Goal: Task Accomplishment & Management: Use online tool/utility

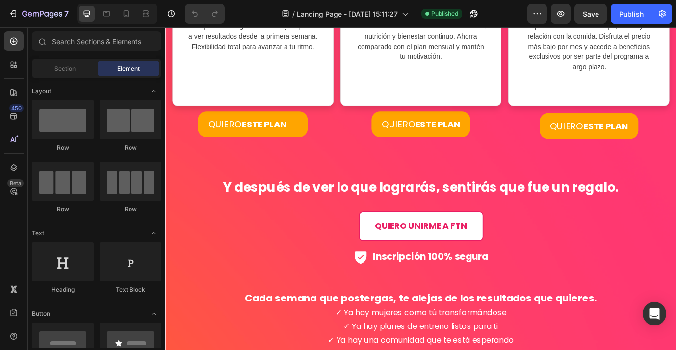
scroll to position [2925, 0]
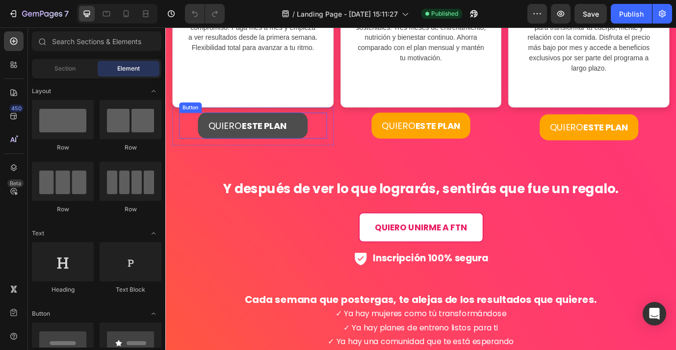
click at [323, 148] on button "QUIERO ESTE PLAN" at bounding box center [266, 141] width 127 height 30
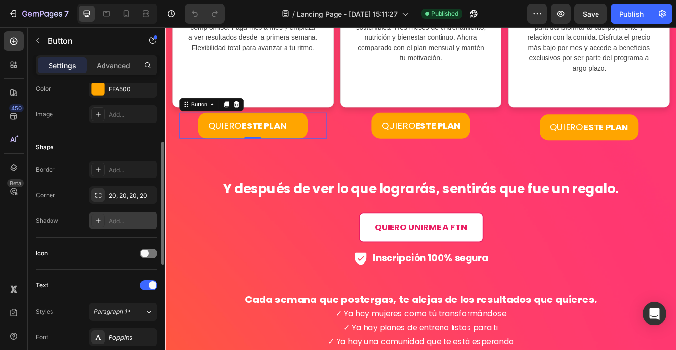
scroll to position [140, 0]
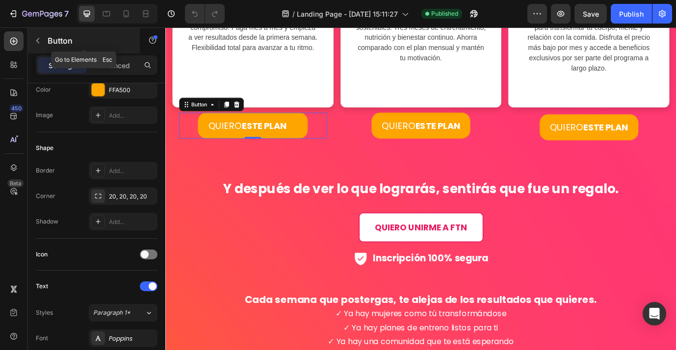
click at [37, 42] on icon "button" at bounding box center [37, 40] width 3 height 5
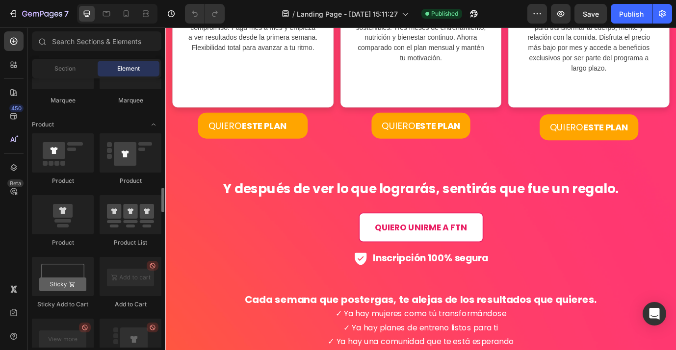
scroll to position [1216, 0]
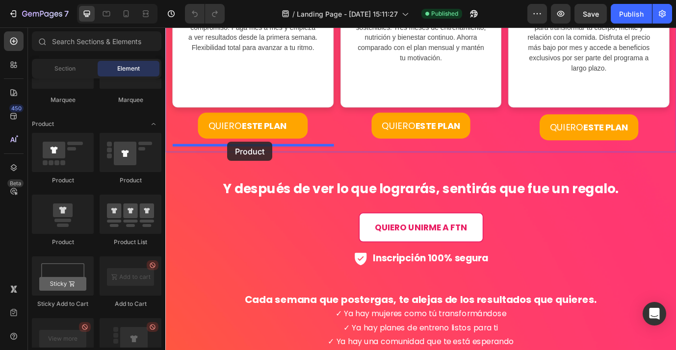
drag, startPoint x: 230, startPoint y: 245, endPoint x: 236, endPoint y: 159, distance: 86.1
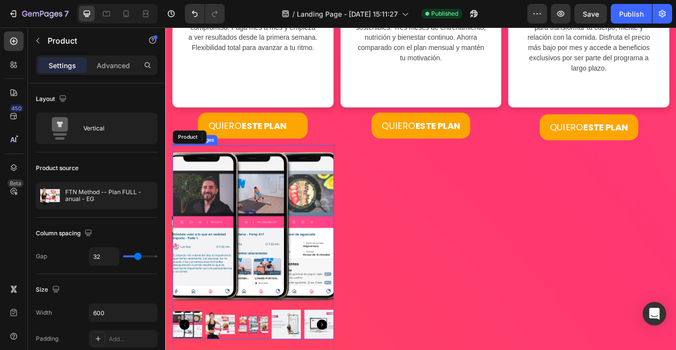
drag, startPoint x: 248, startPoint y: 232, endPoint x: 221, endPoint y: 193, distance: 48.3
click at [248, 232] on img at bounding box center [266, 256] width 186 height 186
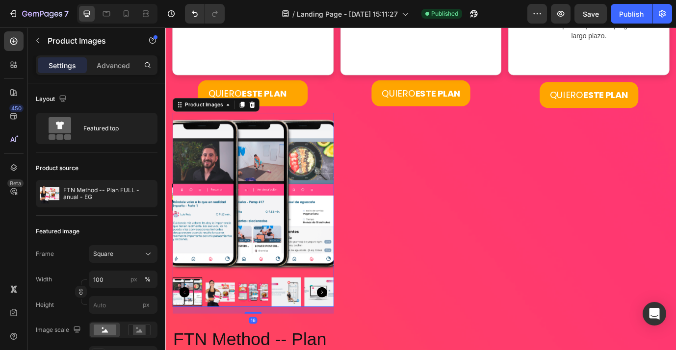
scroll to position [2963, 0]
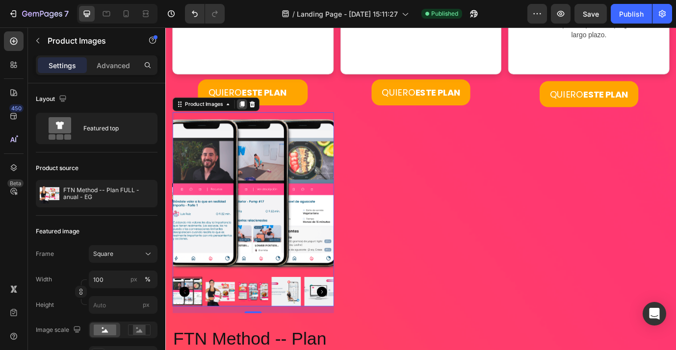
click at [253, 118] on icon at bounding box center [253, 116] width 8 height 8
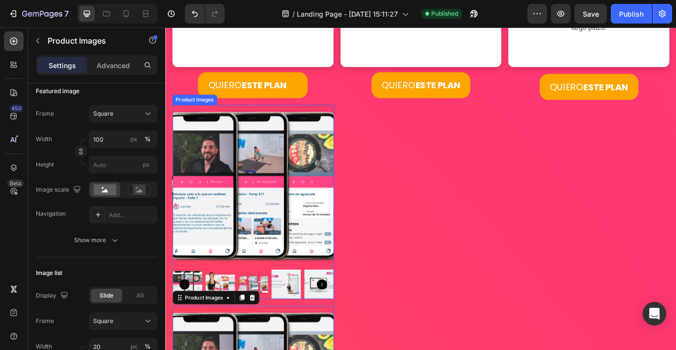
scroll to position [2968, 0]
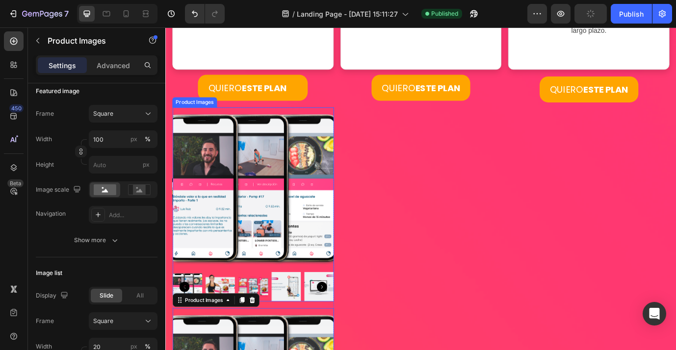
click at [237, 138] on img at bounding box center [266, 213] width 186 height 186
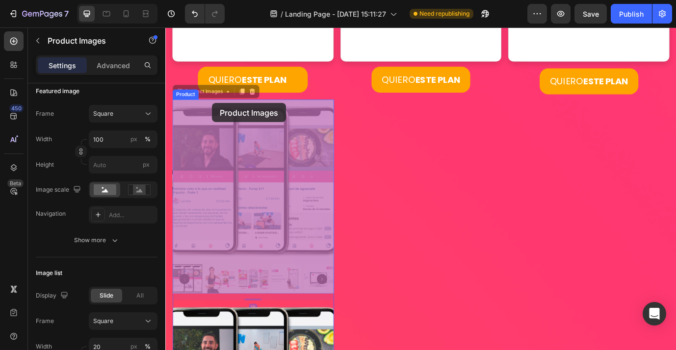
scroll to position [2979, 0]
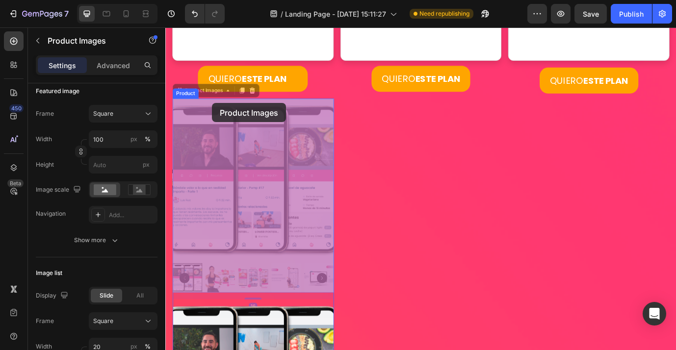
drag, startPoint x: 182, startPoint y: 111, endPoint x: 214, endPoint y: 116, distance: 32.7
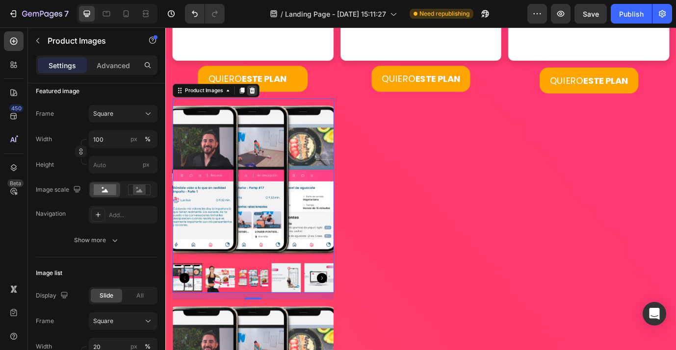
click at [270, 100] on div at bounding box center [265, 100] width 12 height 12
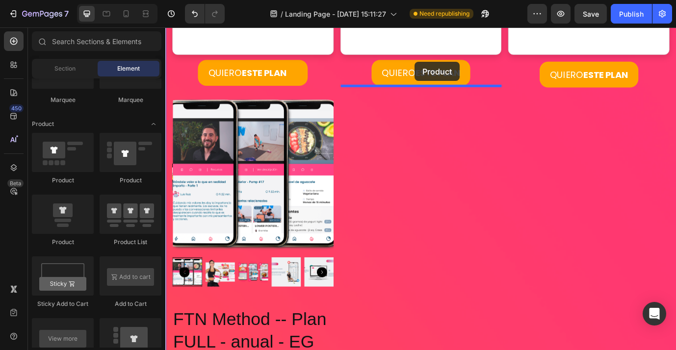
scroll to position [2976, 0]
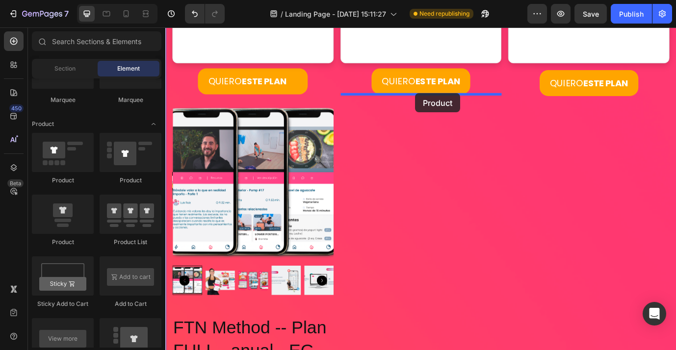
drag, startPoint x: 238, startPoint y: 250, endPoint x: 453, endPoint y: 103, distance: 260.2
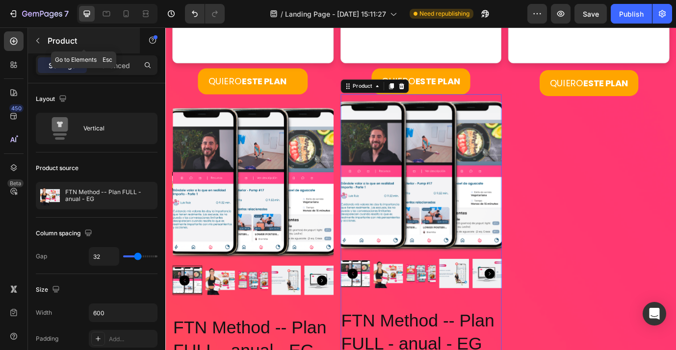
click at [39, 43] on icon "button" at bounding box center [38, 41] width 8 height 8
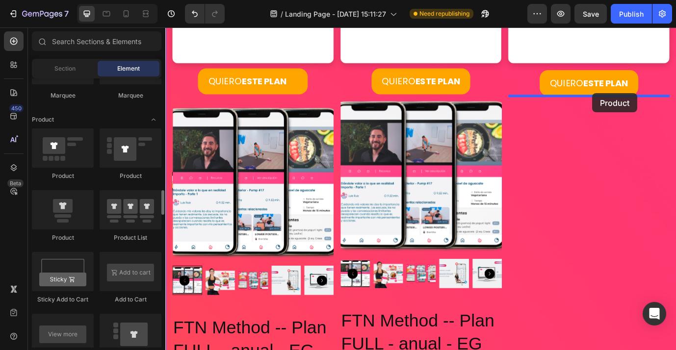
scroll to position [1219, 0]
drag, startPoint x: 240, startPoint y: 233, endPoint x: 657, endPoint y: 103, distance: 437.0
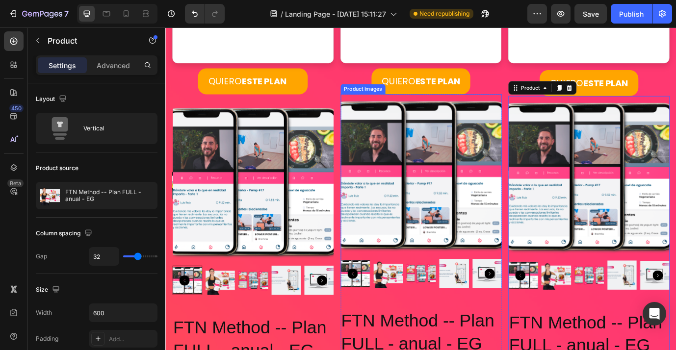
scroll to position [3019, 0]
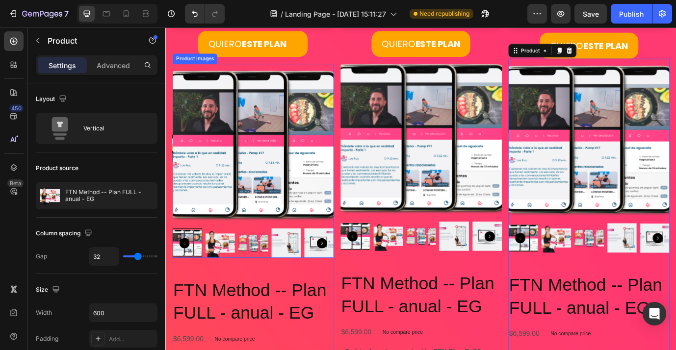
click at [298, 135] on img at bounding box center [266, 162] width 186 height 186
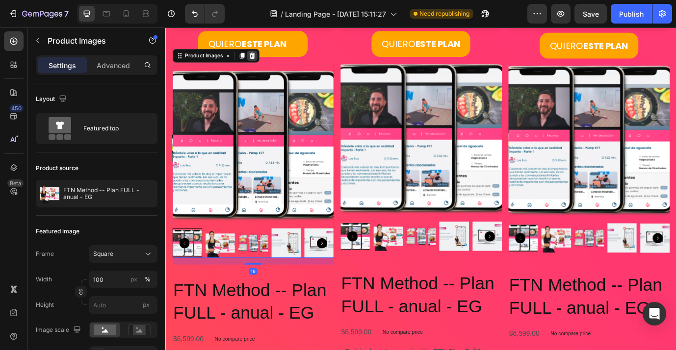
click at [266, 61] on icon at bounding box center [265, 59] width 6 height 7
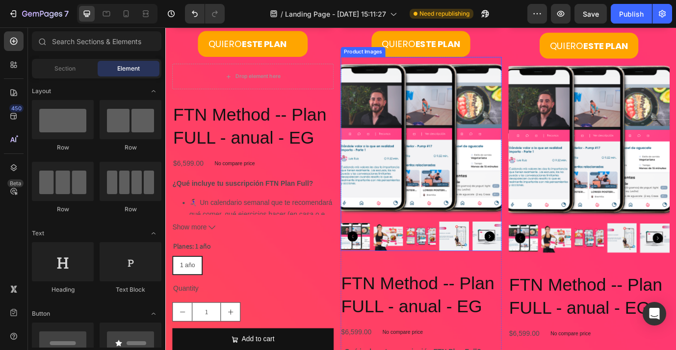
click at [464, 108] on img at bounding box center [460, 154] width 186 height 186
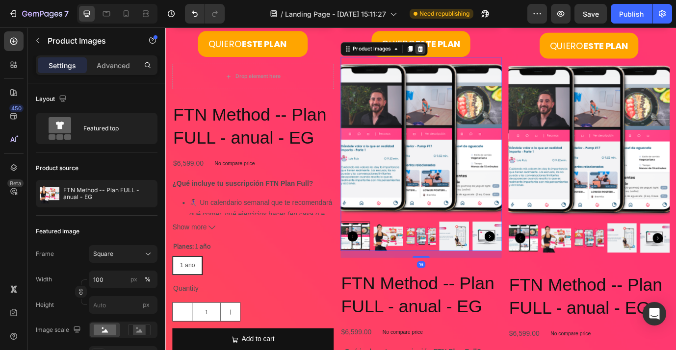
click at [458, 53] on icon at bounding box center [458, 52] width 6 height 7
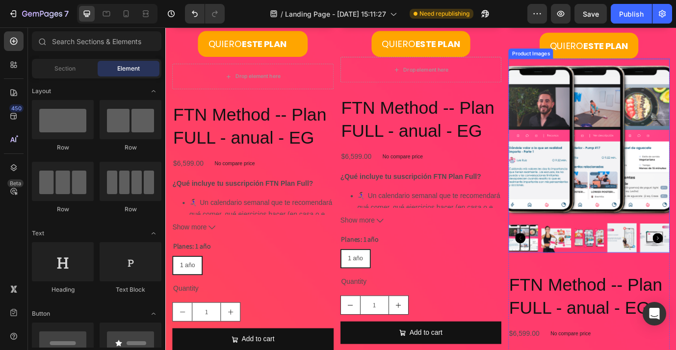
click at [659, 107] on img at bounding box center [653, 156] width 186 height 186
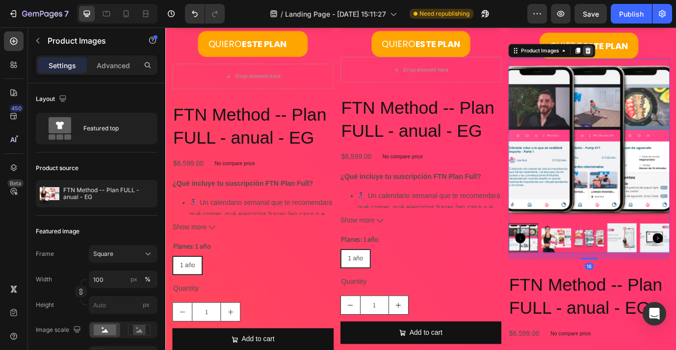
click at [651, 54] on icon at bounding box center [652, 54] width 8 height 8
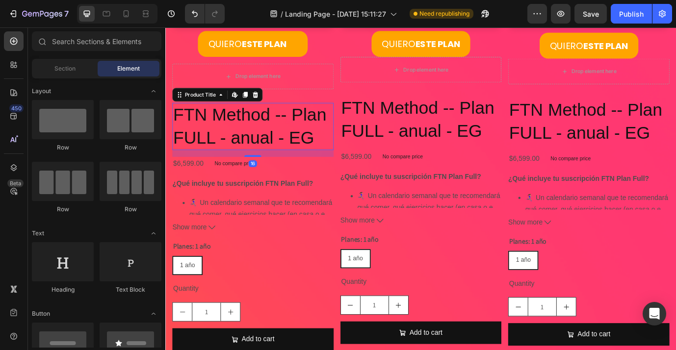
click at [283, 152] on h2 "FTN Method -- Plan FULL - anual - EG" at bounding box center [266, 141] width 186 height 54
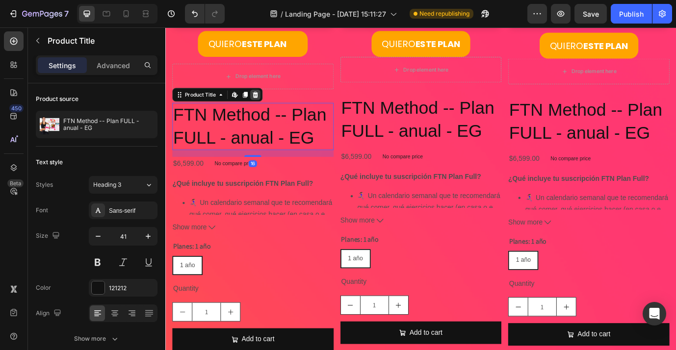
click at [272, 104] on icon at bounding box center [269, 105] width 8 height 8
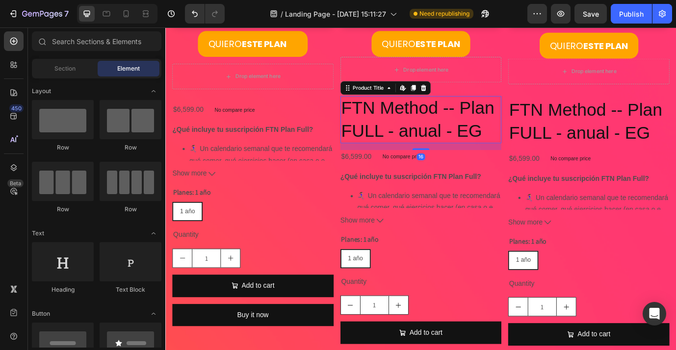
click at [445, 117] on h2 "FTN Method -- Plan FULL - anual - EG" at bounding box center [460, 133] width 186 height 54
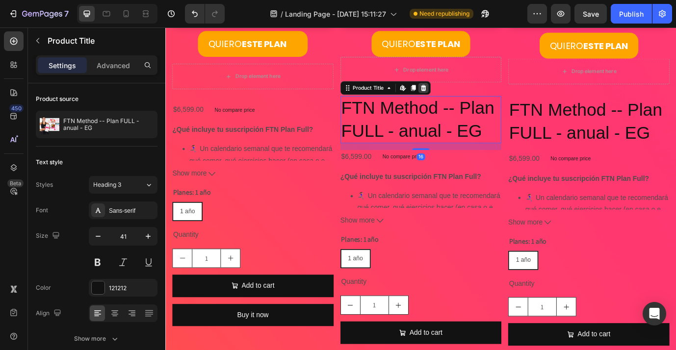
click at [466, 98] on icon at bounding box center [463, 97] width 8 height 8
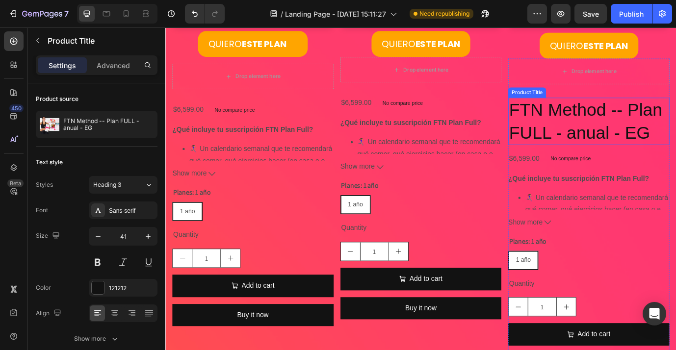
click at [659, 127] on h2 "FTN Method -- Plan FULL - anual - EG" at bounding box center [653, 135] width 186 height 54
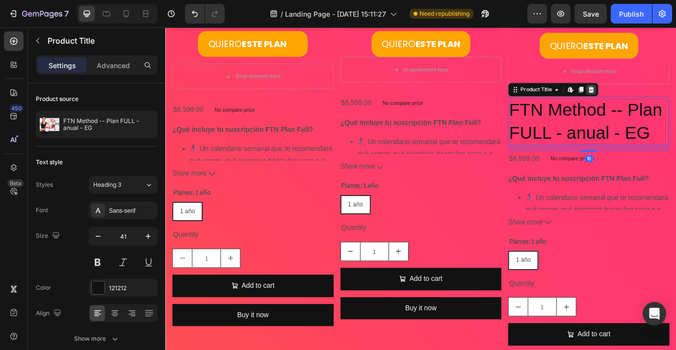
click at [659, 103] on icon at bounding box center [656, 99] width 8 height 8
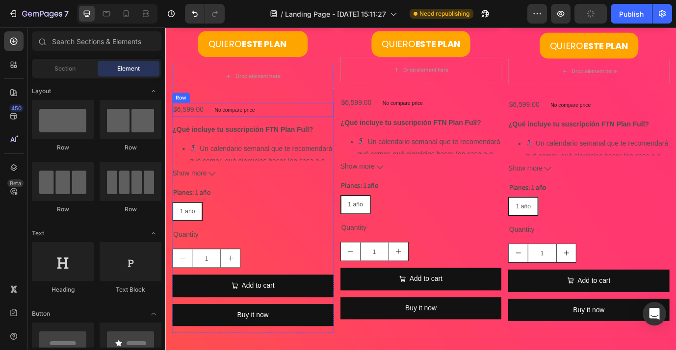
click at [269, 132] on div "$6,599.00 Product Price Product Price No compare price Product Price Row ¿Qué i…" at bounding box center [266, 246] width 186 height 265
radio input "true"
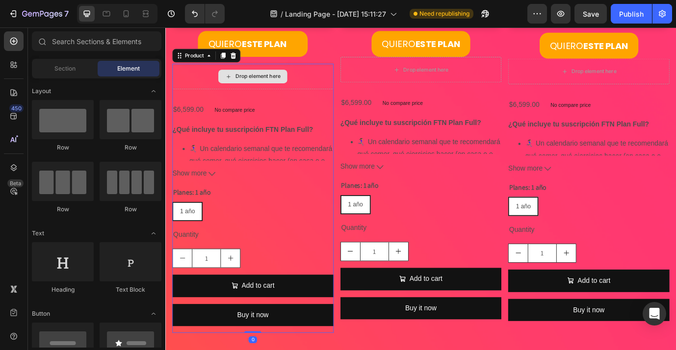
click at [260, 78] on div "Drop element here" at bounding box center [265, 84] width 79 height 16
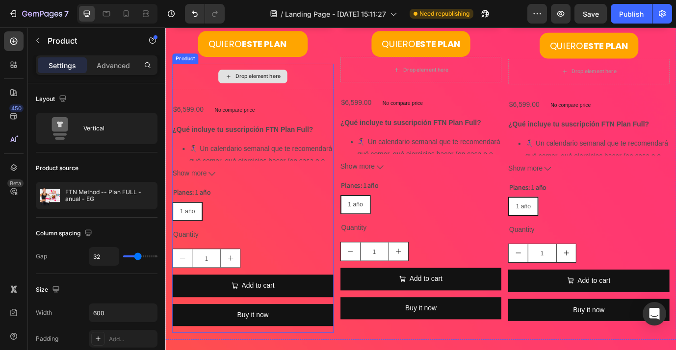
click at [347, 83] on div "Drop element here" at bounding box center [266, 83] width 186 height 29
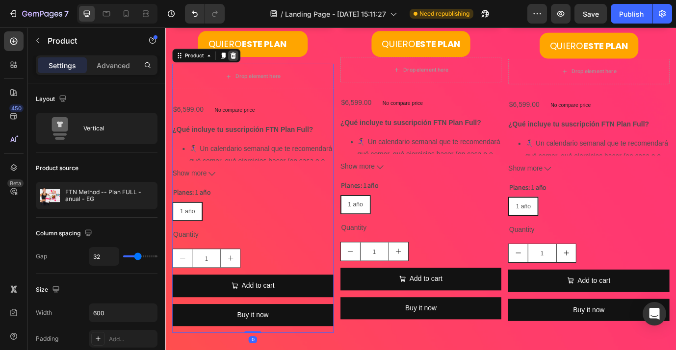
click at [245, 63] on icon at bounding box center [243, 60] width 8 height 8
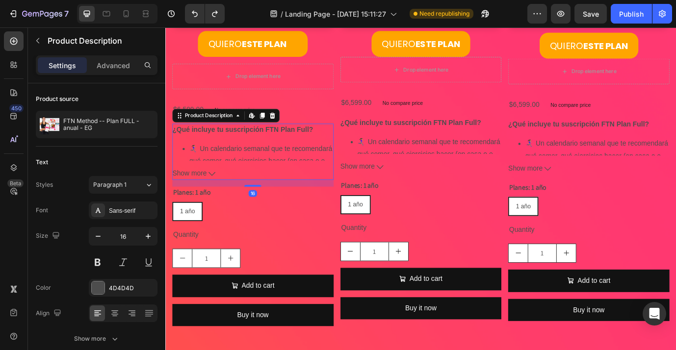
click at [306, 159] on div "¿Qué incluye tu suscripción FTN Plan Full? 🏃🏽‍♀️‍➡️ Un calendario semanal que t…" at bounding box center [266, 159] width 186 height 43
click at [289, 129] on icon at bounding box center [288, 129] width 8 height 8
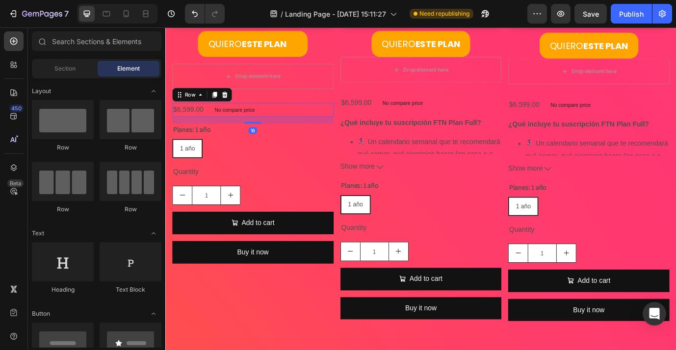
click at [294, 118] on div "$6,599.00 Product Price Product Price No compare price Product Price Row 16" at bounding box center [266, 122] width 186 height 16
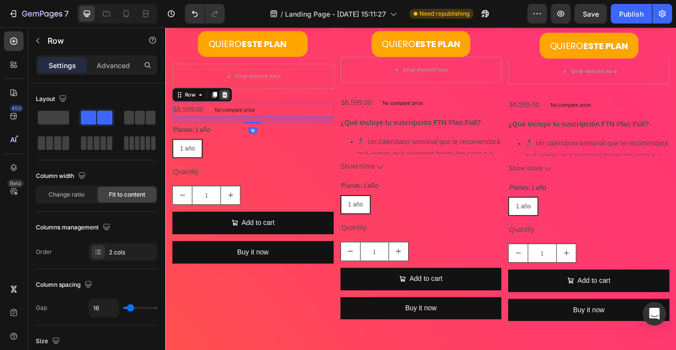
click at [235, 107] on icon at bounding box center [234, 105] width 6 height 7
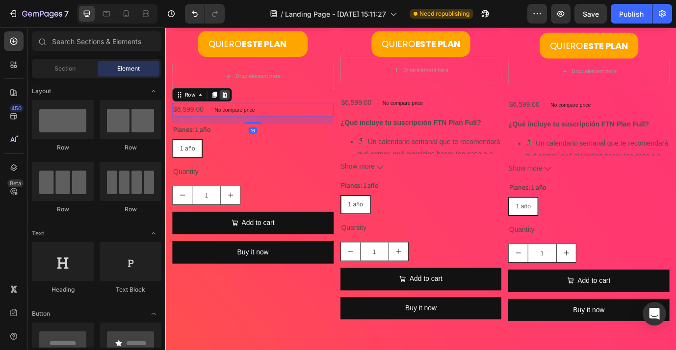
scroll to position [3020, 0]
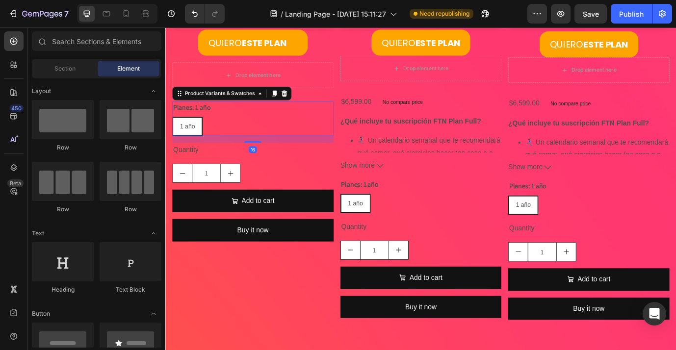
click at [241, 125] on div "Planes: 1 año 1 año 1 año 1 año" at bounding box center [266, 133] width 186 height 40
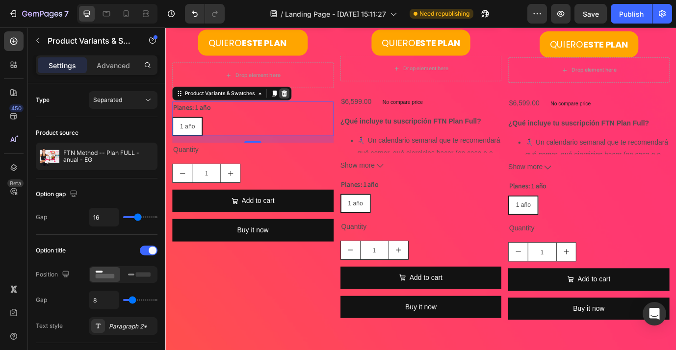
click at [302, 106] on icon at bounding box center [302, 103] width 6 height 7
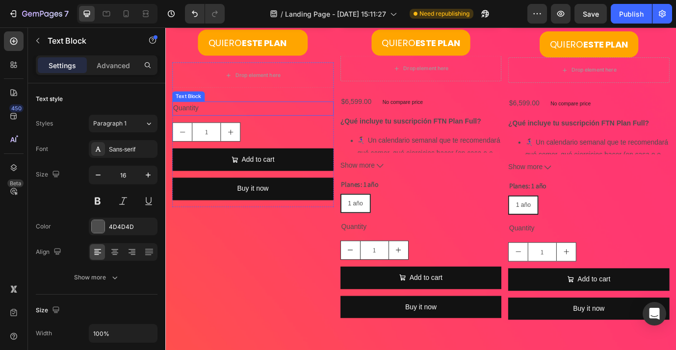
click at [303, 127] on div "Quantity" at bounding box center [266, 121] width 186 height 16
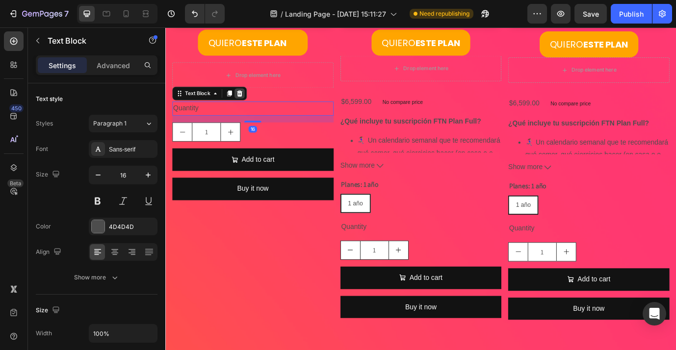
click at [248, 103] on icon at bounding box center [251, 104] width 8 height 8
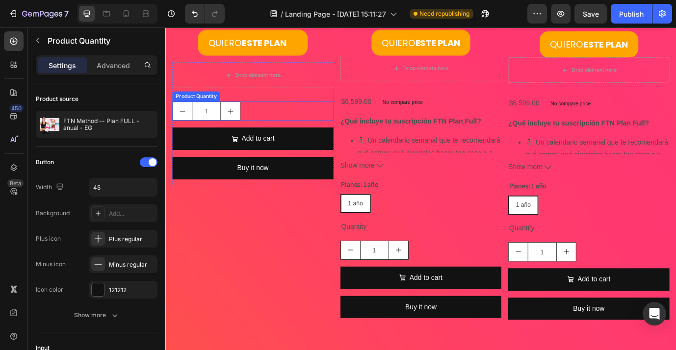
click at [315, 127] on div "1" at bounding box center [266, 124] width 186 height 22
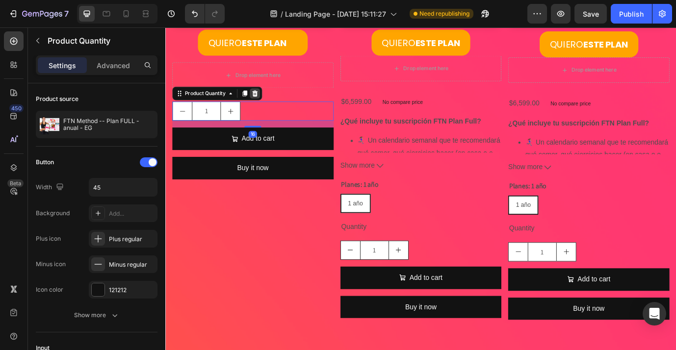
click at [270, 103] on icon at bounding box center [268, 103] width 6 height 7
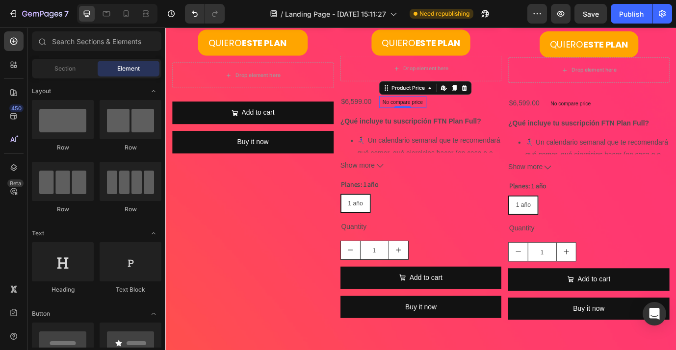
click at [441, 111] on p "No compare price" at bounding box center [438, 113] width 47 height 6
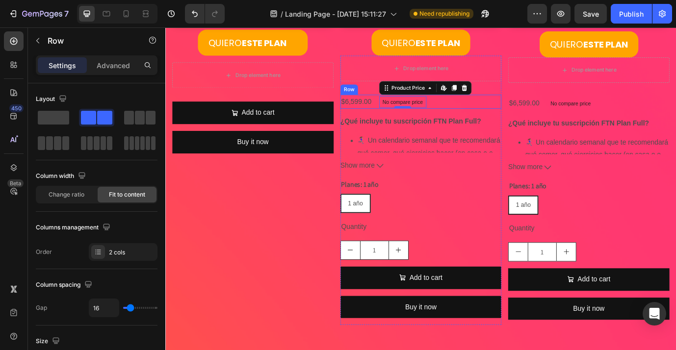
click at [522, 108] on div "$6,599.00 Product Price Product Price No compare price Product Price Edit conte…" at bounding box center [460, 113] width 186 height 16
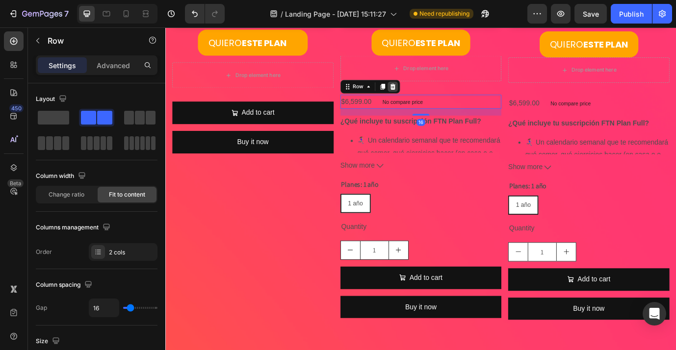
click at [430, 95] on icon at bounding box center [427, 96] width 8 height 8
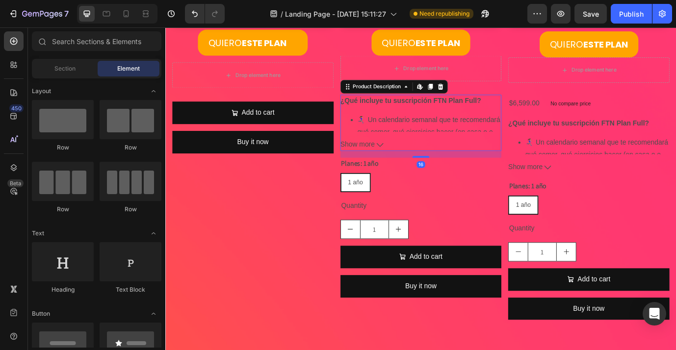
click at [508, 114] on strong "¿Qué incluye tu suscripción FTN Plan Full?" at bounding box center [448, 111] width 162 height 8
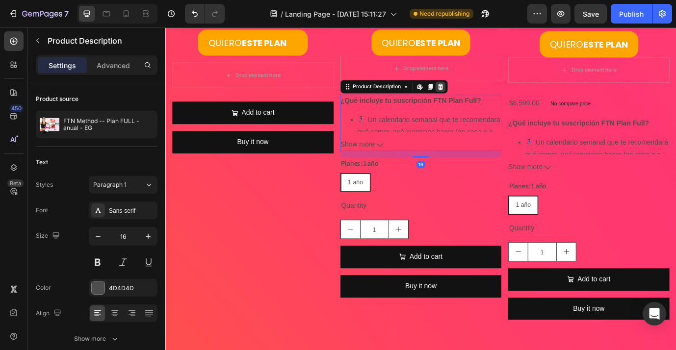
click at [483, 93] on icon at bounding box center [482, 95] width 6 height 7
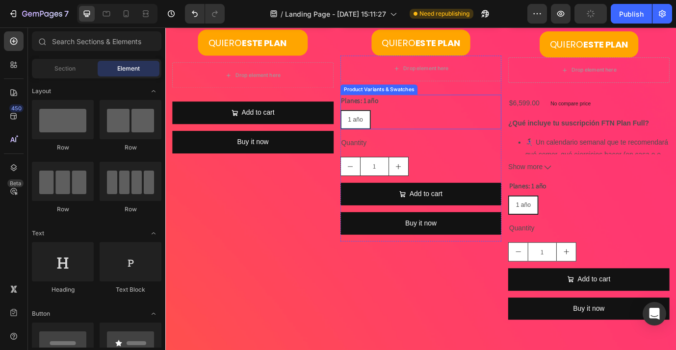
click at [520, 112] on div "Planes: 1 año 1 año 1 año 1 año" at bounding box center [460, 125] width 186 height 40
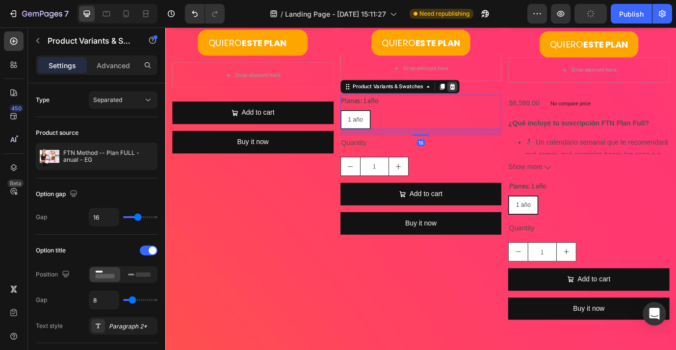
click at [496, 99] on div at bounding box center [496, 96] width 12 height 12
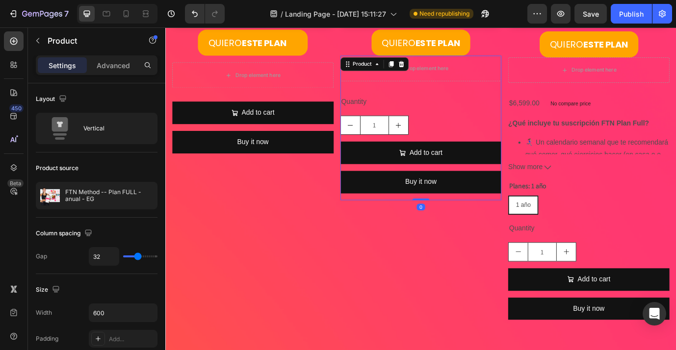
click at [510, 122] on div "Quantity Text Block 1 Product Quantity Add to cart Add to Cart Buy it now Dynam…" at bounding box center [460, 165] width 186 height 121
click at [439, 69] on icon at bounding box center [437, 69] width 6 height 7
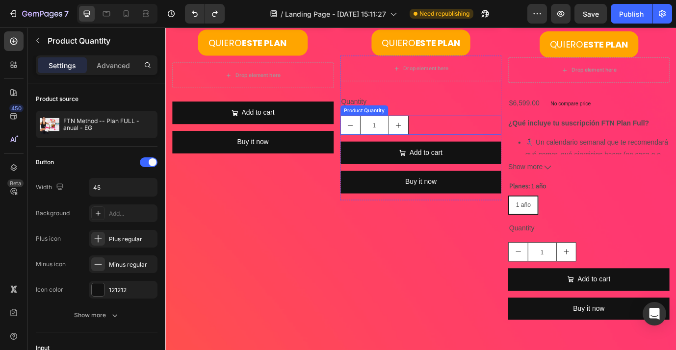
click at [467, 130] on div "1" at bounding box center [460, 140] width 186 height 22
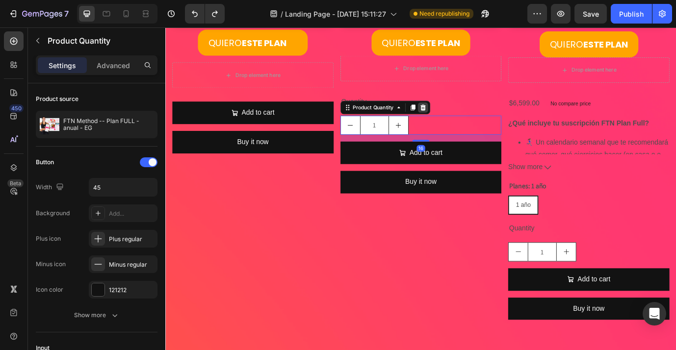
click at [466, 120] on icon at bounding box center [462, 120] width 8 height 8
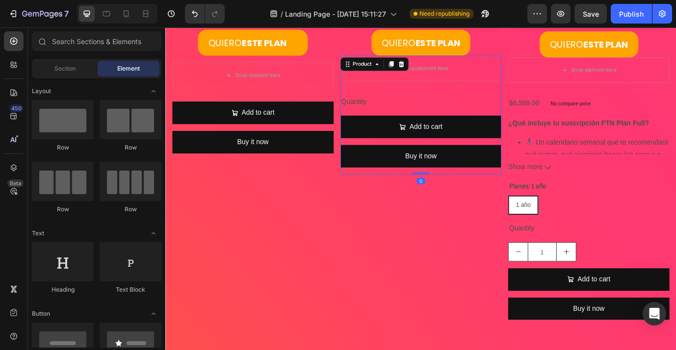
click at [479, 104] on div "Drop element here Quantity Text Block Add to cart Add to Cart Buy it now Dynami…" at bounding box center [460, 128] width 186 height 136
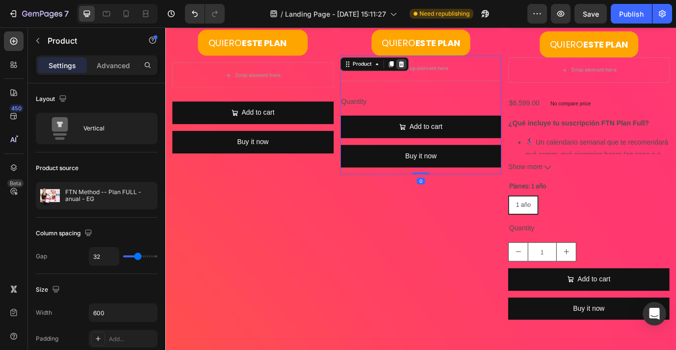
click at [438, 70] on icon at bounding box center [437, 69] width 6 height 7
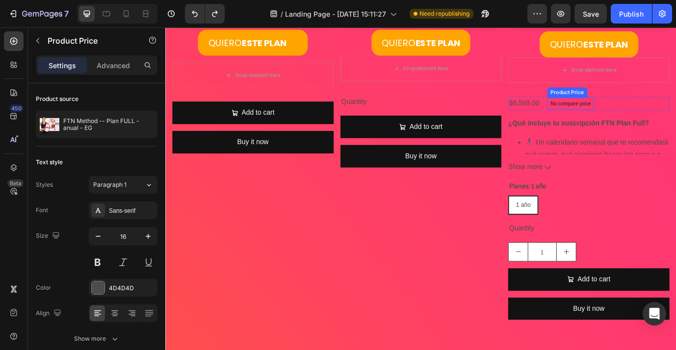
click at [623, 122] on div "No compare price Product Price" at bounding box center [632, 115] width 54 height 14
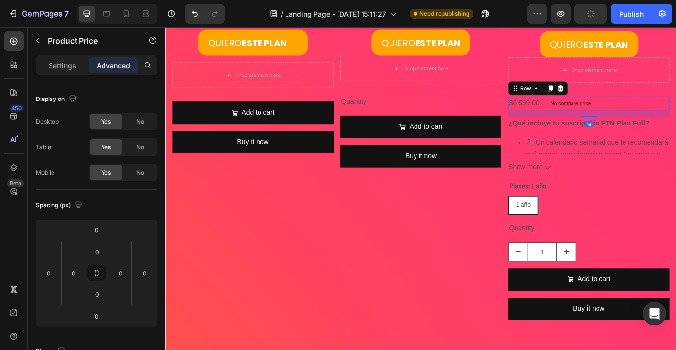
scroll to position [3018, 0]
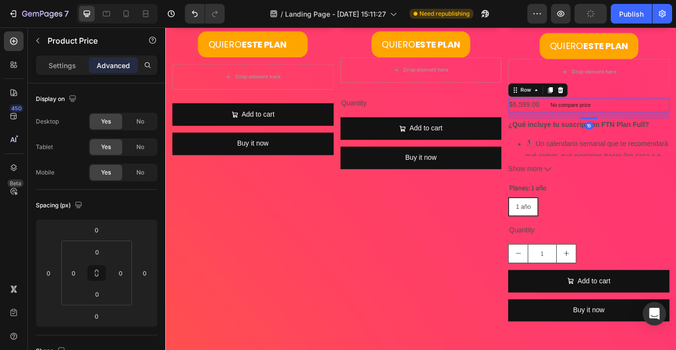
click at [675, 122] on div "$6,599.00 Product Price Product Price No compare price Product Price Row 16" at bounding box center [653, 117] width 186 height 16
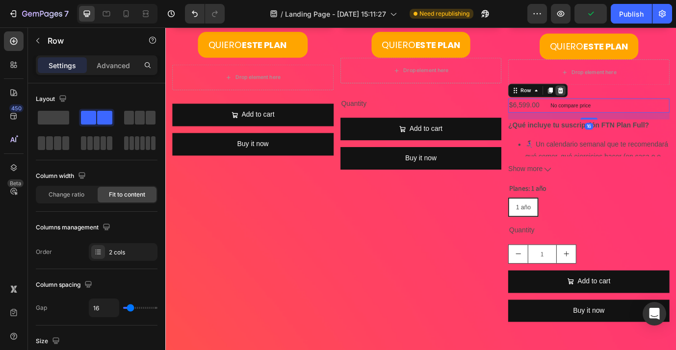
click at [622, 100] on icon at bounding box center [621, 100] width 6 height 7
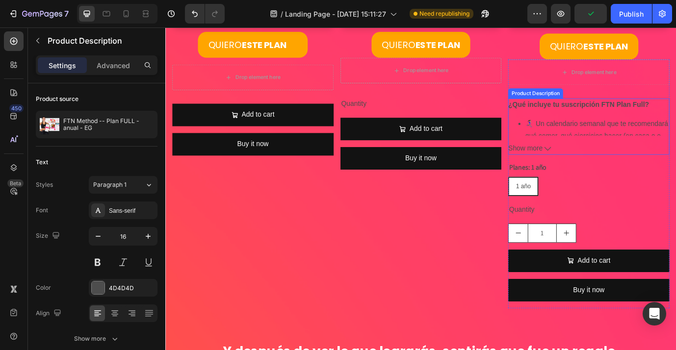
click at [657, 116] on strong "¿Qué incluye tu suscripción FTN Plan Full?" at bounding box center [641, 116] width 162 height 8
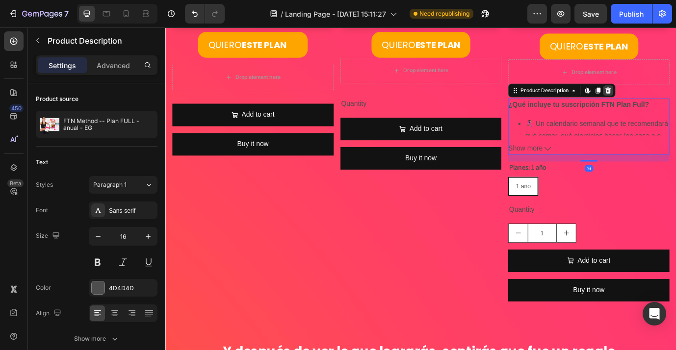
click at [675, 101] on icon at bounding box center [675, 100] width 6 height 7
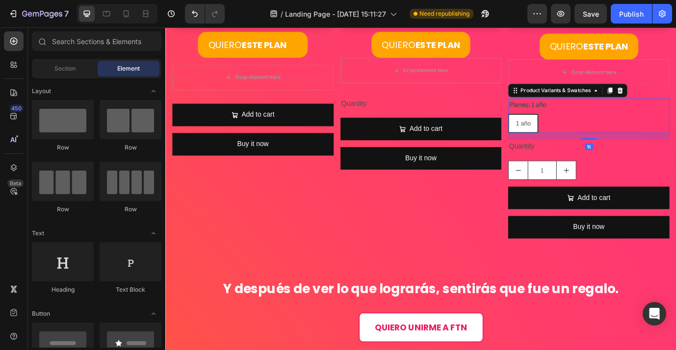
drag, startPoint x: 696, startPoint y: 115, endPoint x: 700, endPoint y: 111, distance: 5.2
click at [675, 115] on div "Planes: 1 año 1 año 1 año 1 año" at bounding box center [653, 129] width 186 height 40
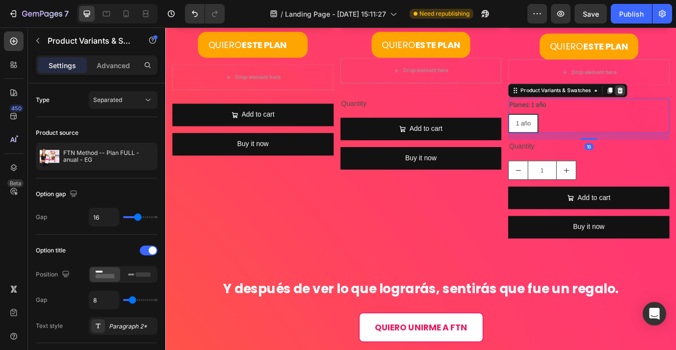
click at [675, 103] on icon at bounding box center [689, 100] width 8 height 8
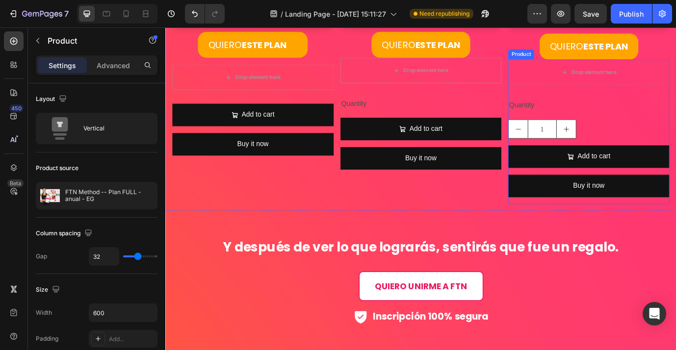
click at [675, 125] on div "Quantity Text Block 1 Product Quantity Add to cart Add to Cart Buy it now Dynam…" at bounding box center [653, 169] width 186 height 121
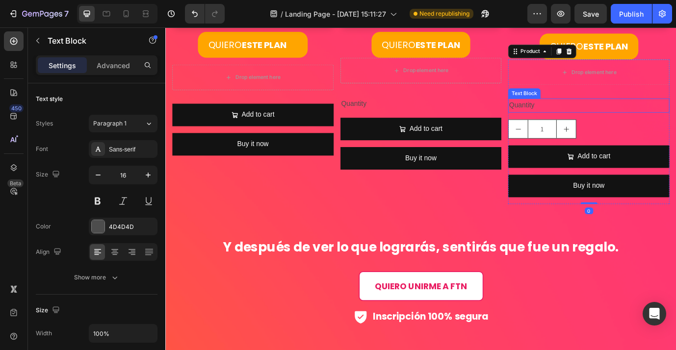
click at [585, 112] on div "Quantity" at bounding box center [653, 117] width 186 height 16
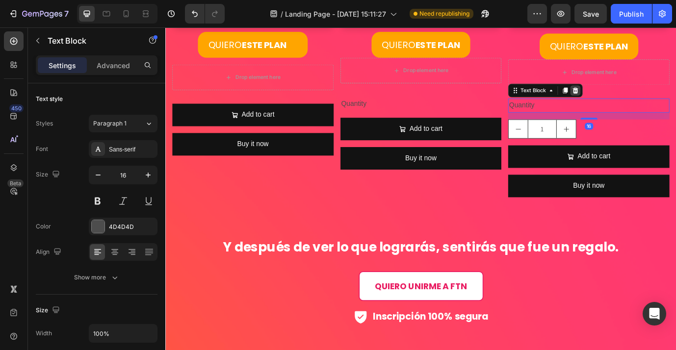
click at [642, 102] on div at bounding box center [638, 100] width 12 height 12
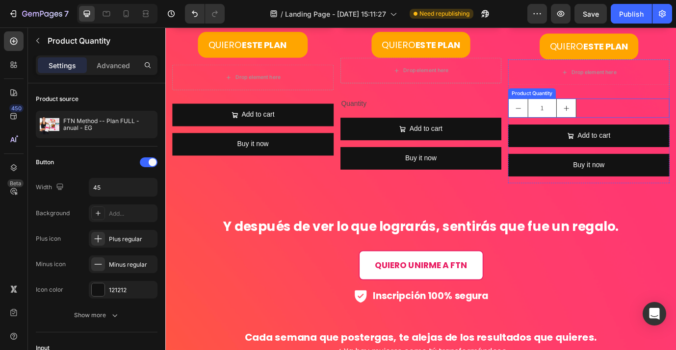
click at [675, 113] on div "1" at bounding box center [653, 120] width 186 height 22
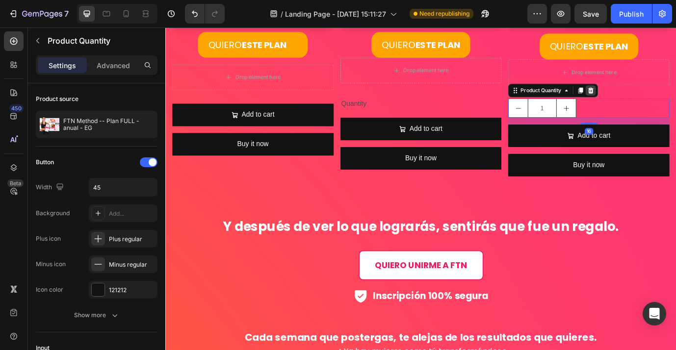
click at [660, 103] on div at bounding box center [655, 100] width 12 height 12
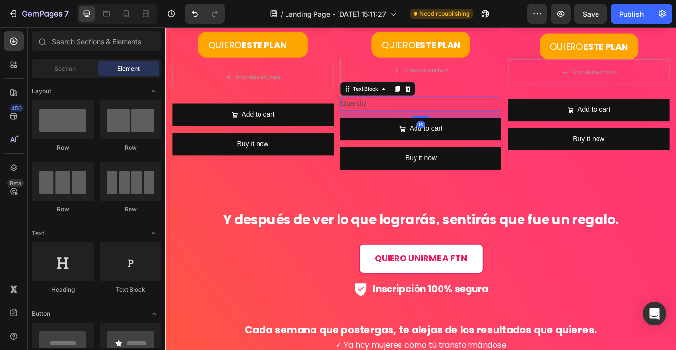
click at [520, 119] on div "Quantity" at bounding box center [460, 115] width 186 height 16
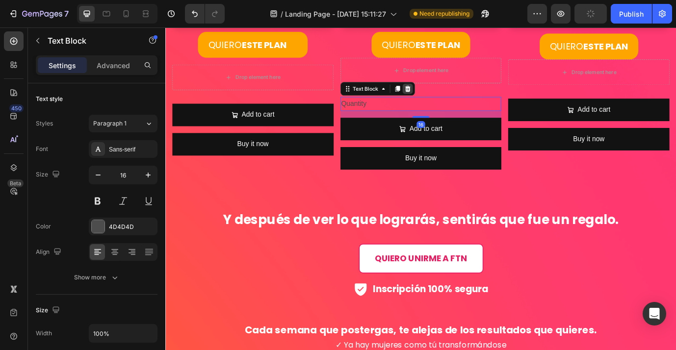
click at [445, 100] on icon at bounding box center [444, 98] width 8 height 8
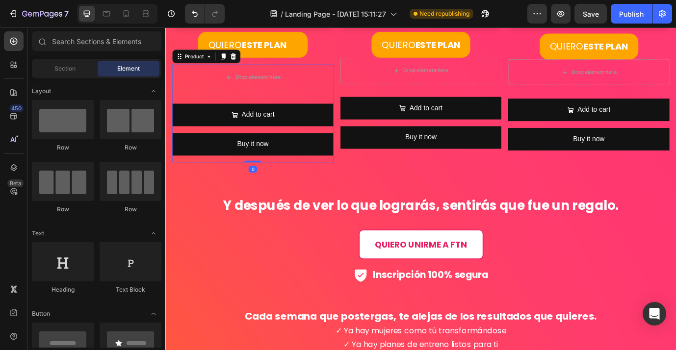
click at [294, 105] on div "Drop element here Add to cart Add to Cart Buy it now Dynamic Checkout Product 0" at bounding box center [266, 126] width 186 height 113
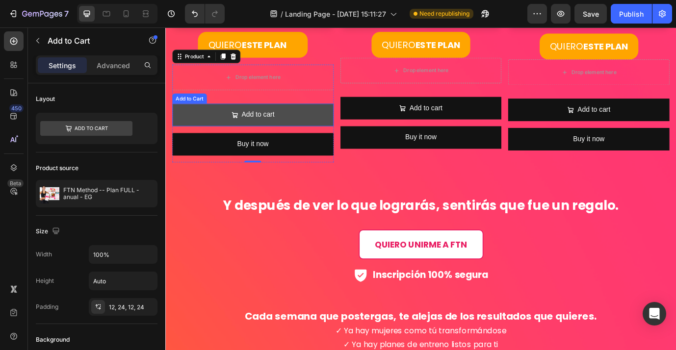
click at [321, 132] on button "Add to cart" at bounding box center [266, 128] width 186 height 26
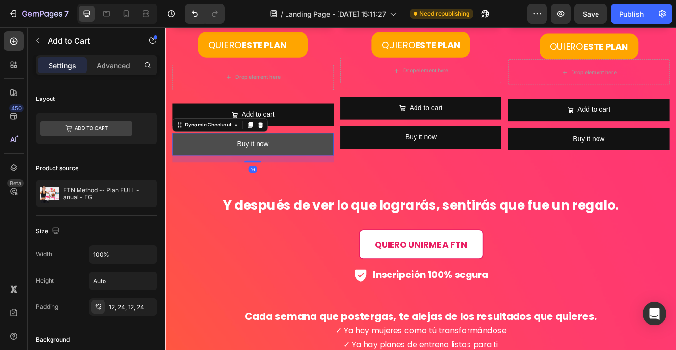
click at [304, 160] on button "Buy it now" at bounding box center [266, 162] width 186 height 26
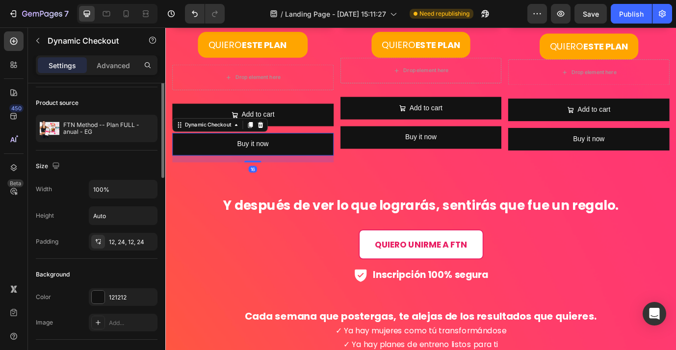
scroll to position [0, 0]
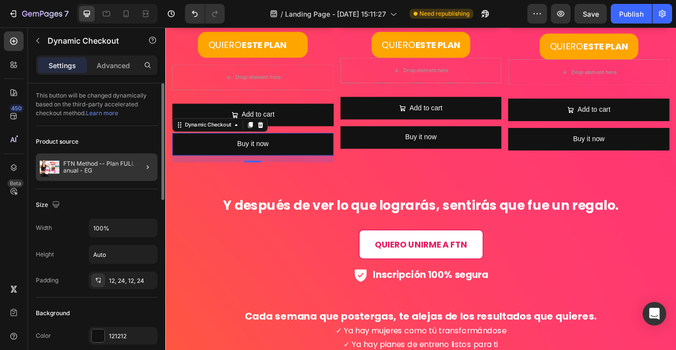
click at [135, 173] on div at bounding box center [143, 167] width 27 height 27
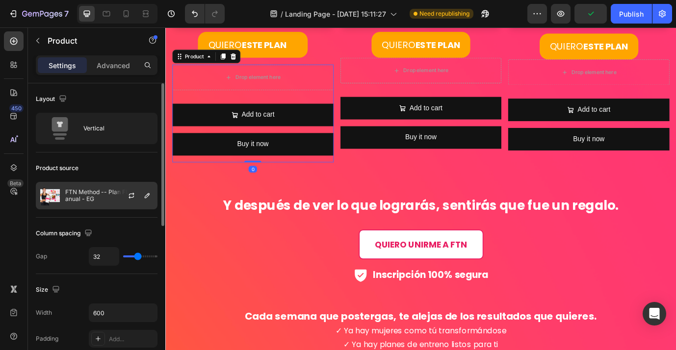
click at [137, 197] on div at bounding box center [135, 195] width 43 height 26
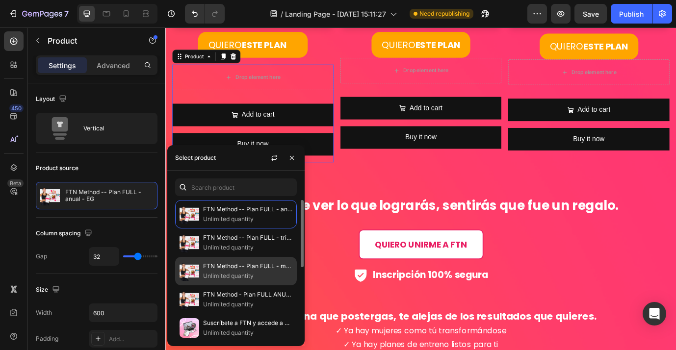
click at [227, 266] on p "FTN Method -- Plan FULL - mensual -EG" at bounding box center [247, 266] width 89 height 10
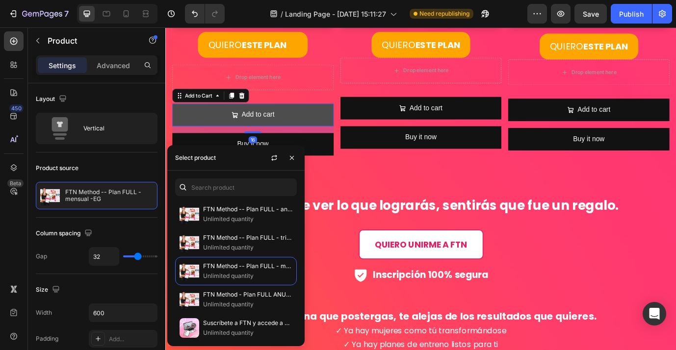
click at [332, 130] on button "Add to cart" at bounding box center [266, 128] width 186 height 26
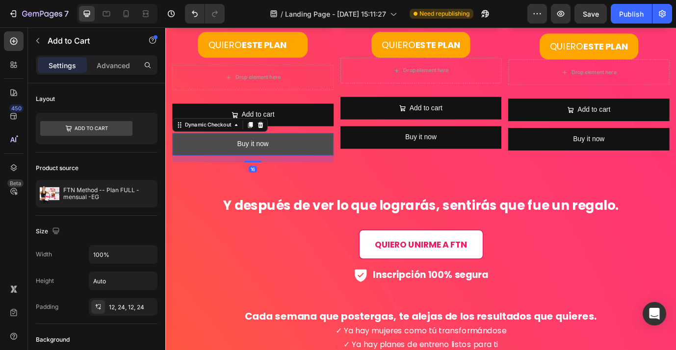
click at [329, 163] on button "Buy it now" at bounding box center [266, 162] width 186 height 26
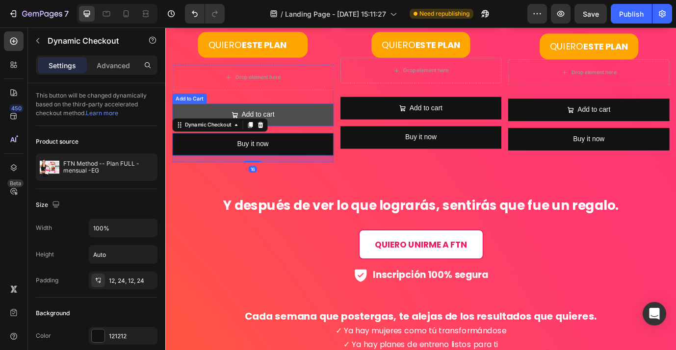
click at [328, 130] on button "Add to cart" at bounding box center [266, 128] width 186 height 26
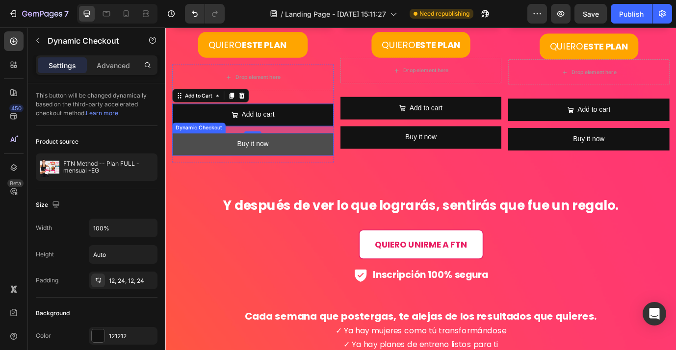
click at [323, 156] on button "Buy it now" at bounding box center [266, 162] width 186 height 26
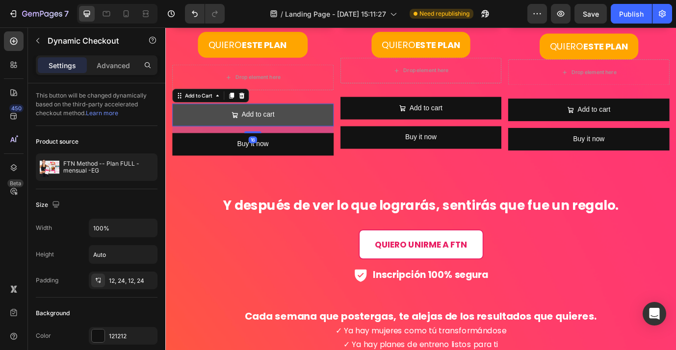
click at [333, 130] on button "Add to cart" at bounding box center [266, 128] width 186 height 26
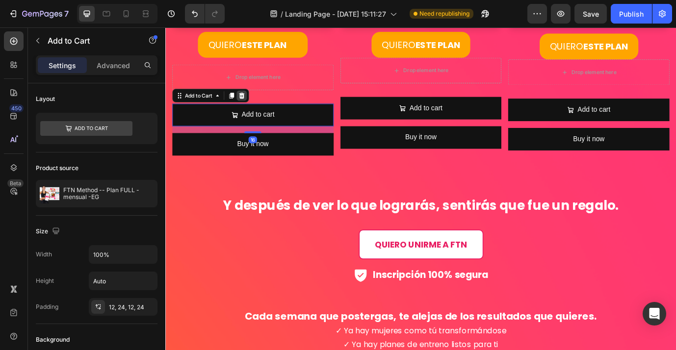
click at [255, 107] on icon at bounding box center [253, 106] width 6 height 7
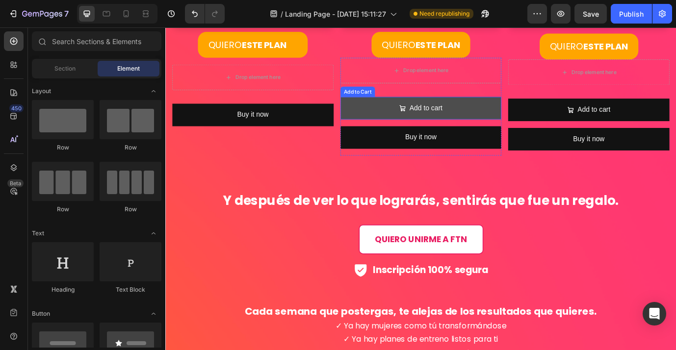
click at [522, 120] on button "Add to cart" at bounding box center [460, 120] width 186 height 26
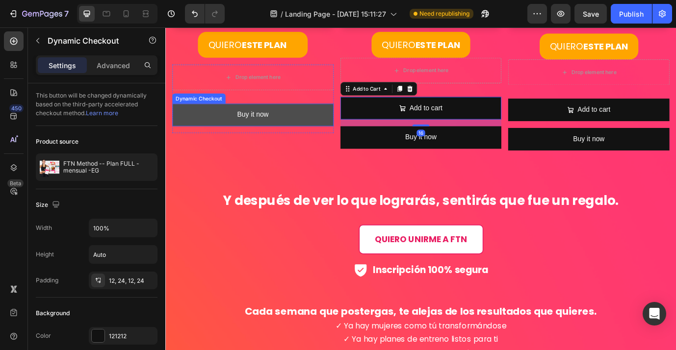
click at [313, 122] on button "Buy it now" at bounding box center [266, 128] width 186 height 26
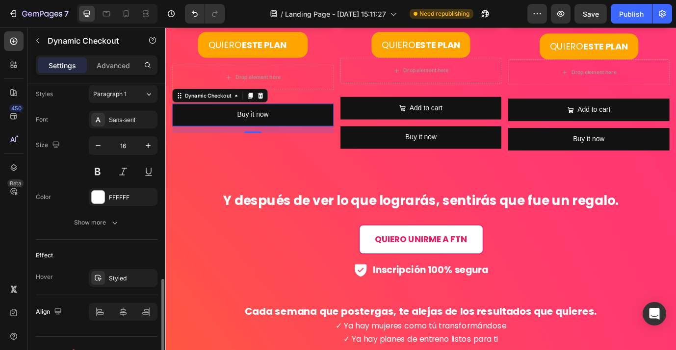
scroll to position [449, 0]
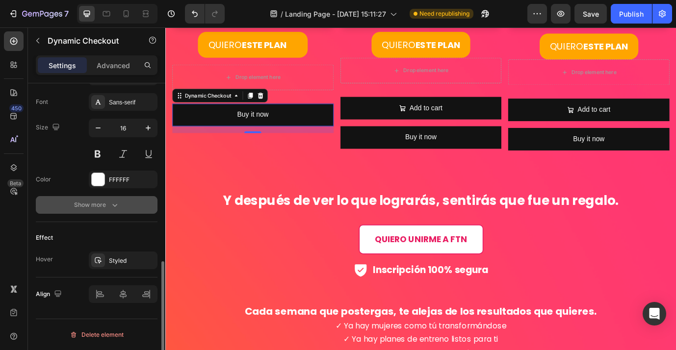
click at [112, 204] on icon "button" at bounding box center [115, 205] width 10 height 10
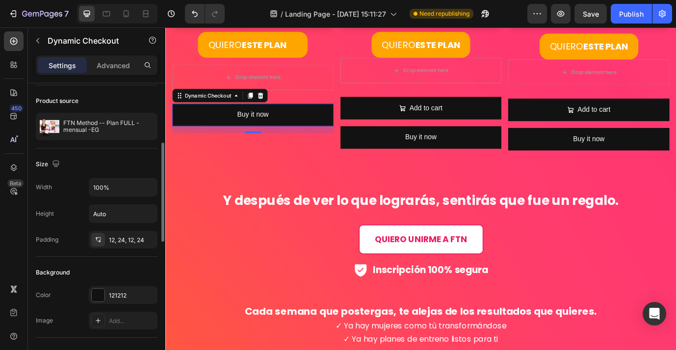
scroll to position [0, 0]
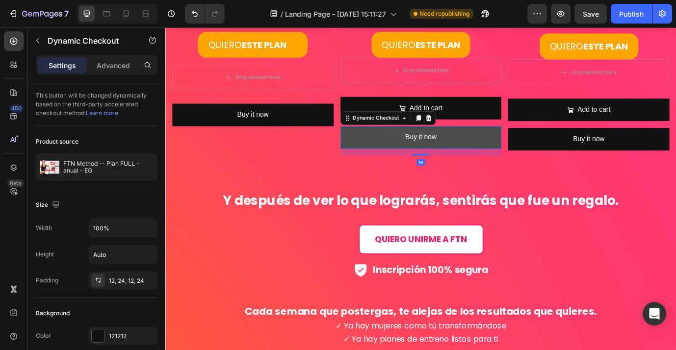
click at [519, 152] on button "Buy it now" at bounding box center [460, 154] width 186 height 26
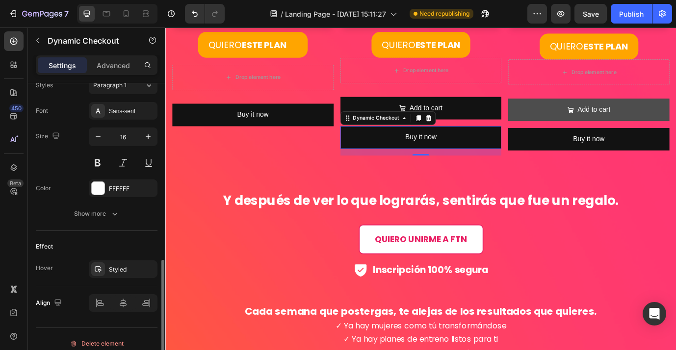
scroll to position [449, 0]
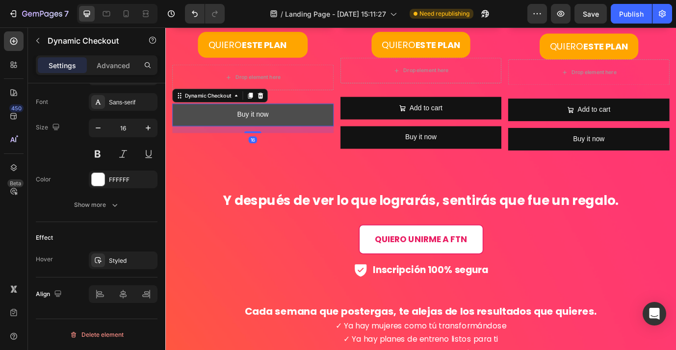
click at [325, 128] on button "Buy it now" at bounding box center [266, 128] width 186 height 26
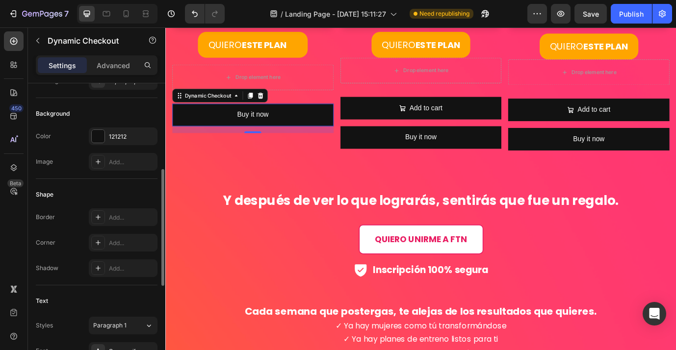
scroll to position [206, 0]
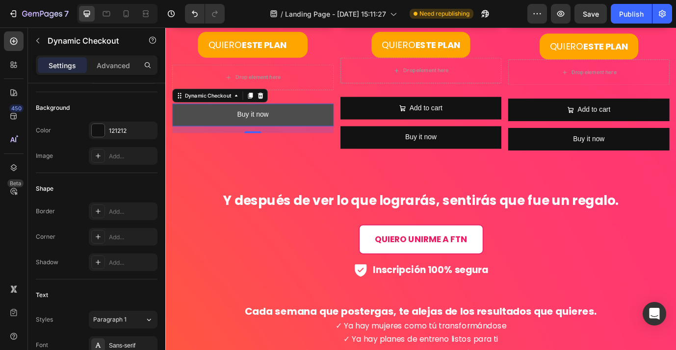
click at [309, 127] on button "Buy it now" at bounding box center [266, 128] width 186 height 26
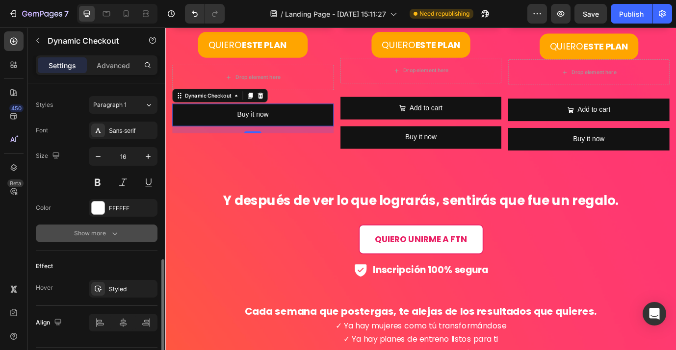
scroll to position [433, 0]
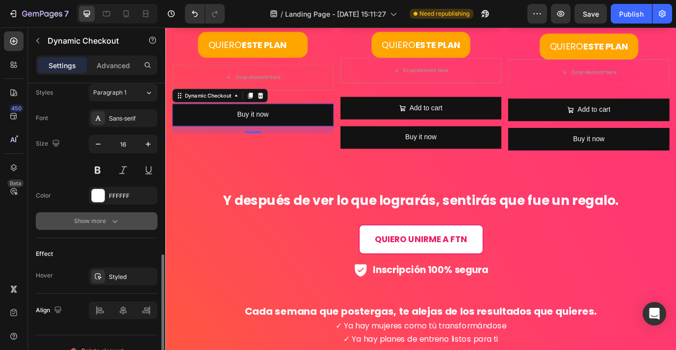
click at [103, 217] on div "Show more" at bounding box center [97, 221] width 46 height 10
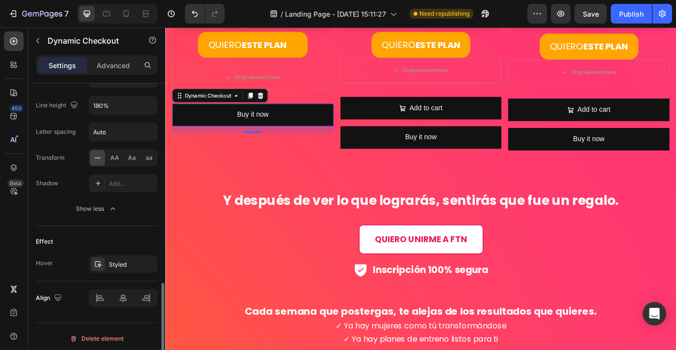
scroll to position [578, 0]
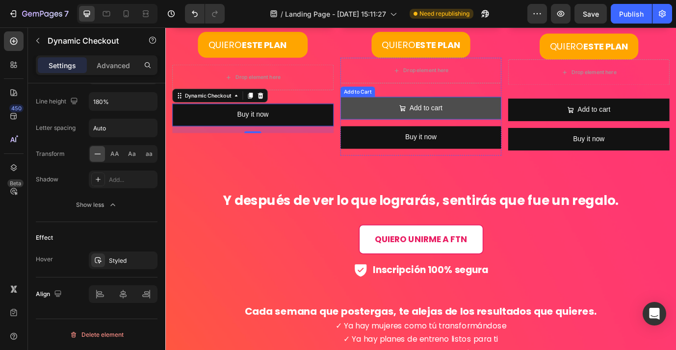
click at [513, 121] on button "Add to cart" at bounding box center [460, 120] width 186 height 26
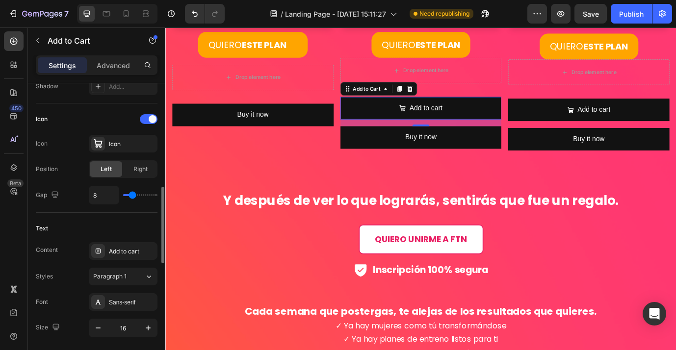
scroll to position [410, 0]
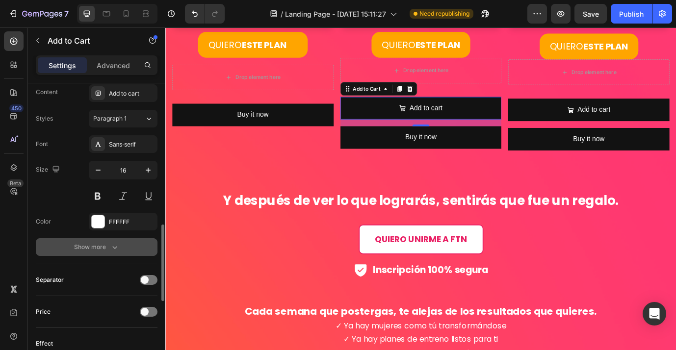
click at [109, 250] on div "Show more" at bounding box center [97, 247] width 46 height 10
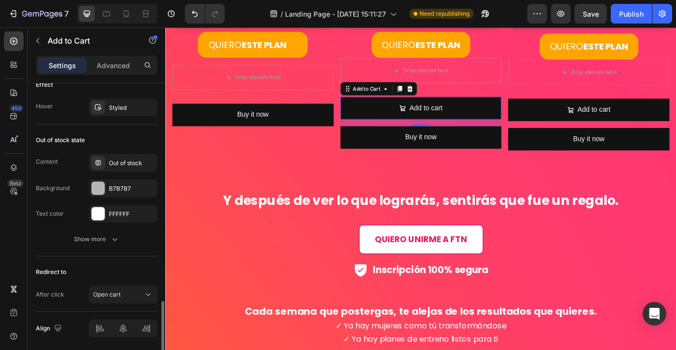
scroll to position [963, 0]
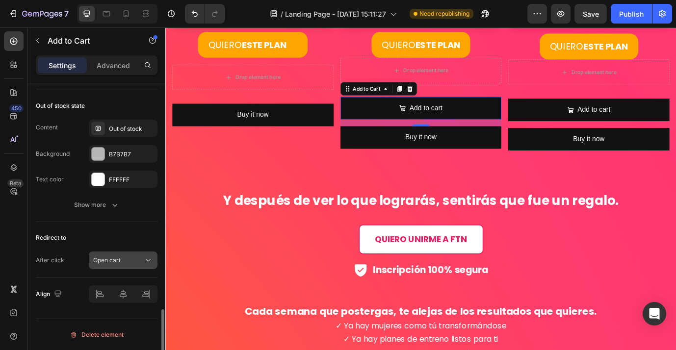
click at [138, 263] on div "Open cart" at bounding box center [118, 260] width 50 height 9
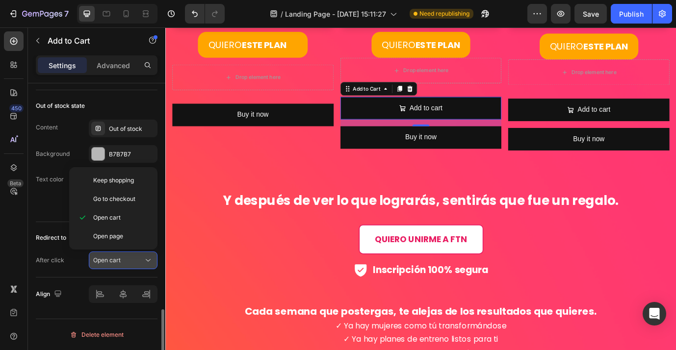
click at [138, 263] on div "Open cart" at bounding box center [118, 260] width 50 height 9
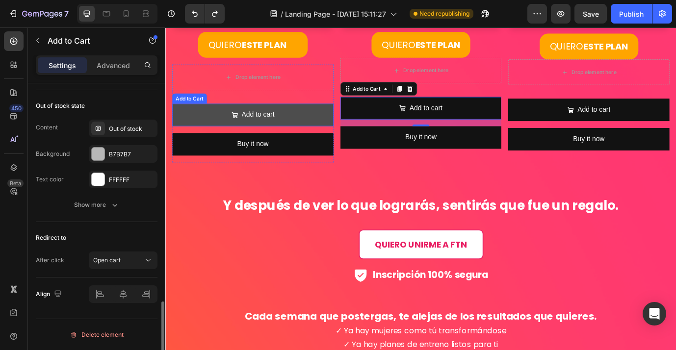
click at [321, 131] on button "Add to cart" at bounding box center [266, 128] width 186 height 26
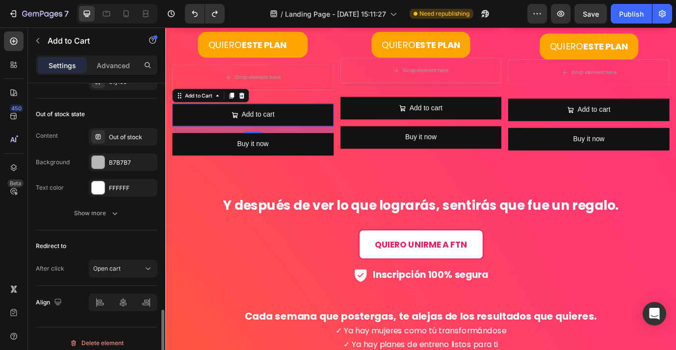
scroll to position [834, 0]
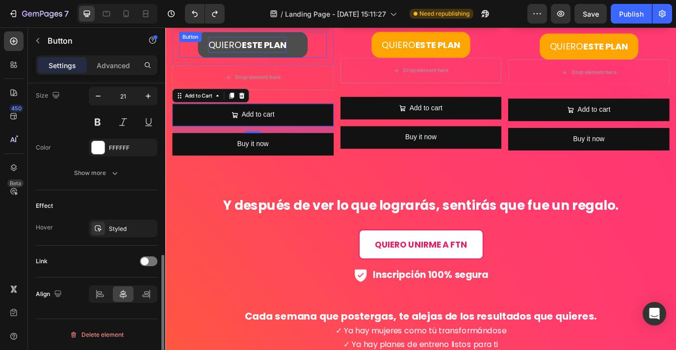
click at [264, 50] on strong "ESTE PLAN" at bounding box center [279, 47] width 52 height 14
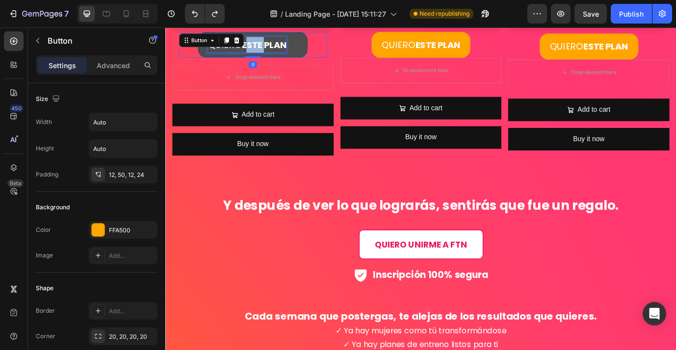
click at [264, 50] on strong "ESTE PLAN" at bounding box center [279, 47] width 52 height 14
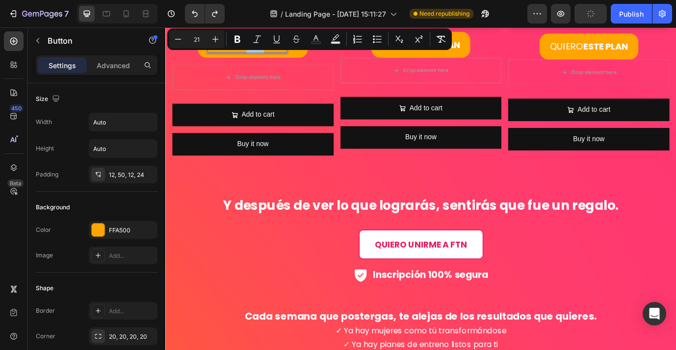
copy p "QUIERO ESTE PLAN"
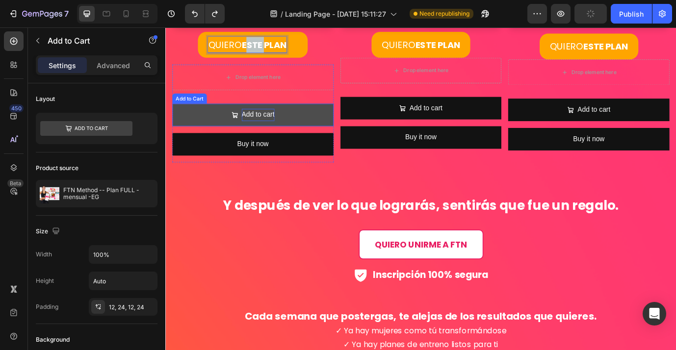
click at [273, 129] on div "Add to cart" at bounding box center [272, 128] width 38 height 14
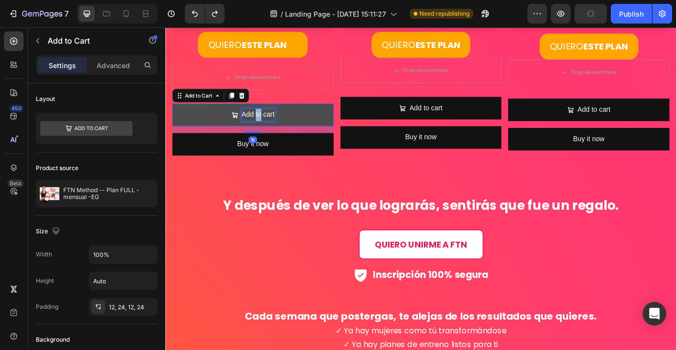
click at [273, 129] on div "Add to cart" at bounding box center [272, 128] width 38 height 14
click at [273, 129] on p "Add to cart" at bounding box center [272, 128] width 38 height 14
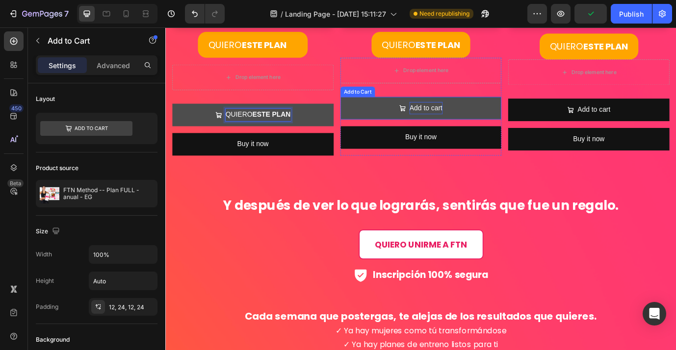
click at [457, 122] on div "Add to cart" at bounding box center [465, 120] width 38 height 14
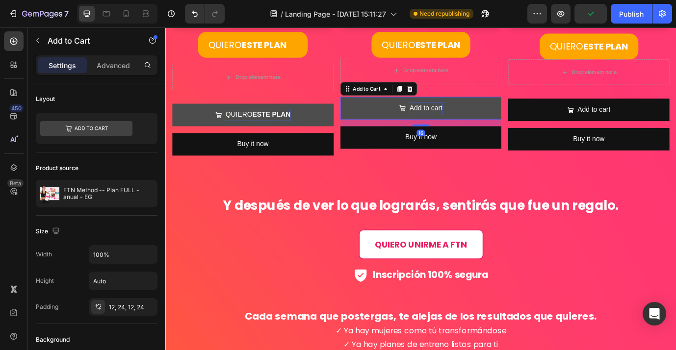
click at [457, 122] on div "Add to cart" at bounding box center [465, 120] width 38 height 14
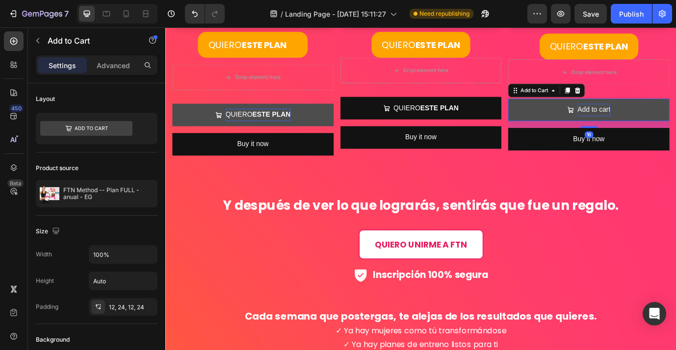
click at [656, 128] on div "Add to cart" at bounding box center [659, 122] width 38 height 14
click at [656, 128] on p "Add to cart" at bounding box center [659, 122] width 38 height 14
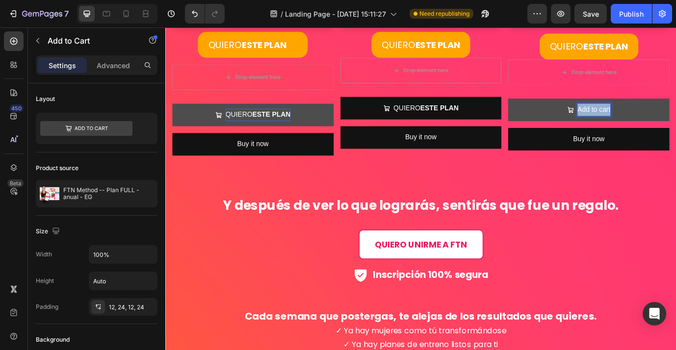
click at [656, 128] on p "Add to cart" at bounding box center [659, 122] width 38 height 14
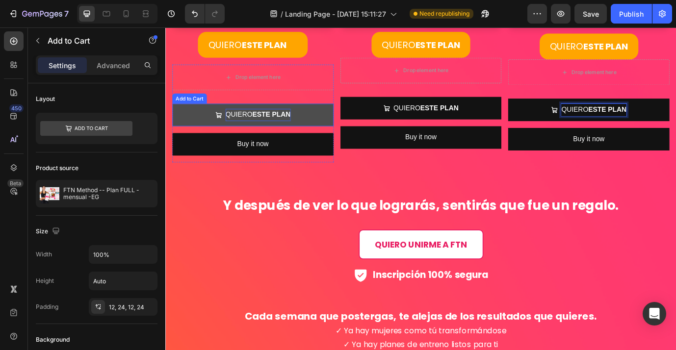
click at [197, 123] on button "QUIERO ESTE PLAN" at bounding box center [266, 128] width 186 height 26
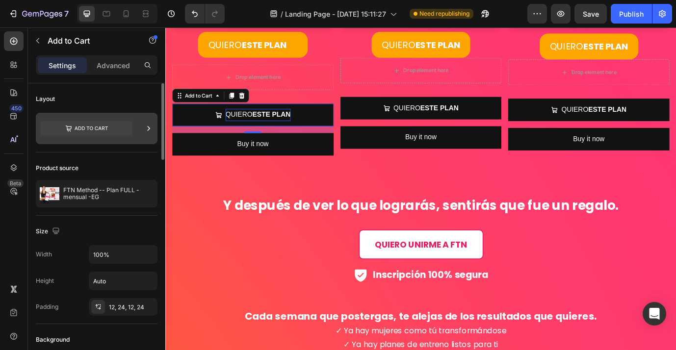
click at [149, 127] on icon at bounding box center [149, 129] width 10 height 10
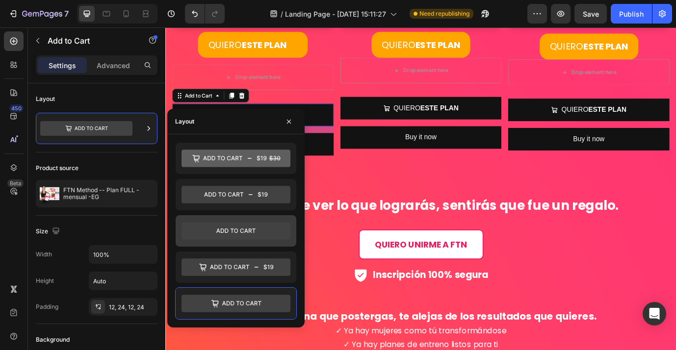
click at [261, 231] on icon at bounding box center [235, 231] width 109 height 18
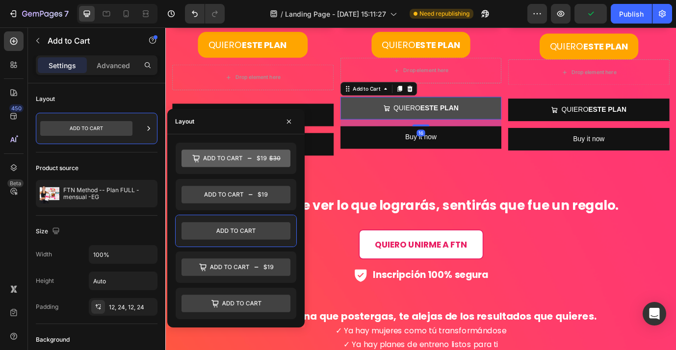
click at [533, 120] on button "QUIERO ESTE PLAN" at bounding box center [460, 120] width 186 height 26
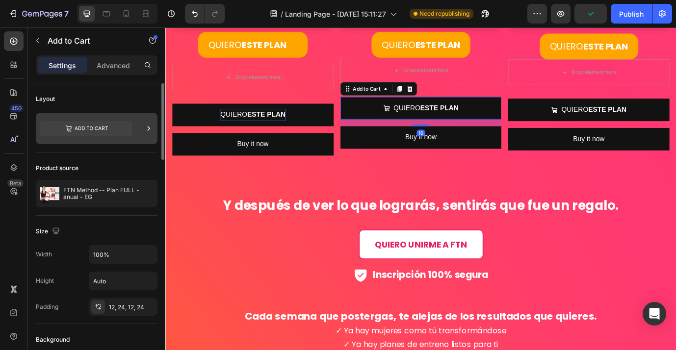
click at [147, 129] on icon at bounding box center [149, 129] width 10 height 10
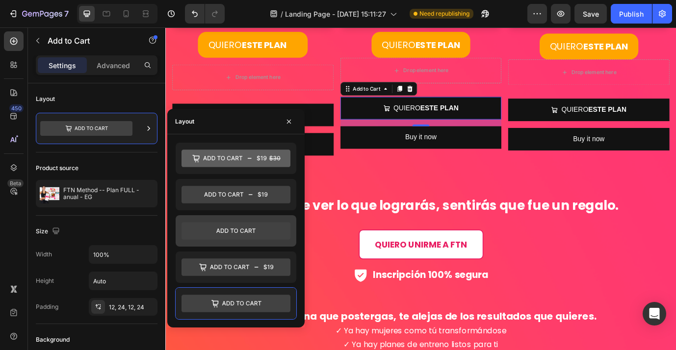
click at [272, 232] on icon at bounding box center [235, 231] width 109 height 18
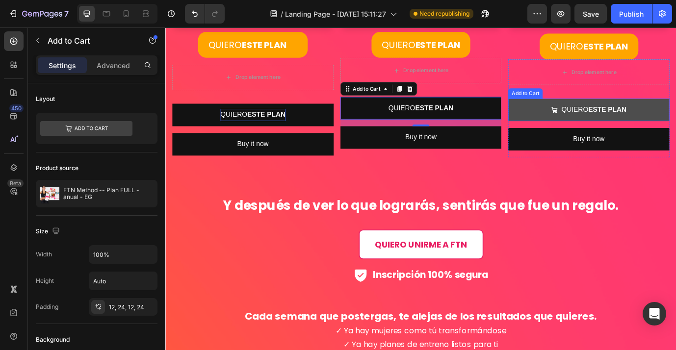
click at [675, 124] on button "QUIERO ESTE PLAN" at bounding box center [653, 122] width 186 height 26
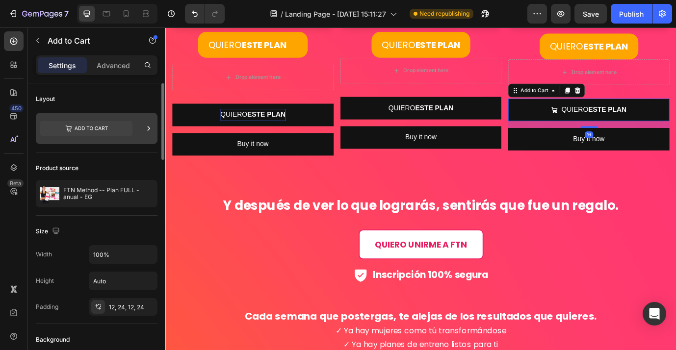
click at [147, 129] on icon at bounding box center [149, 129] width 10 height 10
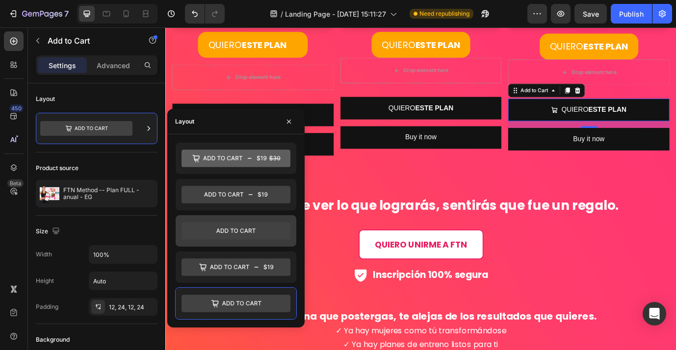
click at [251, 234] on icon at bounding box center [235, 231] width 109 height 18
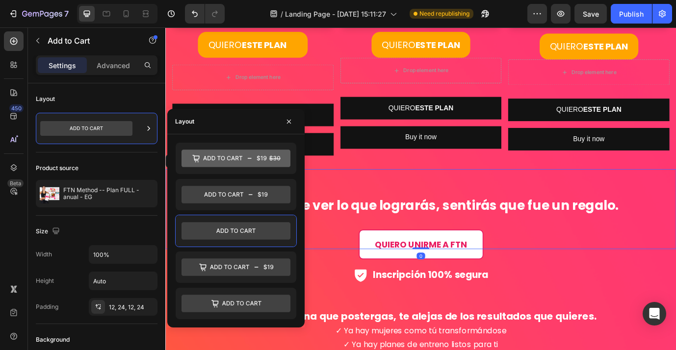
click at [378, 209] on div "Y después de ver lo que lograrás, sentirás que fue un regalo. Heading" at bounding box center [459, 237] width 573 height 77
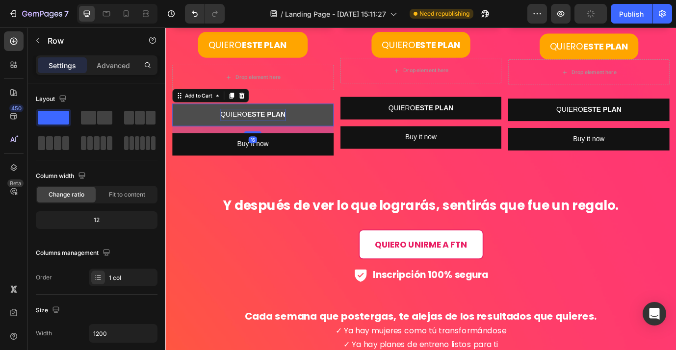
click at [327, 130] on button "QUIERO ESTE PLAN" at bounding box center [266, 128] width 186 height 26
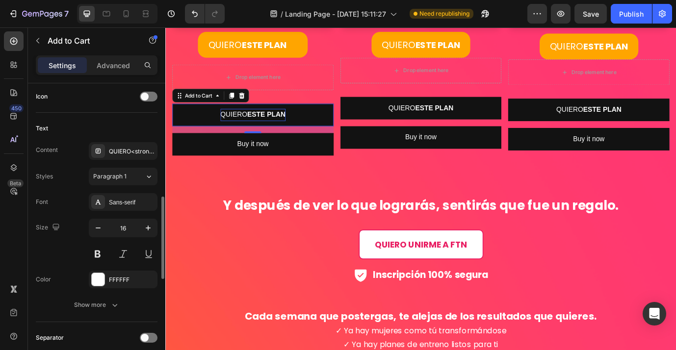
scroll to position [408, 0]
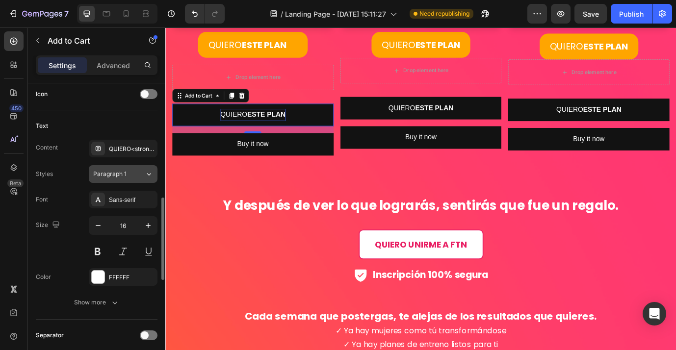
click at [117, 177] on span "Paragraph 1" at bounding box center [109, 174] width 33 height 9
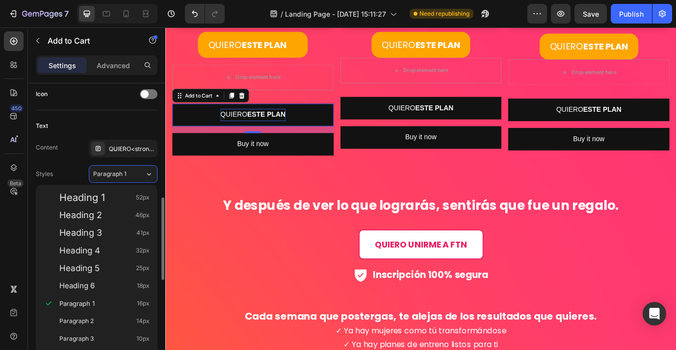
click at [70, 163] on div "Content QUIERO<strong> ESTE PLAN</strong> Styles Paragraph 1 Font Sans-serif Si…" at bounding box center [97, 226] width 122 height 172
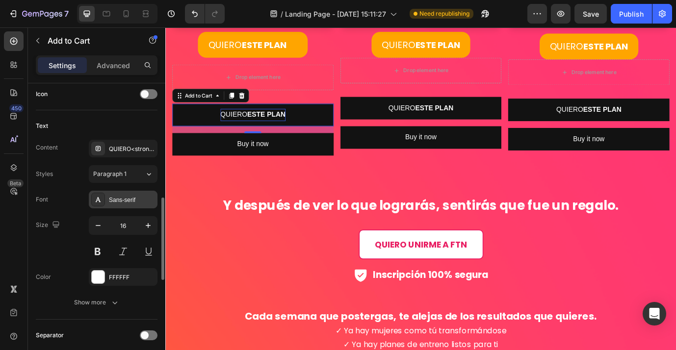
click at [133, 201] on div "Sans-serif" at bounding box center [132, 200] width 46 height 9
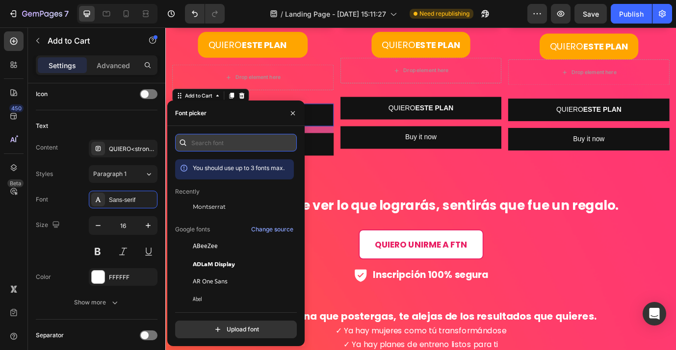
click at [234, 145] on input "text" at bounding box center [236, 143] width 122 height 18
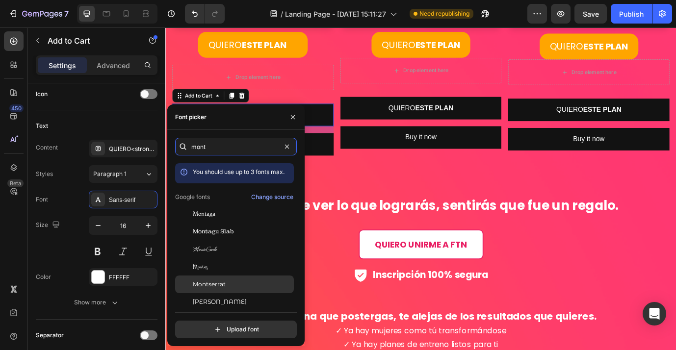
type input "mont"
click at [232, 283] on div "Montserrat" at bounding box center [242, 284] width 99 height 9
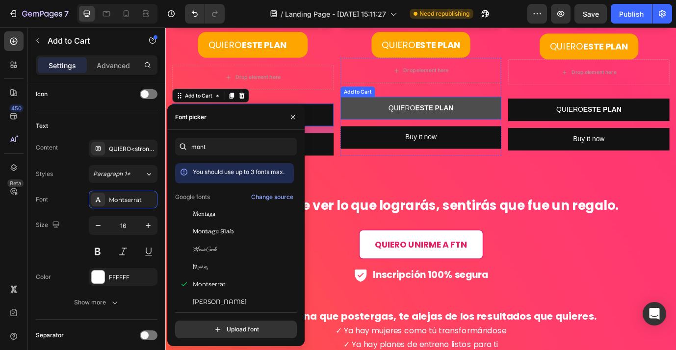
click at [525, 121] on button "QUIERO ESTE PLAN" at bounding box center [460, 120] width 186 height 26
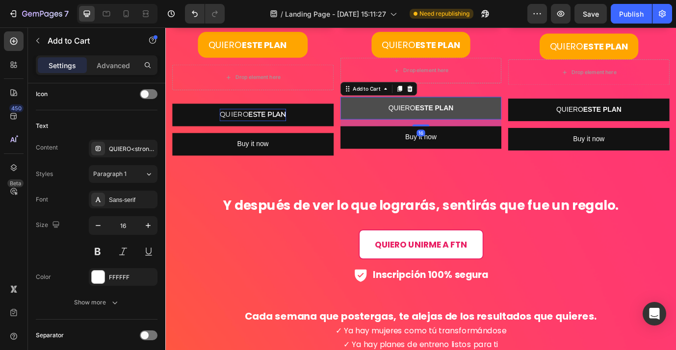
click at [525, 121] on button "QUIERO ESTE PLAN" at bounding box center [460, 120] width 186 height 26
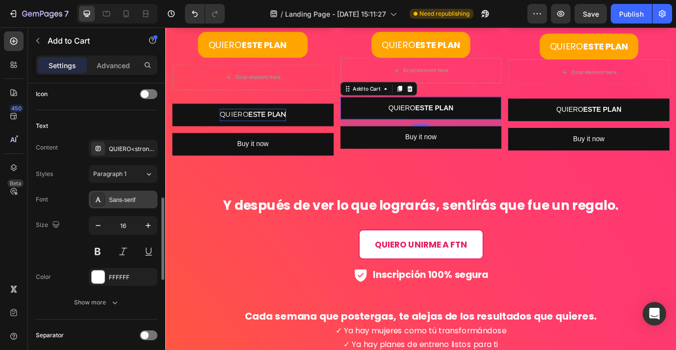
click at [132, 200] on div "Sans-serif" at bounding box center [132, 200] width 46 height 9
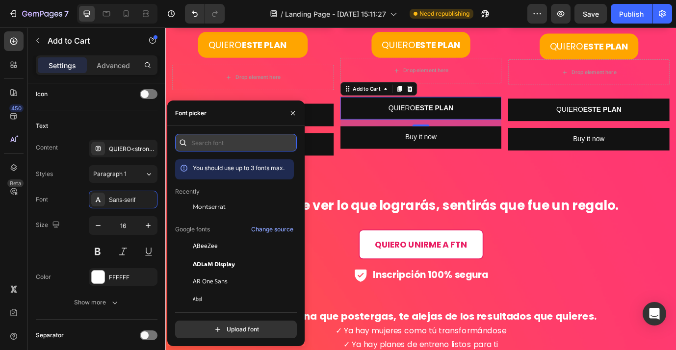
click at [218, 141] on input "text" at bounding box center [236, 143] width 122 height 18
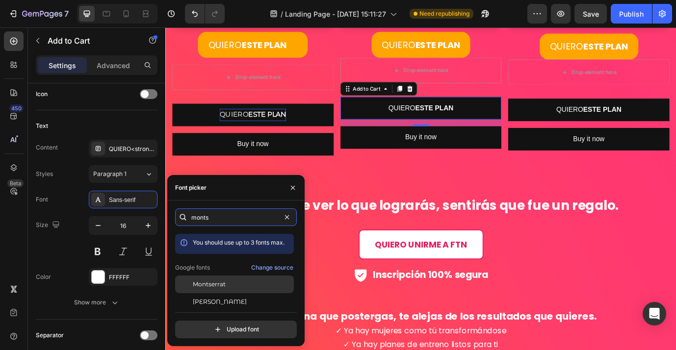
type input "monts"
click at [224, 283] on span "Montserrat" at bounding box center [209, 284] width 33 height 9
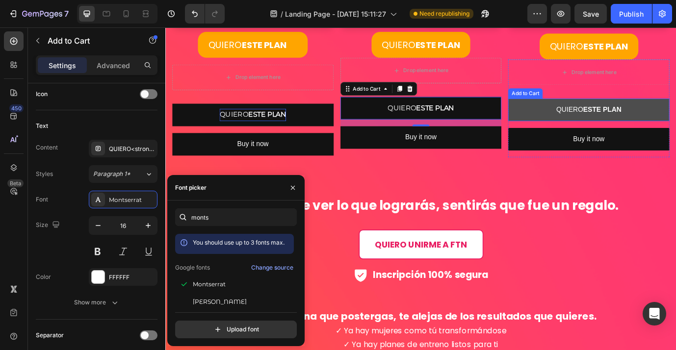
click at [675, 122] on button "QUIERO ESTE PLAN" at bounding box center [653, 122] width 186 height 26
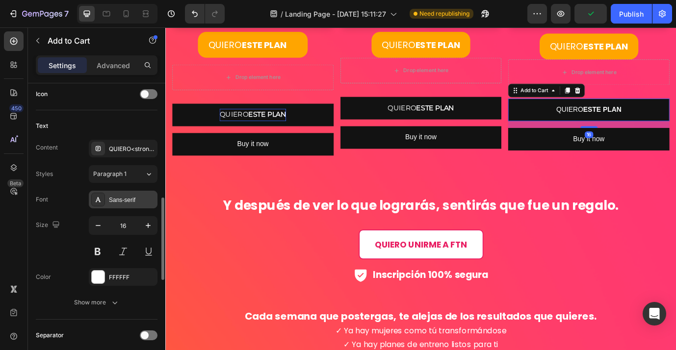
click at [135, 204] on div "Sans-serif" at bounding box center [132, 200] width 46 height 9
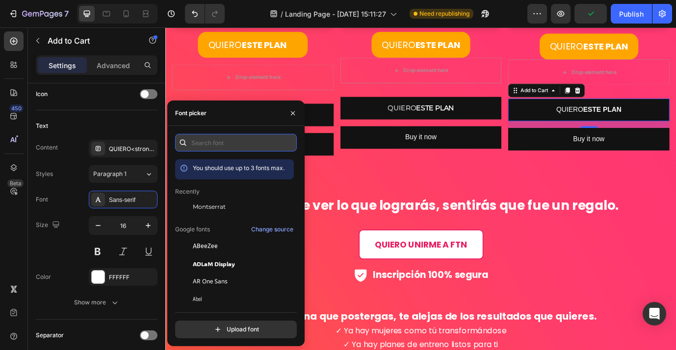
click at [221, 144] on input "text" at bounding box center [236, 143] width 122 height 18
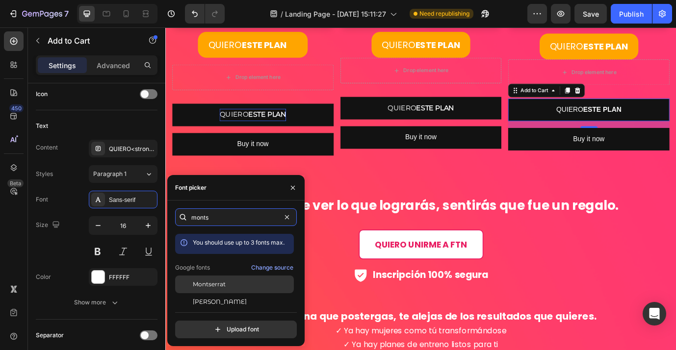
type input "monts"
click at [228, 284] on div "Montserrat" at bounding box center [242, 284] width 99 height 9
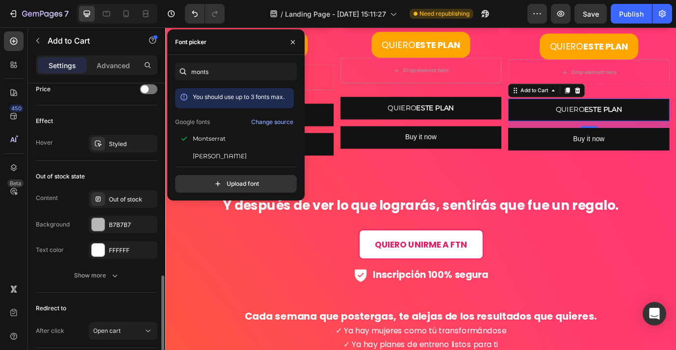
scroll to position [687, 0]
click at [139, 201] on div "Out of stock" at bounding box center [132, 198] width 46 height 9
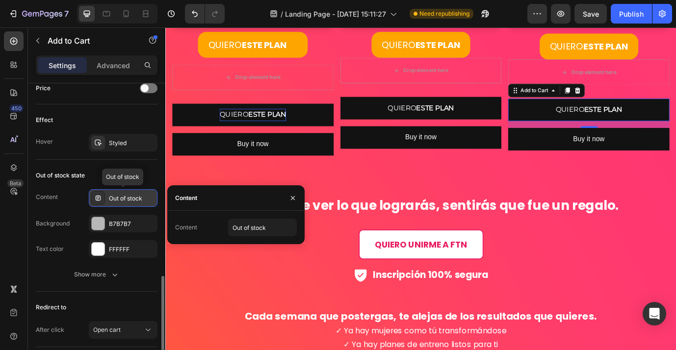
click at [139, 201] on div "Out of stock" at bounding box center [132, 198] width 46 height 9
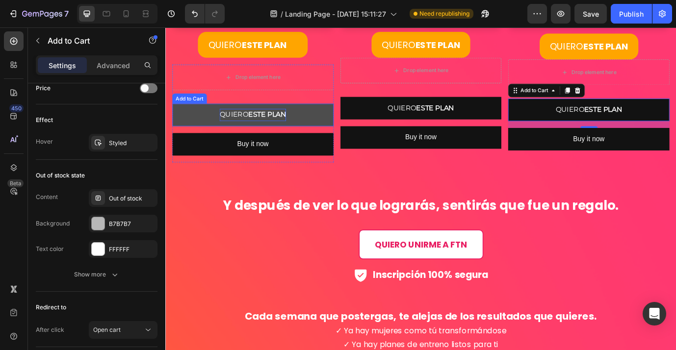
click at [320, 129] on button "QUIERO ESTE PLAN" at bounding box center [266, 128] width 186 height 26
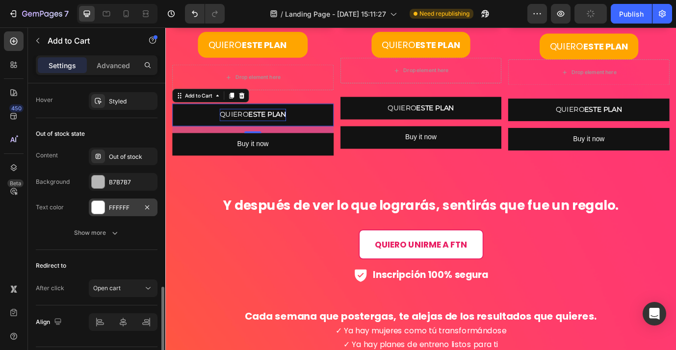
scroll to position [729, 0]
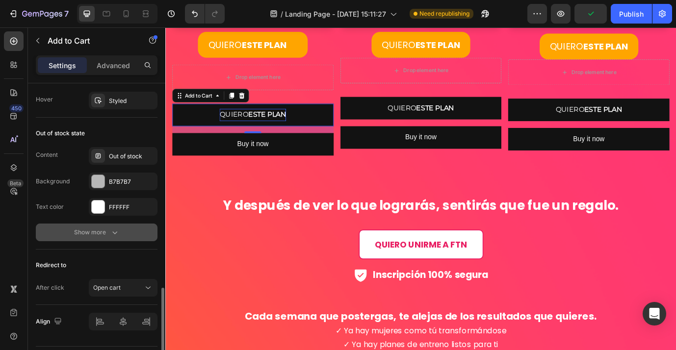
click at [131, 236] on button "Show more" at bounding box center [97, 233] width 122 height 18
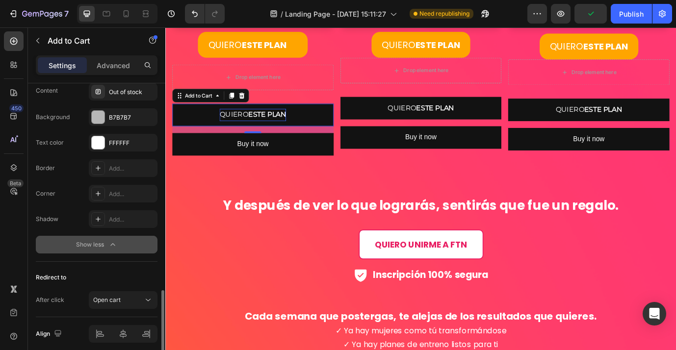
scroll to position [833, 0]
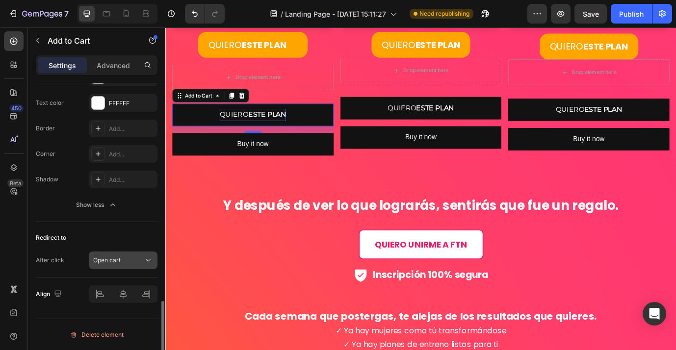
click at [146, 258] on icon at bounding box center [148, 261] width 10 height 10
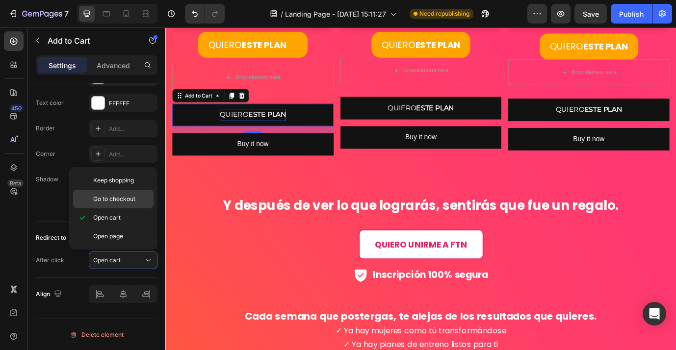
click at [132, 204] on div "Go to checkout" at bounding box center [113, 199] width 80 height 19
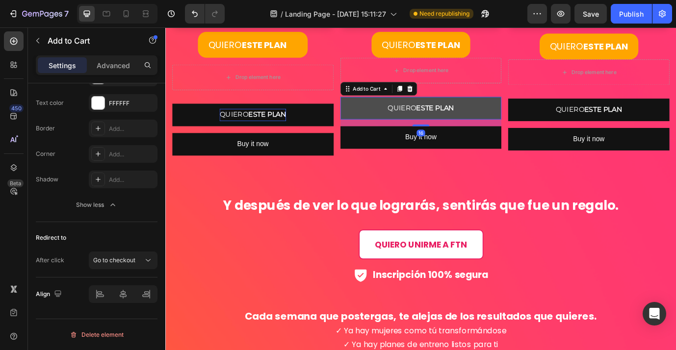
click at [409, 126] on button "QUIERO ESTE PLAN" at bounding box center [460, 120] width 186 height 26
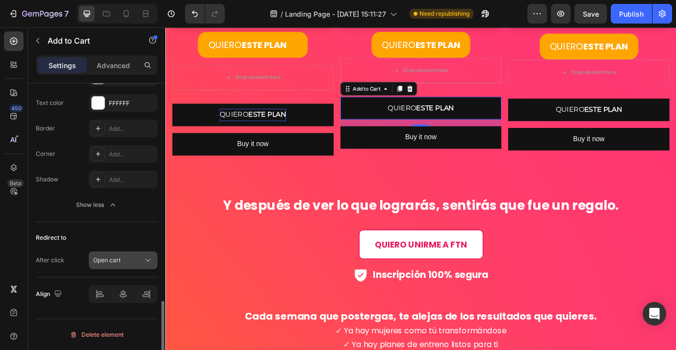
click at [140, 260] on div "Open cart" at bounding box center [118, 260] width 50 height 9
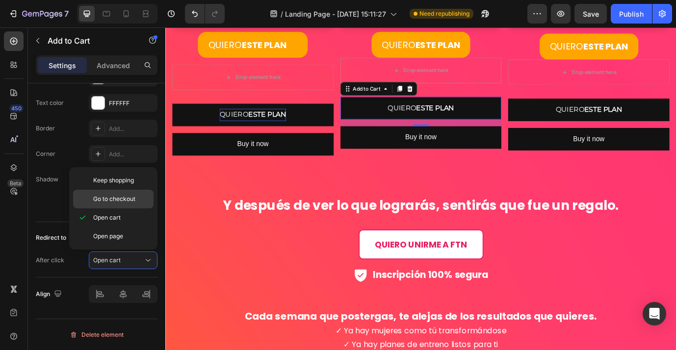
drag, startPoint x: 135, startPoint y: 196, endPoint x: 86, endPoint y: 143, distance: 71.8
click at [135, 196] on span "Go to checkout" at bounding box center [114, 199] width 42 height 9
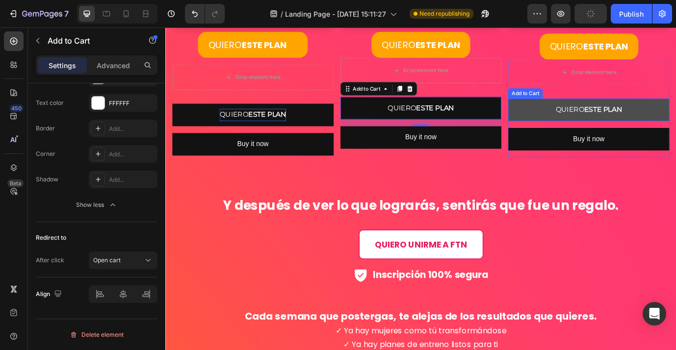
click at [592, 123] on button "QUIERO ESTE PLAN" at bounding box center [653, 122] width 186 height 26
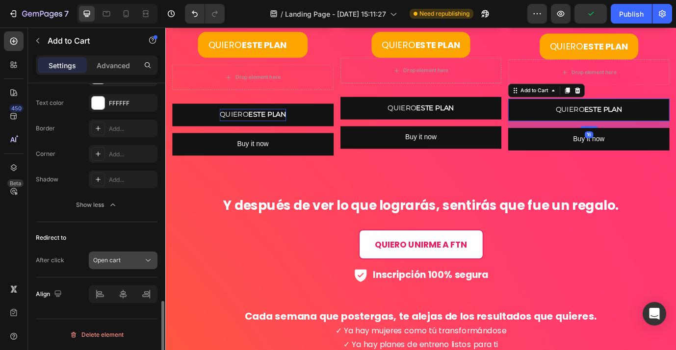
click at [131, 259] on div "Open cart" at bounding box center [118, 260] width 50 height 9
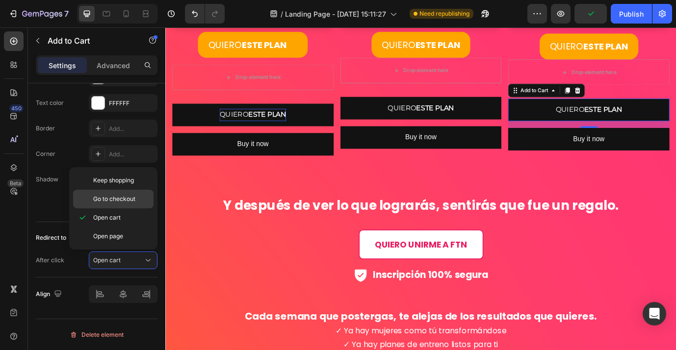
click at [135, 199] on span "Go to checkout" at bounding box center [114, 199] width 42 height 9
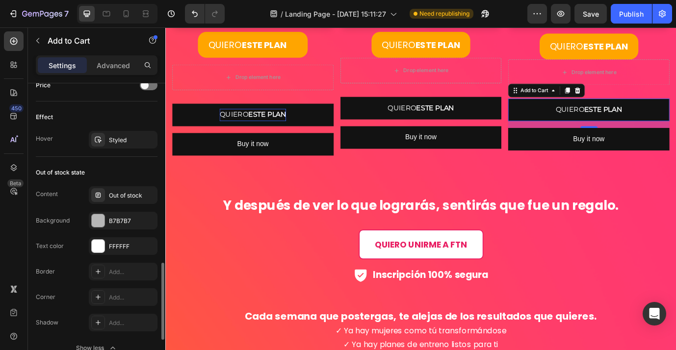
scroll to position [688, 0]
click at [121, 221] on div "B7B7B7" at bounding box center [123, 222] width 28 height 9
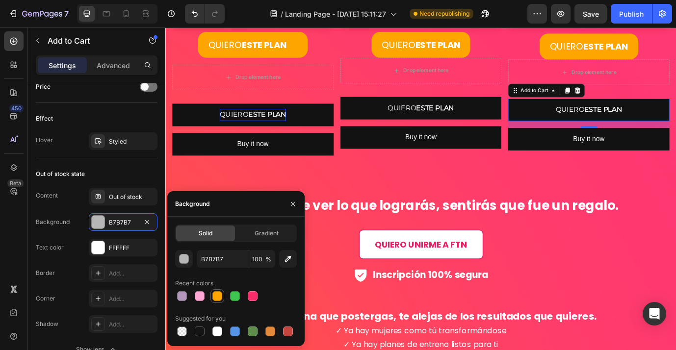
click at [217, 301] on div at bounding box center [217, 296] width 12 height 12
type input "B7B7B7"
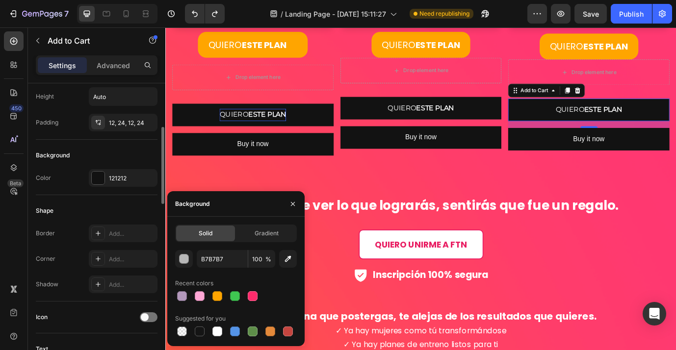
scroll to position [187, 0]
click at [128, 183] on div "121212" at bounding box center [123, 176] width 69 height 18
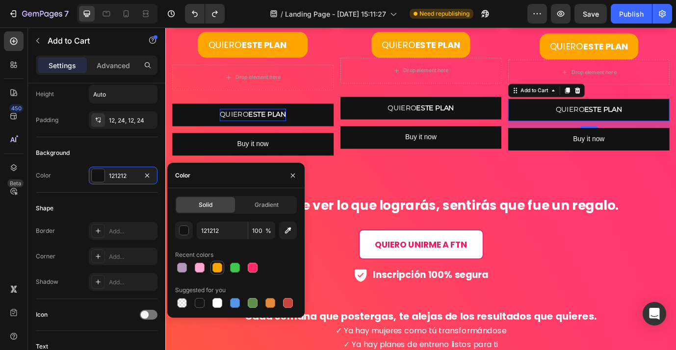
click at [216, 267] on div at bounding box center [217, 268] width 10 height 10
type input "FFA500"
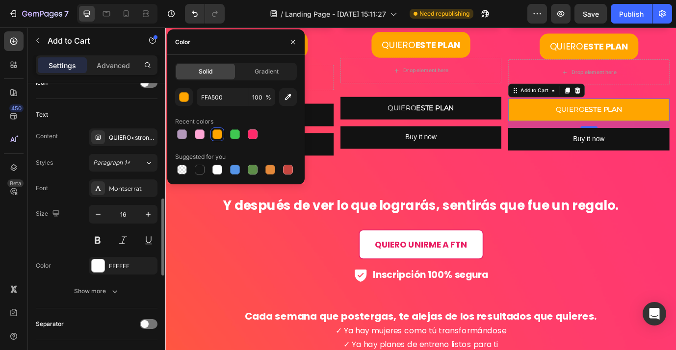
scroll to position [424, 0]
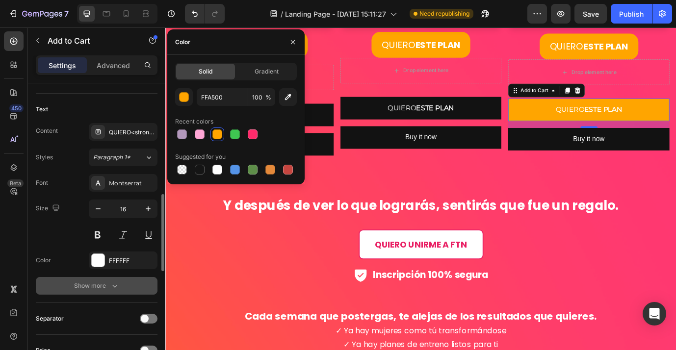
click at [116, 287] on icon "button" at bounding box center [115, 286] width 10 height 10
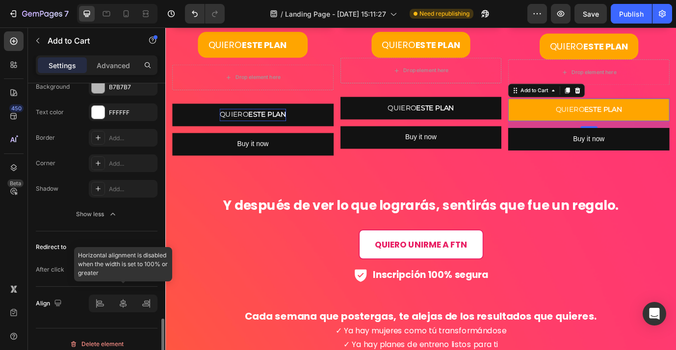
scroll to position [962, 0]
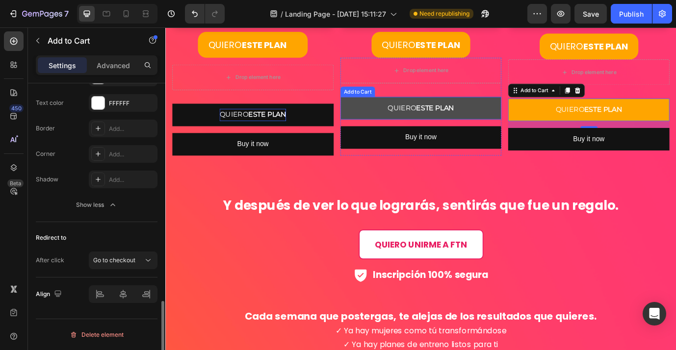
click at [536, 119] on button "QUIERO ESTE PLAN" at bounding box center [460, 120] width 186 height 26
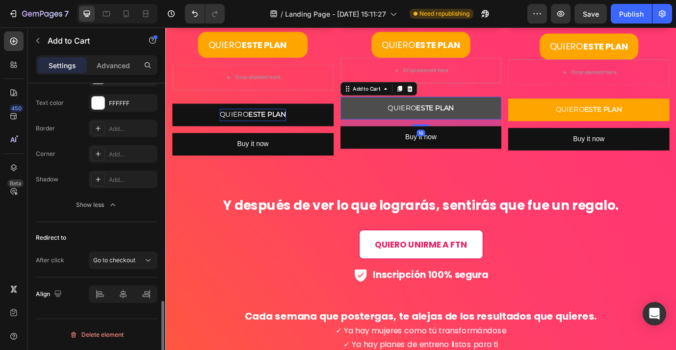
click at [536, 119] on button "QUIERO ESTE PLAN" at bounding box center [460, 120] width 186 height 26
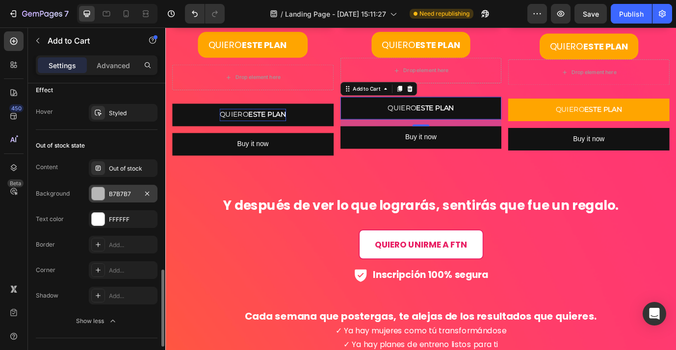
scroll to position [718, 0]
click at [108, 194] on div "B7B7B7" at bounding box center [123, 192] width 69 height 18
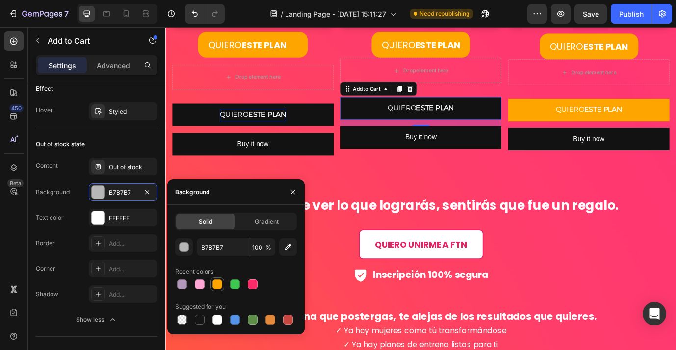
click at [218, 284] on div at bounding box center [217, 285] width 10 height 10
type input "FFA500"
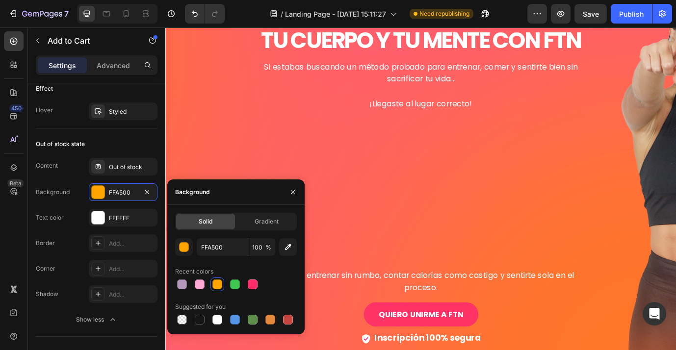
scroll to position [150, 0]
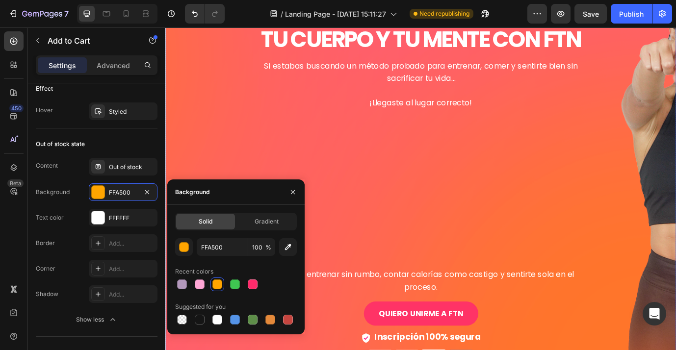
click at [276, 160] on div at bounding box center [459, 213] width 392 height 155
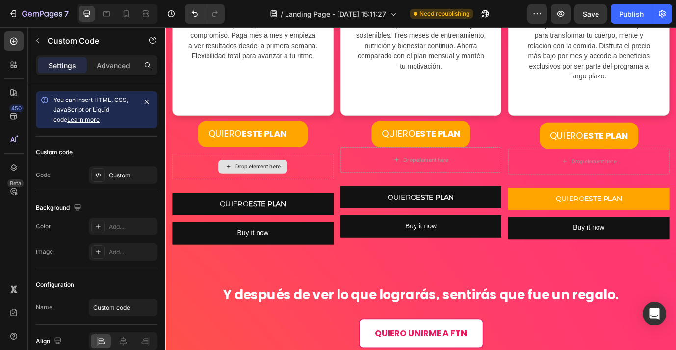
scroll to position [2961, 0]
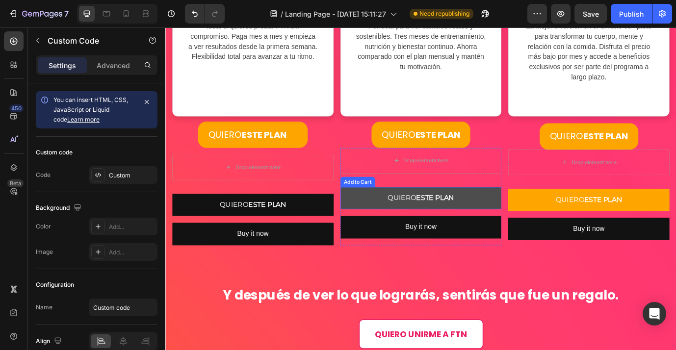
click at [529, 231] on button "QUIERO ESTE PLAN" at bounding box center [460, 224] width 186 height 26
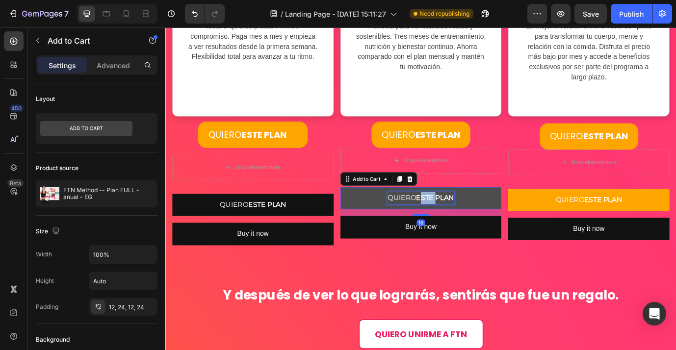
click at [461, 223] on strong "ESTE PLAN" at bounding box center [476, 223] width 44 height 9
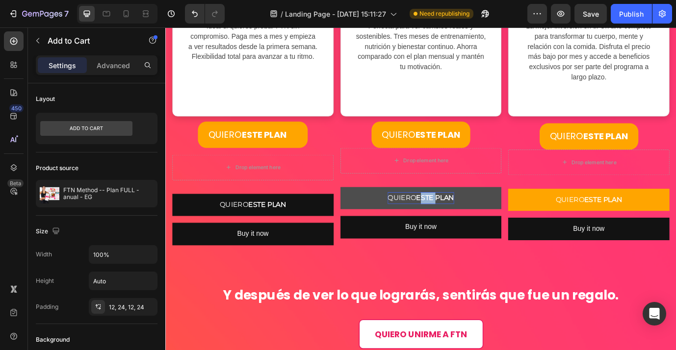
click at [532, 223] on button "QUIERO ESTE PLAN" at bounding box center [460, 224] width 186 height 26
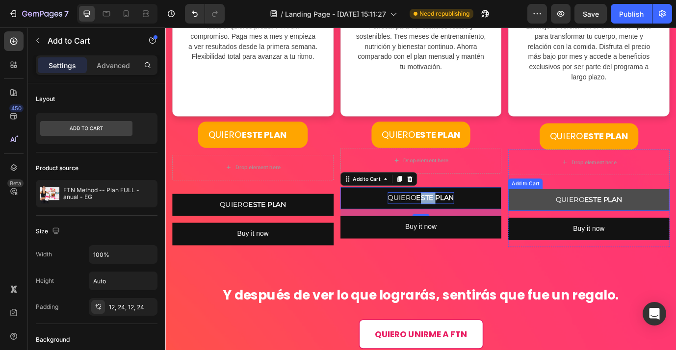
click at [600, 229] on button "QUIERO ESTE PLAN" at bounding box center [653, 226] width 186 height 26
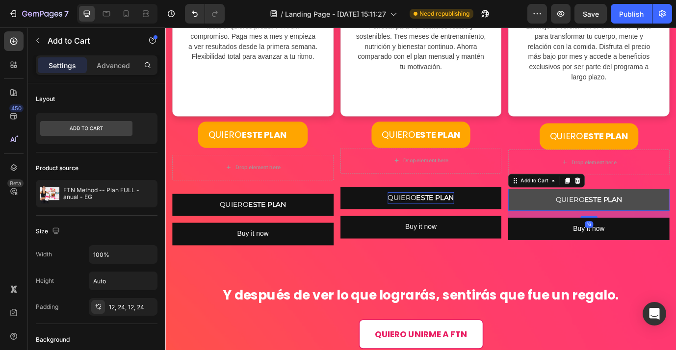
click at [600, 229] on button "QUIERO ESTE PLAN" at bounding box center [653, 226] width 186 height 26
click at [649, 227] on strong "ESTE PLAN" at bounding box center [670, 225] width 44 height 9
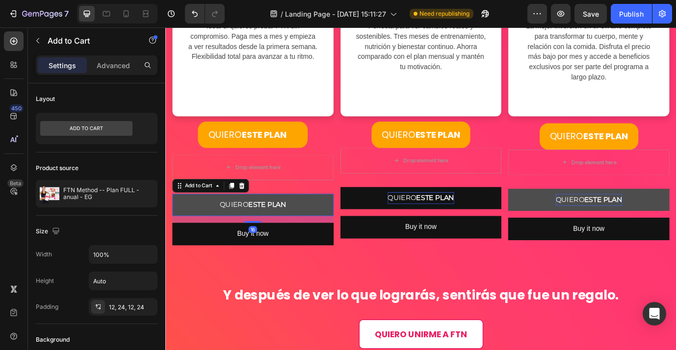
click at [325, 230] on button "QUIERO ESTE PLAN" at bounding box center [266, 232] width 186 height 26
click at [275, 230] on strong "ESTE PLAN" at bounding box center [282, 231] width 44 height 9
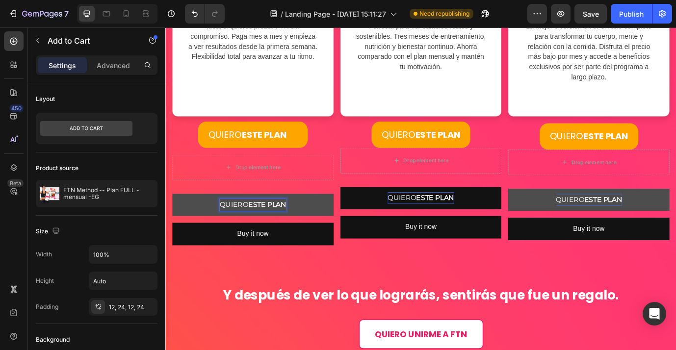
click at [321, 232] on button "QUIERO ESTE PLAN" at bounding box center [266, 232] width 186 height 26
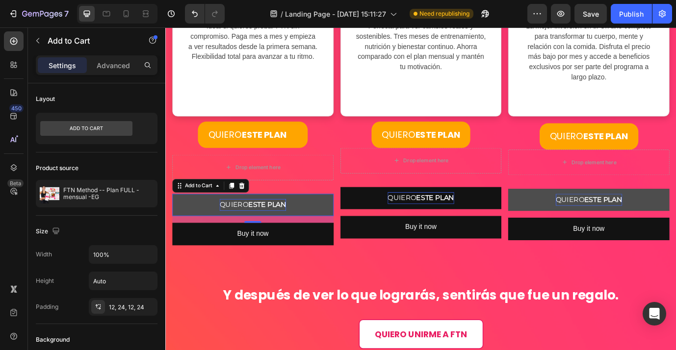
click at [334, 233] on button "QUIERO ESTE PLAN" at bounding box center [266, 232] width 186 height 26
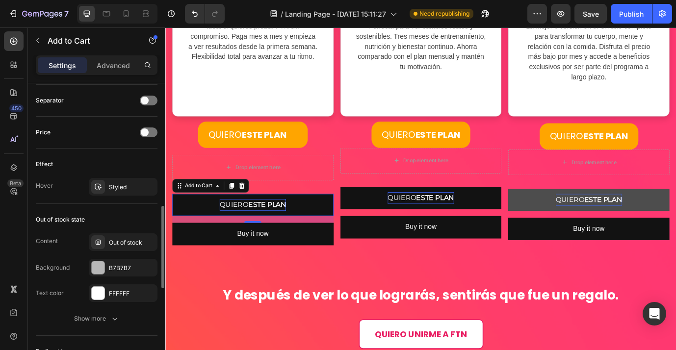
scroll to position [670, 0]
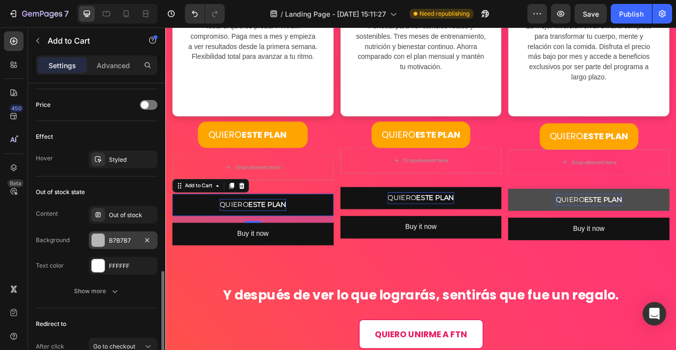
click at [126, 237] on div "B7B7B7" at bounding box center [123, 240] width 28 height 9
click at [137, 184] on div "Out of stock state Content Out of stock Background B7B7B7 Text color FFFFFF Sho…" at bounding box center [97, 243] width 122 height 132
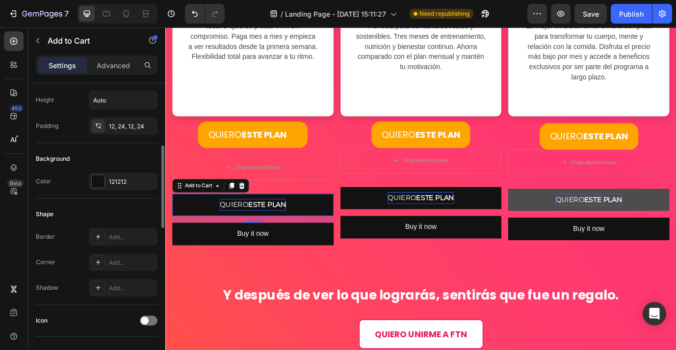
scroll to position [190, 0]
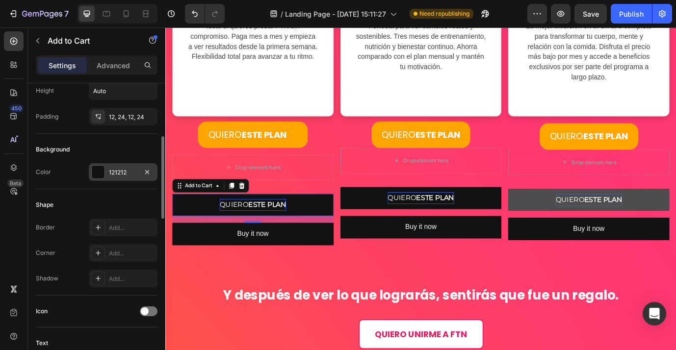
click at [129, 172] on div "121212" at bounding box center [123, 172] width 28 height 9
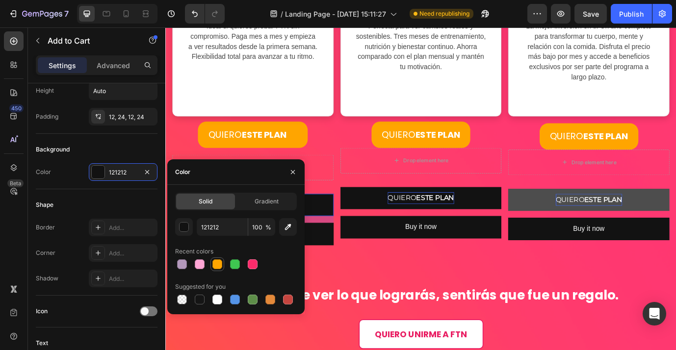
click at [217, 263] on div at bounding box center [217, 264] width 10 height 10
type input "FFA500"
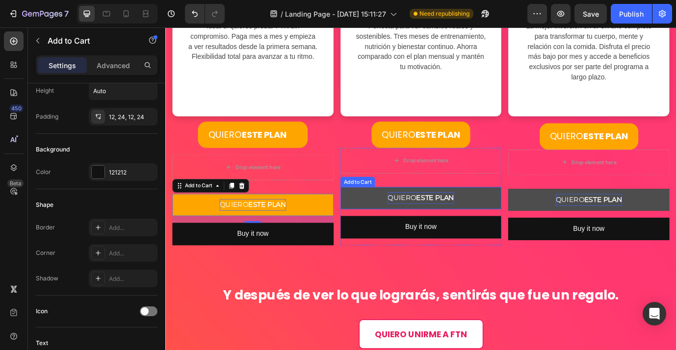
click at [388, 221] on button "QUIERO ESTE PLAN" at bounding box center [460, 224] width 186 height 26
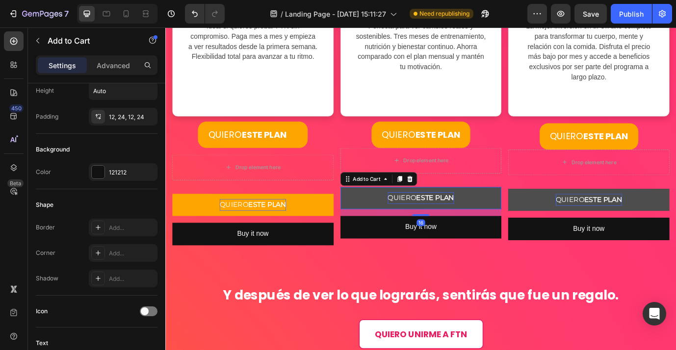
click at [388, 221] on button "QUIERO ESTE PLAN" at bounding box center [460, 224] width 186 height 26
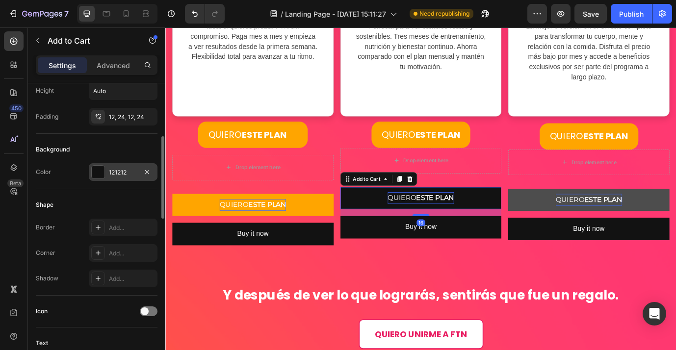
click at [132, 171] on div "121212" at bounding box center [123, 172] width 28 height 9
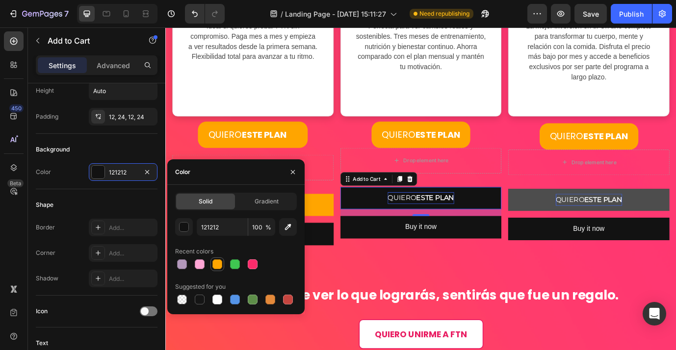
click at [218, 265] on div at bounding box center [217, 264] width 10 height 10
type input "FFA500"
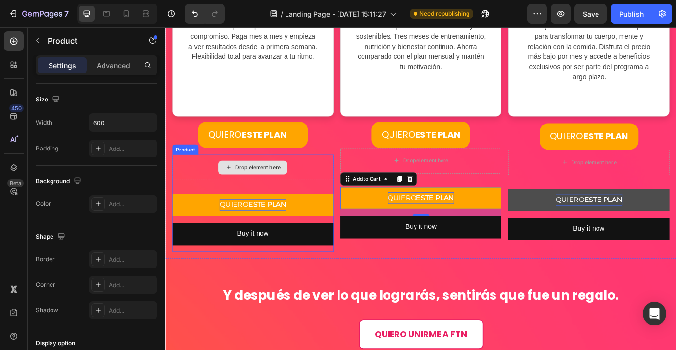
click at [342, 193] on div "Drop element here" at bounding box center [266, 188] width 186 height 29
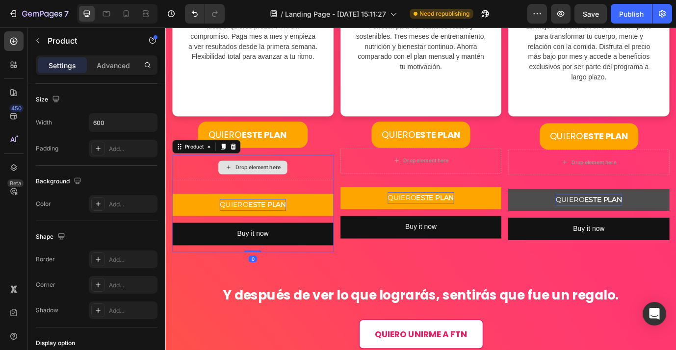
scroll to position [0, 0]
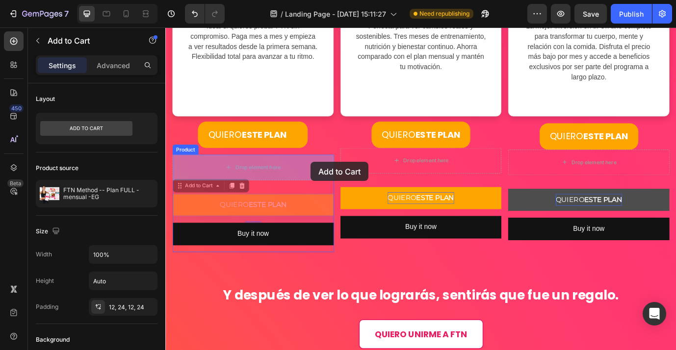
drag, startPoint x: 340, startPoint y: 226, endPoint x: 333, endPoint y: 182, distance: 43.8
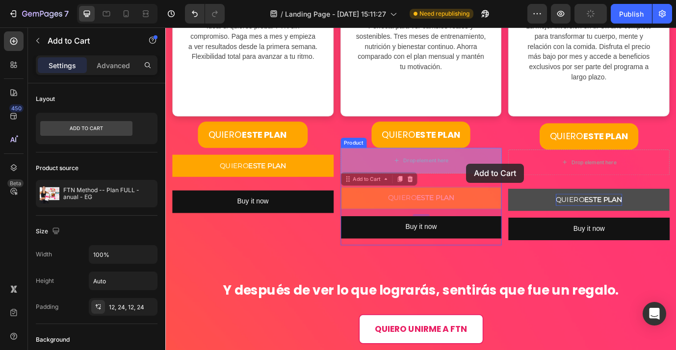
drag, startPoint x: 515, startPoint y: 220, endPoint x: 512, endPoint y: 184, distance: 35.9
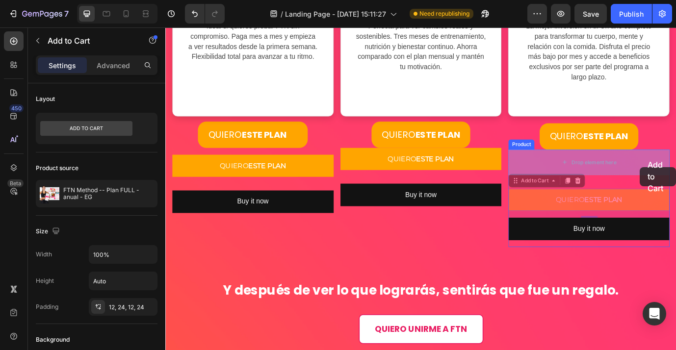
drag, startPoint x: 716, startPoint y: 223, endPoint x: 712, endPoint y: 188, distance: 35.0
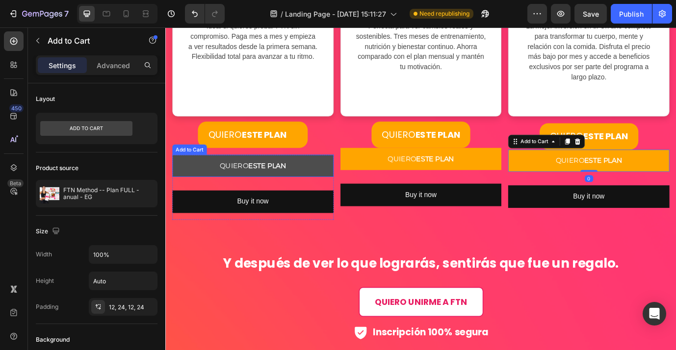
click at [353, 191] on button "QUIERO ESTE PLAN" at bounding box center [266, 187] width 186 height 26
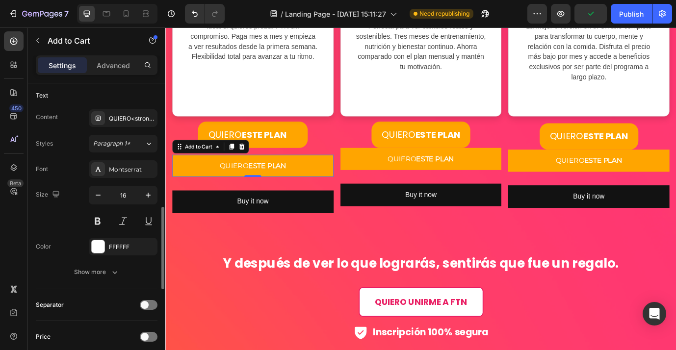
scroll to position [438, 0]
click at [110, 269] on icon "button" at bounding box center [115, 272] width 10 height 10
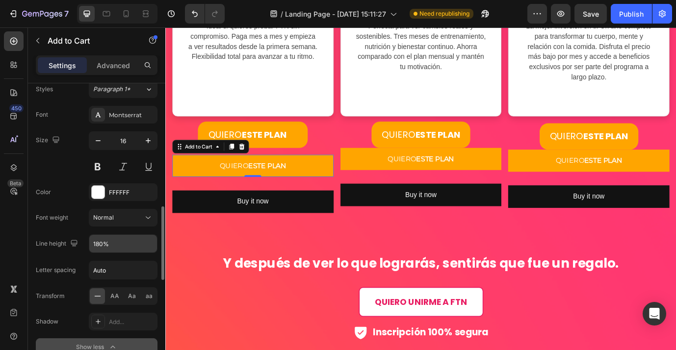
scroll to position [493, 0]
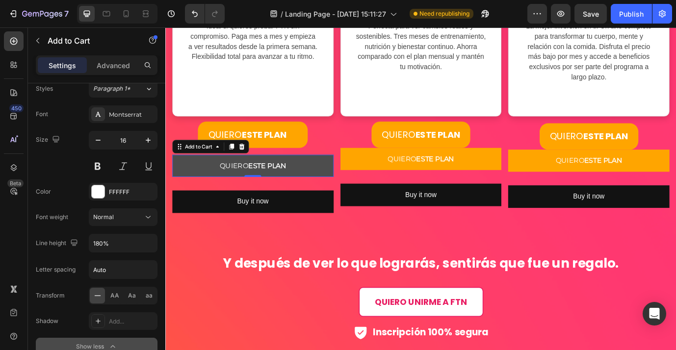
click at [330, 182] on button "QUIERO ESTE PLAN" at bounding box center [266, 187] width 186 height 26
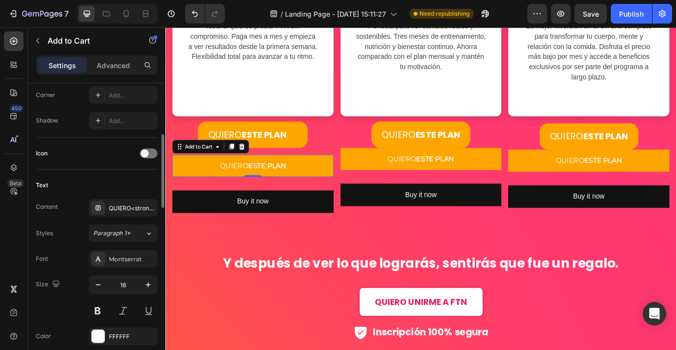
scroll to position [320, 0]
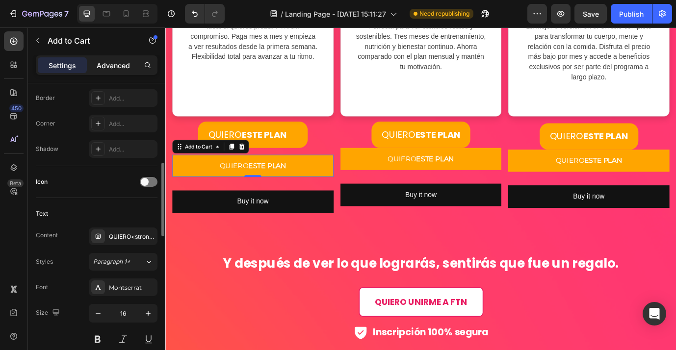
click at [112, 59] on div "Advanced" at bounding box center [113, 65] width 49 height 16
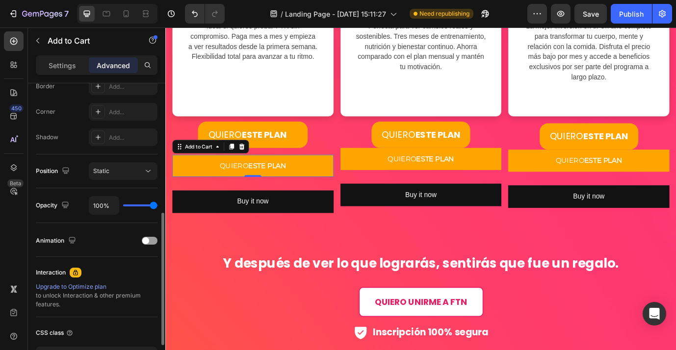
scroll to position [322, 0]
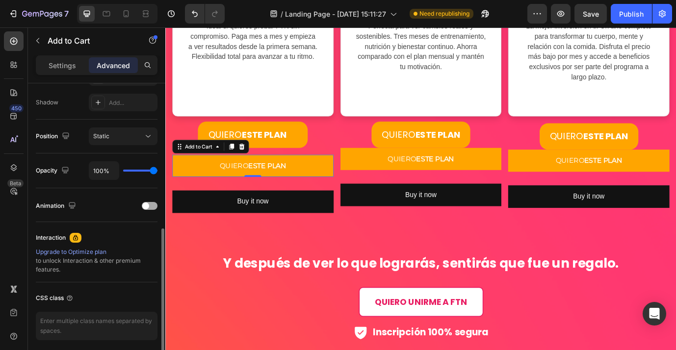
click at [152, 208] on div at bounding box center [150, 206] width 16 height 8
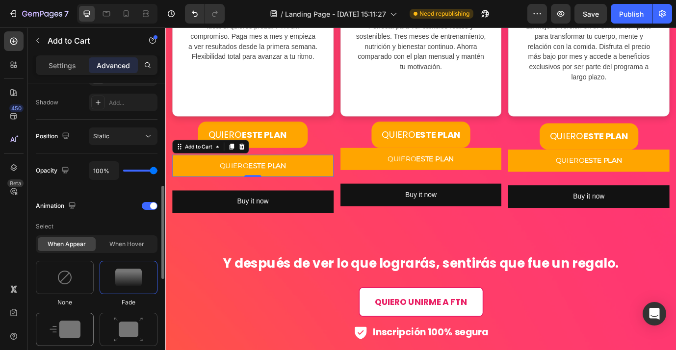
click at [78, 327] on img at bounding box center [65, 330] width 31 height 18
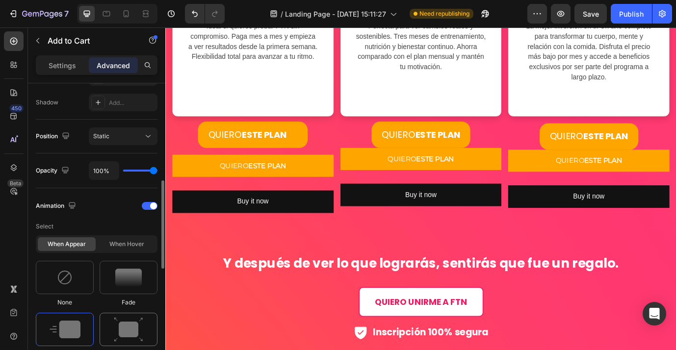
click at [111, 328] on div at bounding box center [129, 329] width 58 height 33
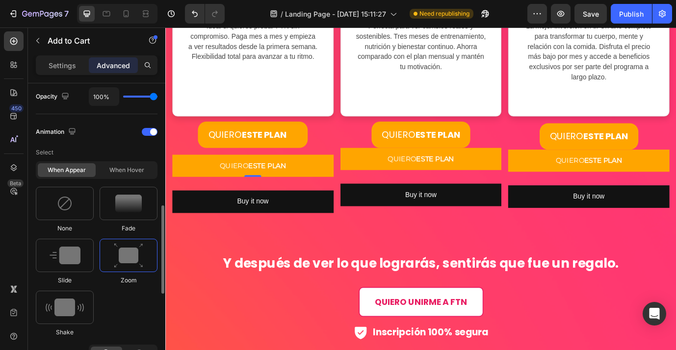
scroll to position [398, 0]
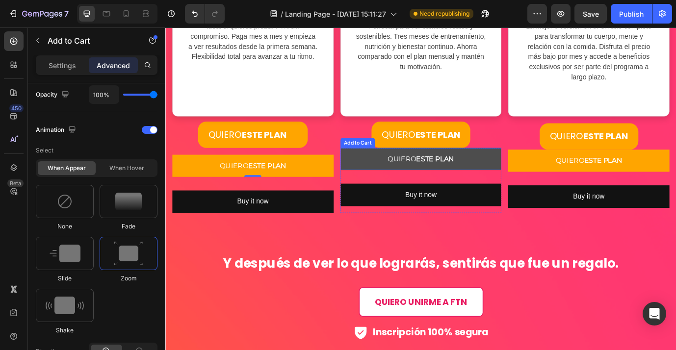
click at [382, 174] on button "QUIERO ESTE PLAN" at bounding box center [460, 179] width 186 height 26
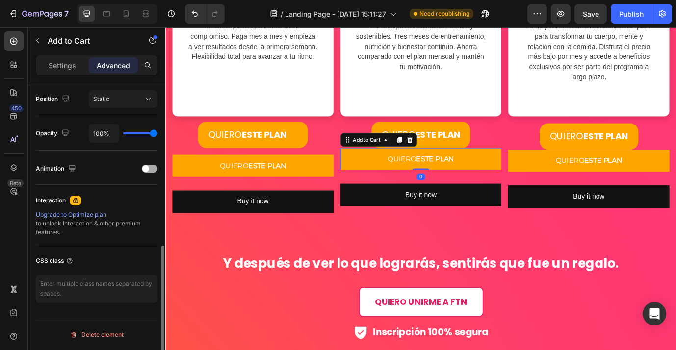
click at [152, 171] on div at bounding box center [150, 169] width 16 height 8
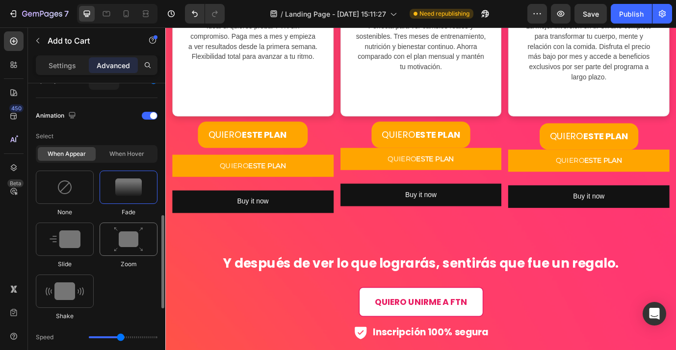
scroll to position [413, 0]
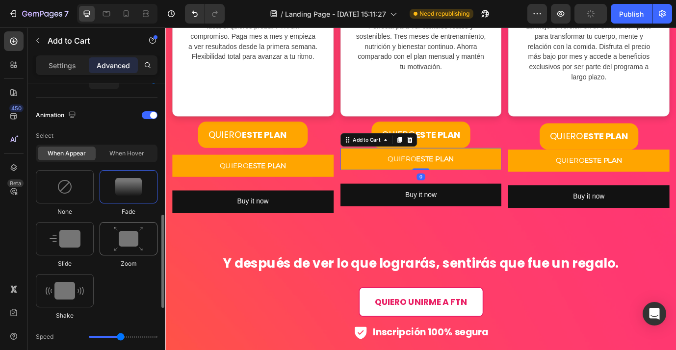
click at [136, 246] on img at bounding box center [128, 239] width 29 height 25
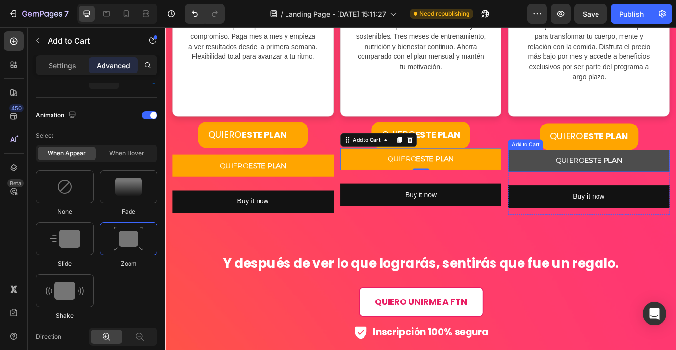
click at [577, 180] on button "QUIERO ESTE PLAN" at bounding box center [653, 181] width 186 height 26
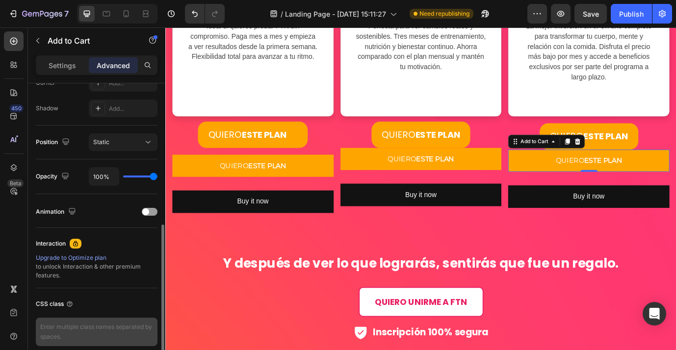
scroll to position [314, 0]
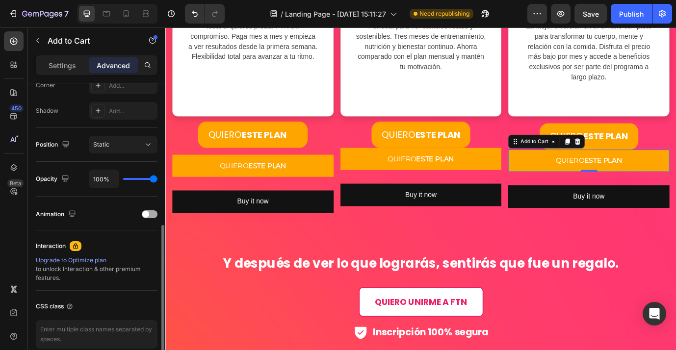
click at [153, 214] on div at bounding box center [150, 214] width 16 height 8
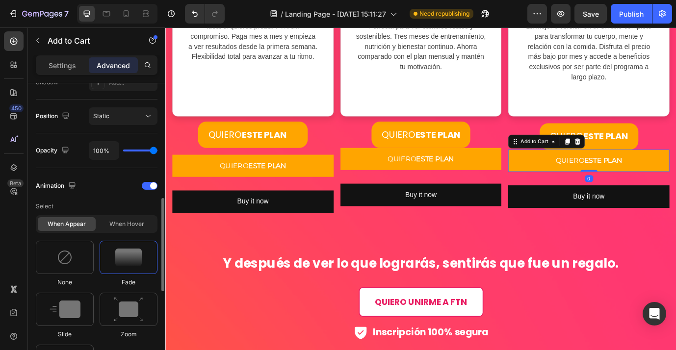
scroll to position [353, 0]
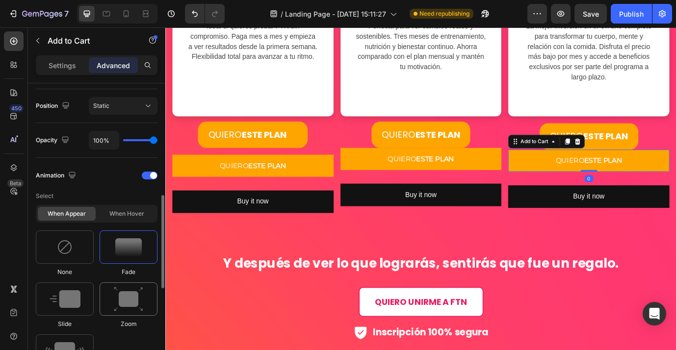
click at [132, 300] on img at bounding box center [128, 299] width 29 height 25
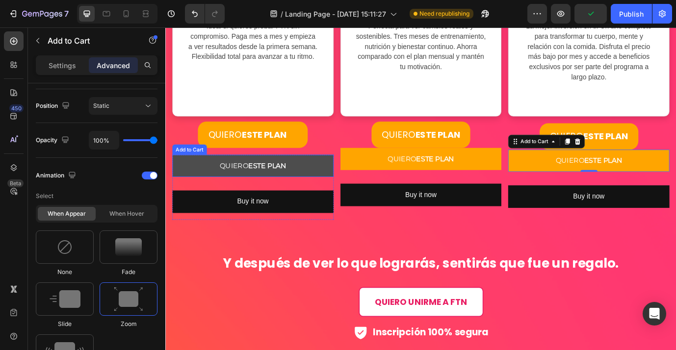
click at [348, 178] on button "QUIERO ESTE PLAN" at bounding box center [266, 187] width 186 height 26
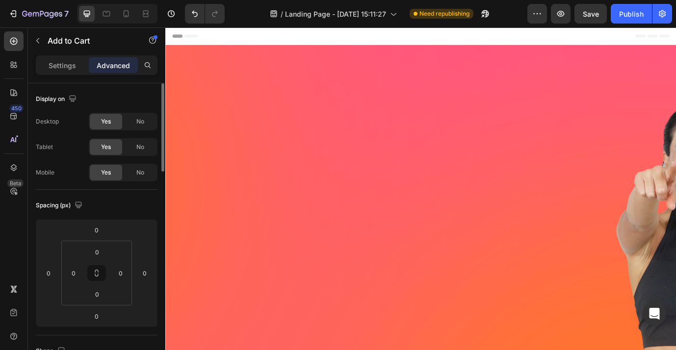
scroll to position [2961, 0]
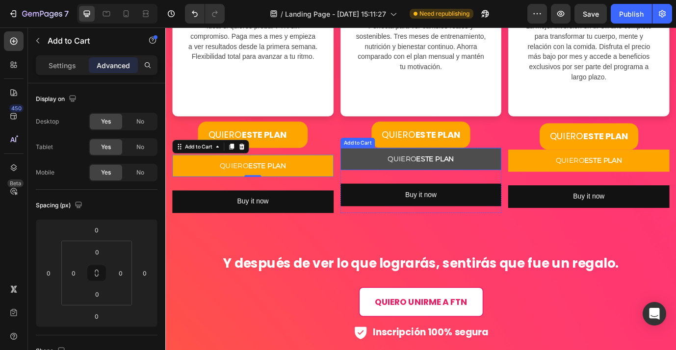
click at [538, 177] on button "QUIERO ESTE PLAN" at bounding box center [460, 179] width 186 height 26
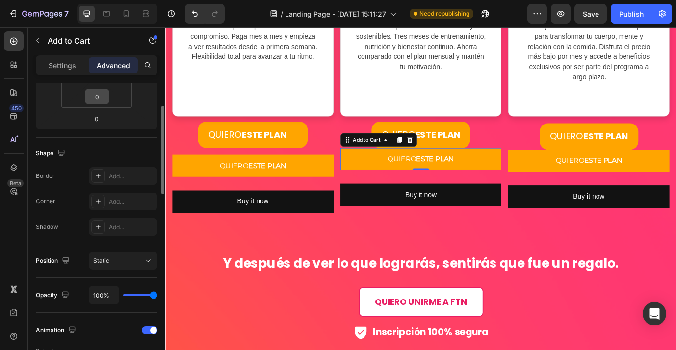
scroll to position [244, 0]
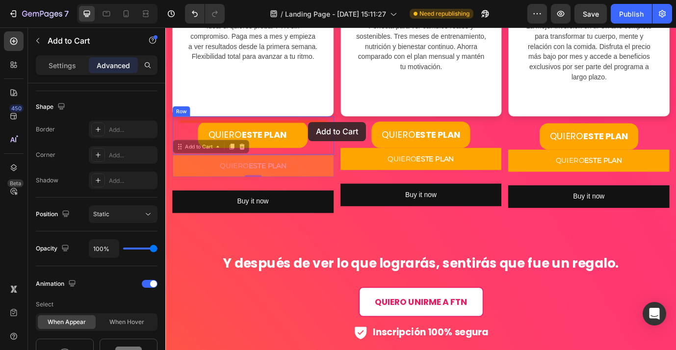
drag, startPoint x: 351, startPoint y: 181, endPoint x: 330, endPoint y: 136, distance: 49.2
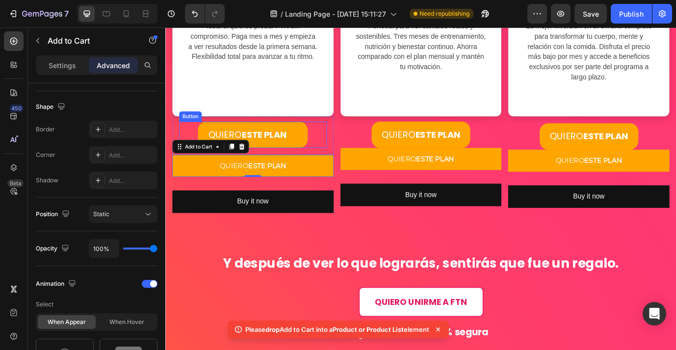
click at [332, 151] on div "QUIERO ESTE PLAN Button" at bounding box center [266, 151] width 170 height 30
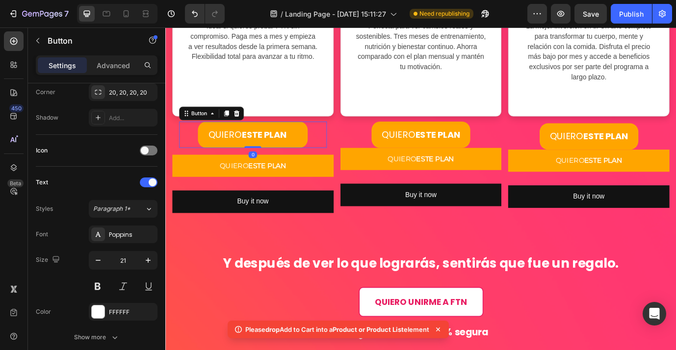
scroll to position [0, 0]
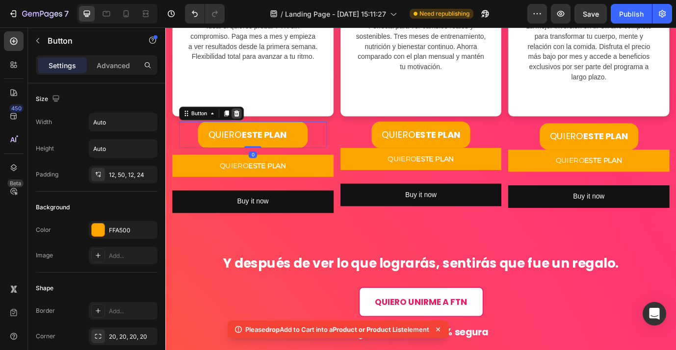
click at [250, 130] on icon at bounding box center [247, 127] width 8 height 8
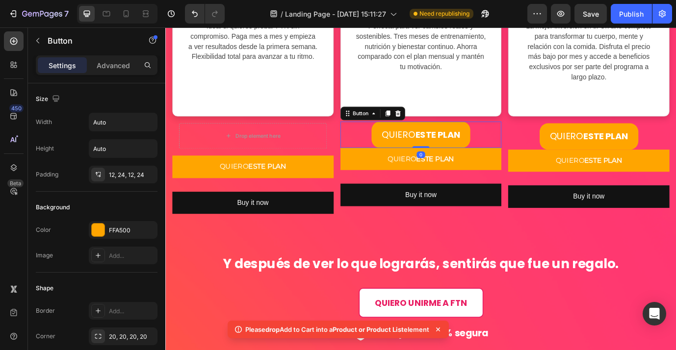
click at [526, 145] on div "QUIERO ESTE PLAN Button 0" at bounding box center [460, 151] width 186 height 30
click at [435, 123] on icon at bounding box center [433, 127] width 8 height 8
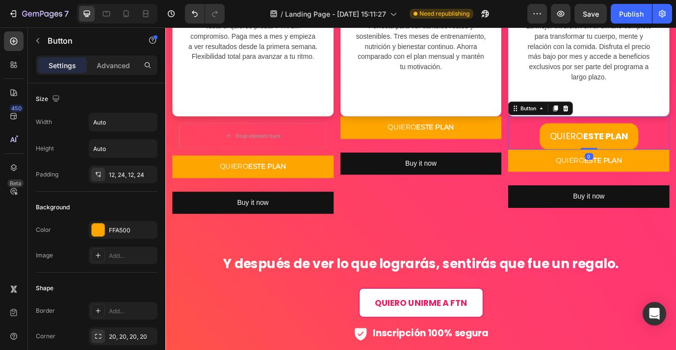
click at [675, 152] on div "QUIERO ESTE PLAN Button 0" at bounding box center [653, 149] width 186 height 38
click at [627, 119] on icon at bounding box center [626, 120] width 6 height 7
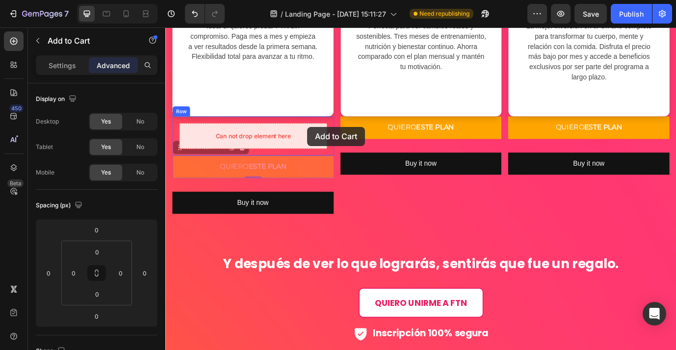
drag, startPoint x: 335, startPoint y: 179, endPoint x: 329, endPoint y: 142, distance: 36.8
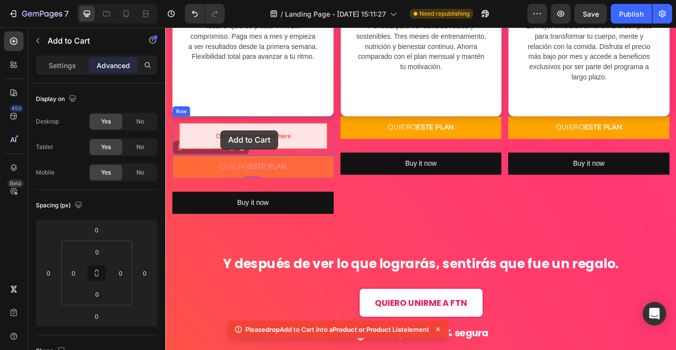
drag, startPoint x: 183, startPoint y: 168, endPoint x: 229, endPoint y: 146, distance: 50.5
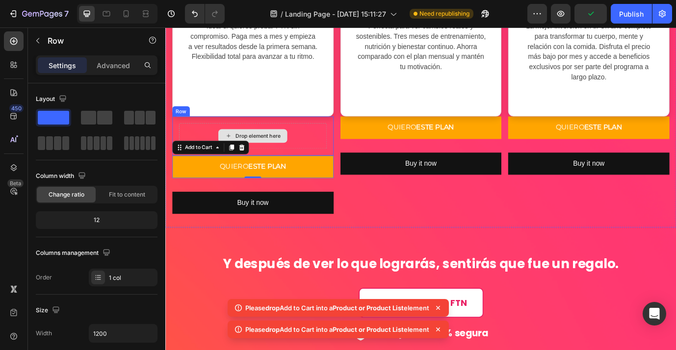
click at [319, 151] on div "Drop element here" at bounding box center [266, 152] width 170 height 29
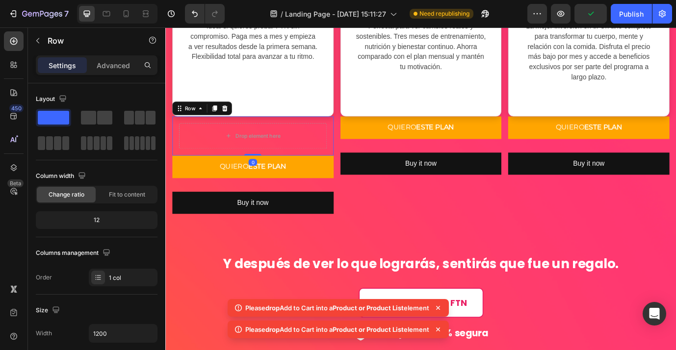
click at [354, 155] on div "Drop element here Row 0" at bounding box center [266, 152] width 186 height 45
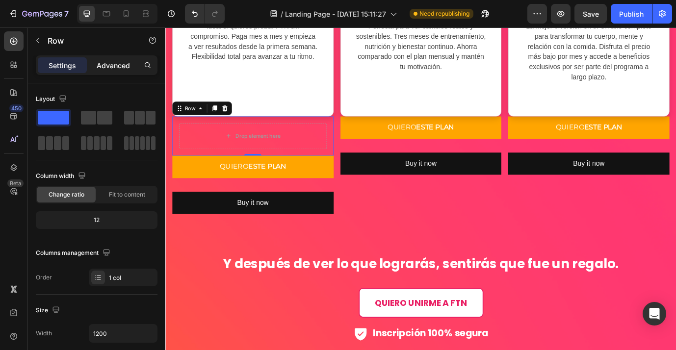
click at [124, 62] on p "Advanced" at bounding box center [113, 65] width 33 height 10
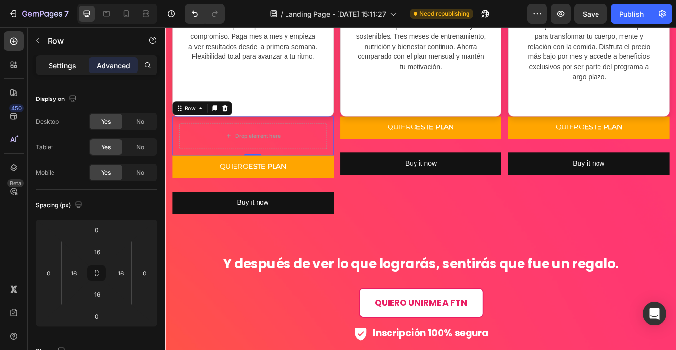
click at [72, 67] on p "Settings" at bounding box center [62, 65] width 27 height 10
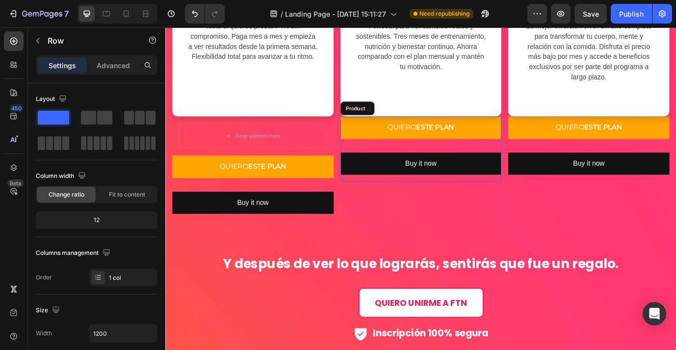
click at [369, 162] on div "QUIERO ESTE PLAN Add to Cart Buy it now Dynamic Checkout Product" at bounding box center [460, 168] width 186 height 76
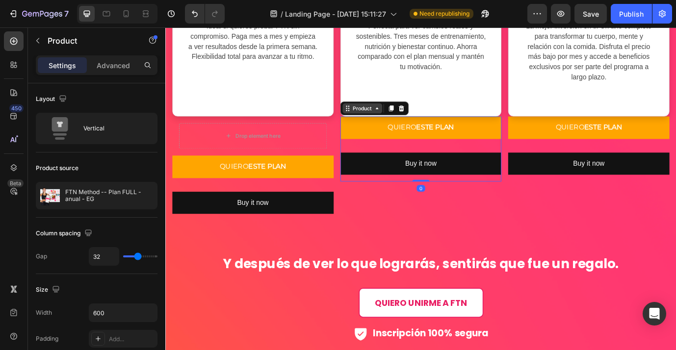
click at [374, 119] on icon at bounding box center [375, 121] width 8 height 8
click at [426, 120] on icon at bounding box center [424, 120] width 5 height 7
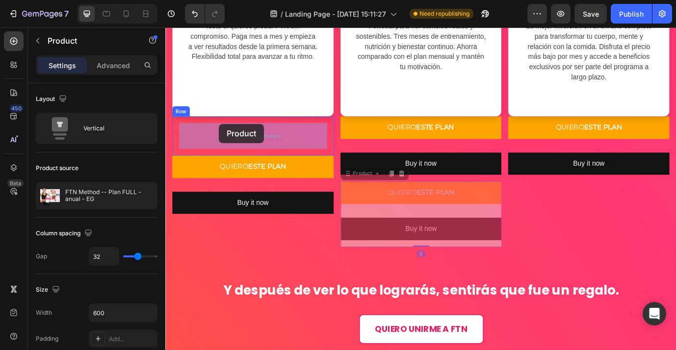
drag, startPoint x: 372, startPoint y: 195, endPoint x: 227, endPoint y: 139, distance: 155.8
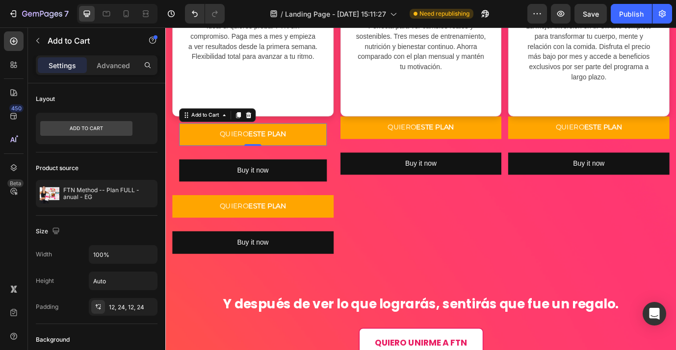
click at [227, 139] on button "QUIERO ESTE PLAN" at bounding box center [266, 151] width 170 height 26
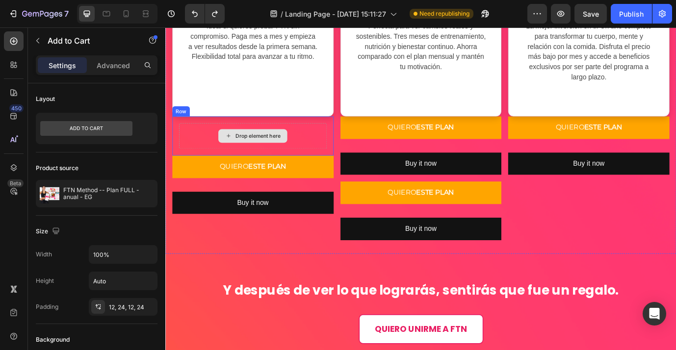
click at [338, 148] on div "Drop element here" at bounding box center [266, 152] width 170 height 29
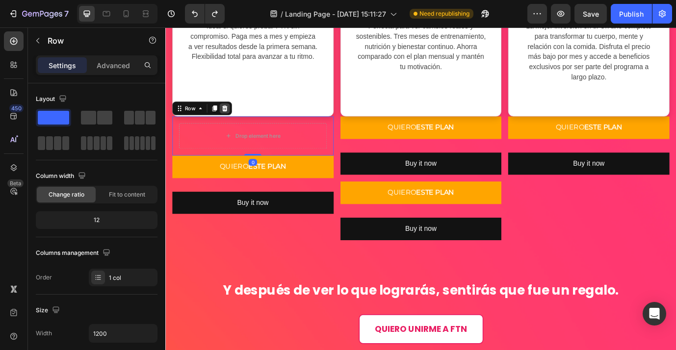
click at [230, 118] on icon at bounding box center [234, 121] width 8 height 8
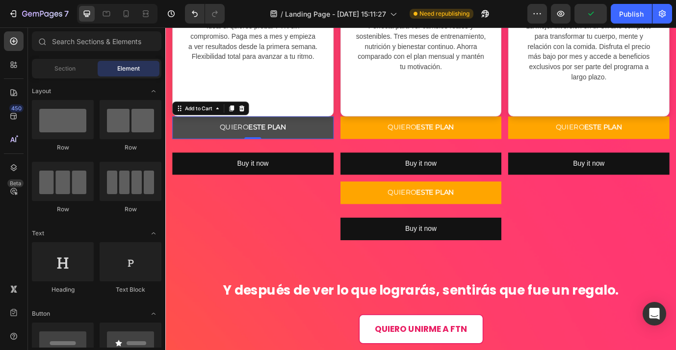
click at [191, 141] on button "QUIERO ESTE PLAN" at bounding box center [266, 143] width 186 height 26
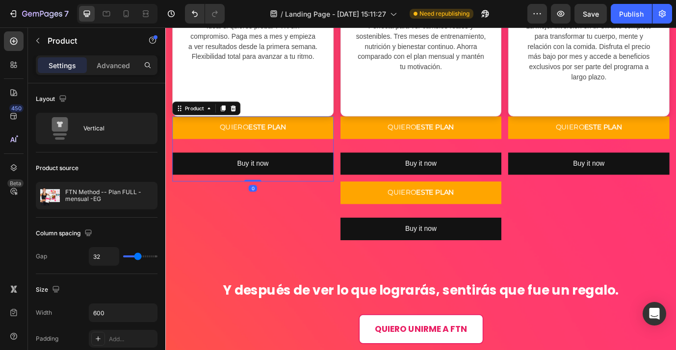
click at [318, 198] on div "Buy it now Dynamic Checkout" at bounding box center [266, 189] width 186 height 34
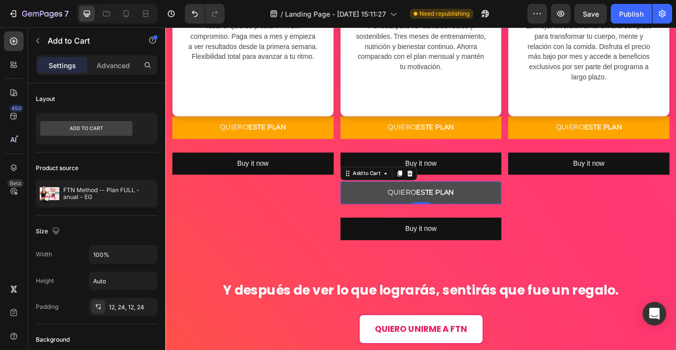
click at [403, 207] on button "QUIERO ESTE PLAN" at bounding box center [460, 218] width 186 height 26
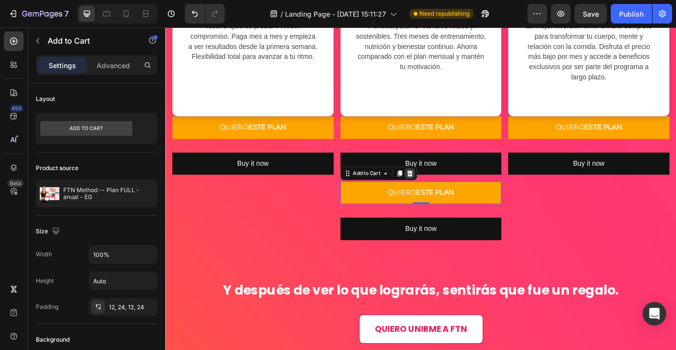
click at [444, 196] on icon at bounding box center [447, 196] width 8 height 8
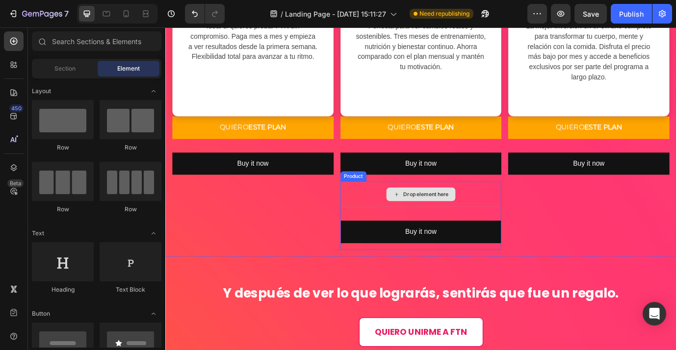
click at [396, 206] on div "Drop element here" at bounding box center [460, 219] width 186 height 29
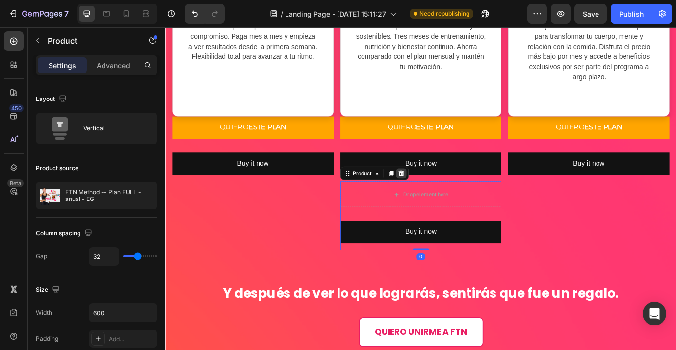
click at [436, 198] on icon at bounding box center [437, 195] width 6 height 7
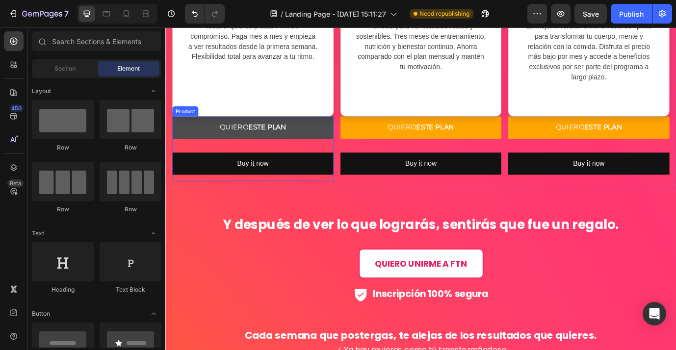
click at [329, 146] on button "QUIERO ESTE PLAN" at bounding box center [266, 143] width 186 height 26
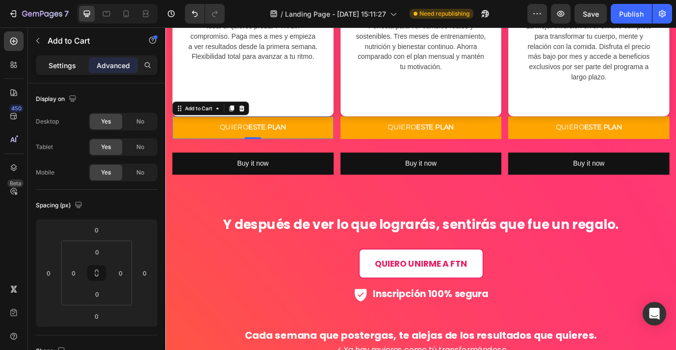
click at [60, 67] on p "Settings" at bounding box center [62, 65] width 27 height 10
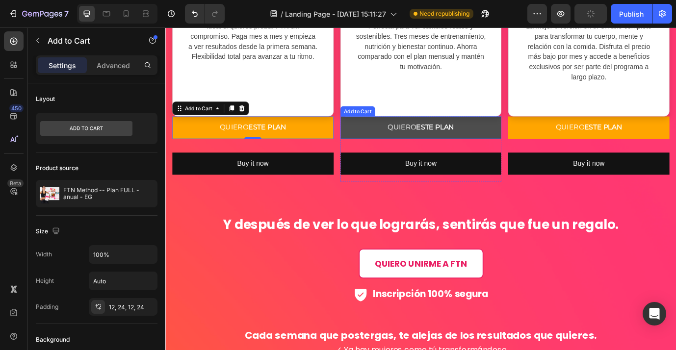
click at [389, 142] on button "QUIERO ESTE PLAN" at bounding box center [460, 143] width 186 height 26
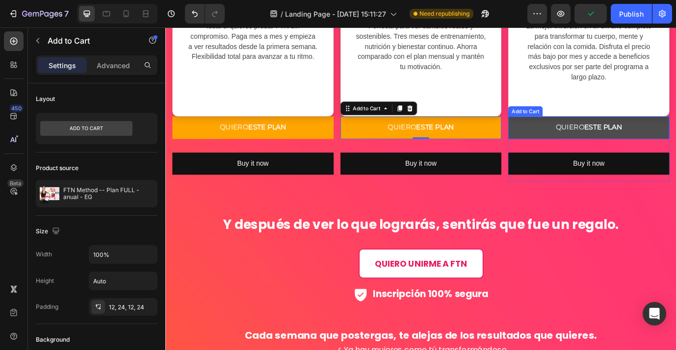
click at [583, 134] on button "QUIERO ESTE PLAN" at bounding box center [653, 143] width 186 height 26
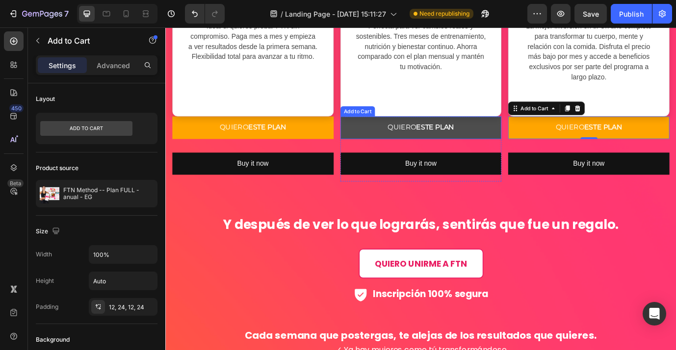
click at [416, 143] on button "QUIERO ESTE PLAN" at bounding box center [460, 143] width 186 height 26
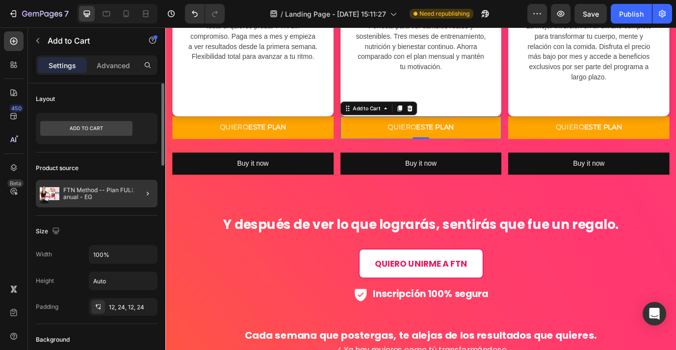
click at [134, 193] on div at bounding box center [143, 193] width 27 height 27
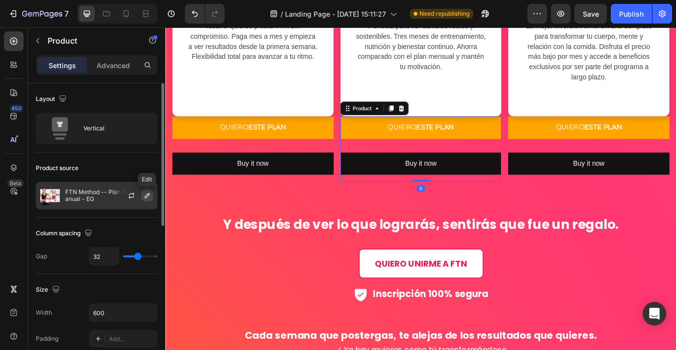
click at [145, 196] on icon "button" at bounding box center [147, 196] width 8 height 8
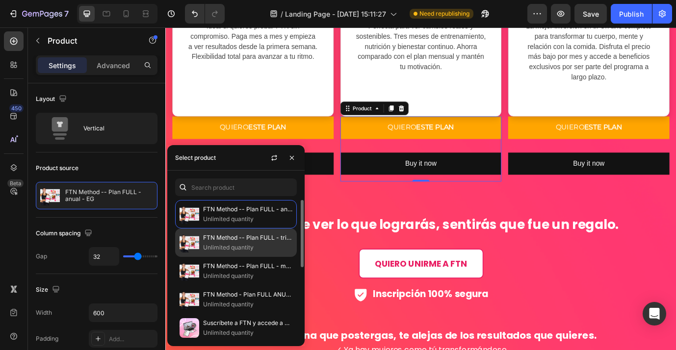
click at [196, 237] on img at bounding box center [190, 243] width 20 height 20
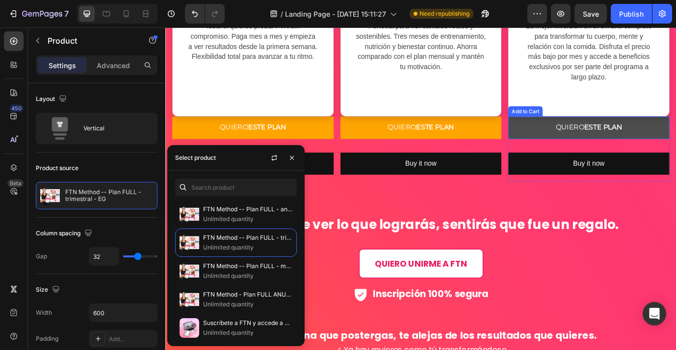
click at [586, 147] on button "QUIERO ESTE PLAN" at bounding box center [653, 143] width 186 height 26
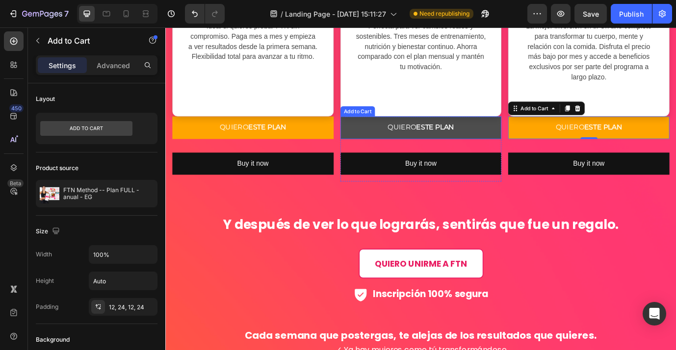
click at [501, 149] on button "QUIERO ESTE PLAN" at bounding box center [460, 143] width 186 height 26
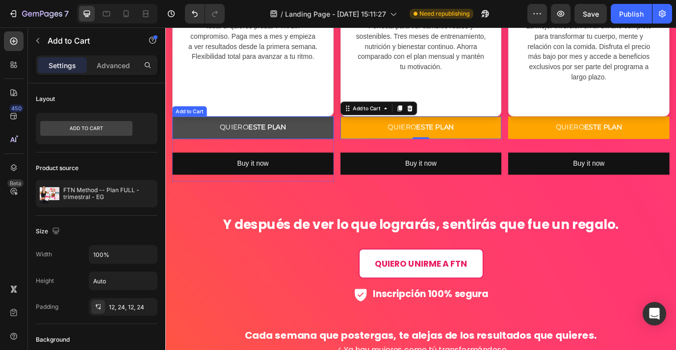
click at [337, 145] on button "QUIERO ESTE PLAN" at bounding box center [266, 143] width 186 height 26
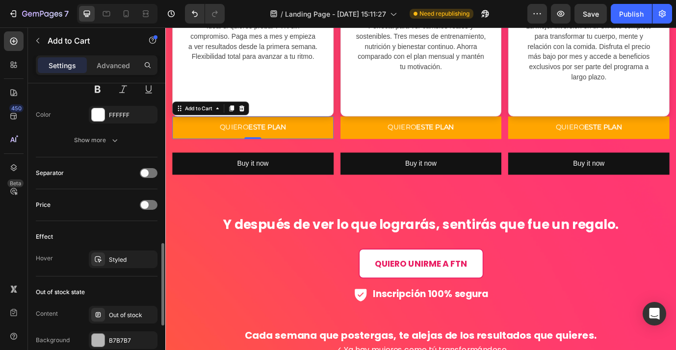
scroll to position [573, 0]
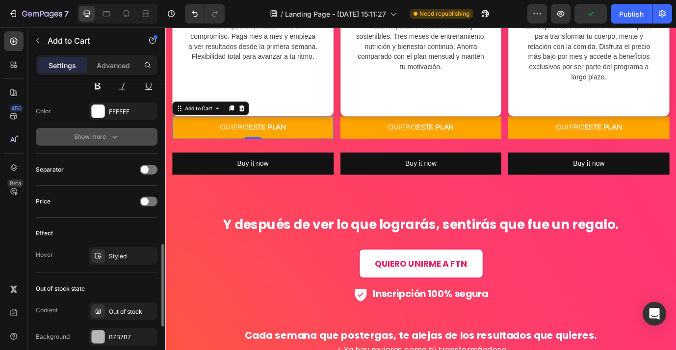
click at [103, 138] on div "Show more" at bounding box center [97, 137] width 46 height 10
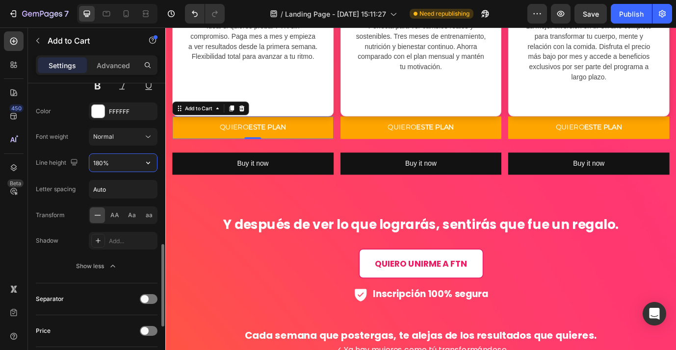
click at [129, 169] on input "180%" at bounding box center [123, 163] width 68 height 18
click at [148, 165] on icon "button" at bounding box center [148, 163] width 10 height 10
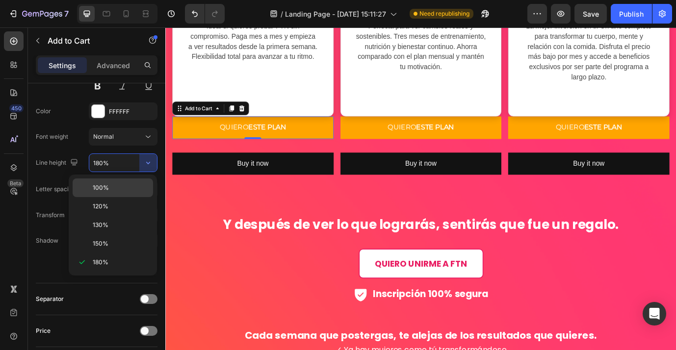
click at [122, 197] on div "100%" at bounding box center [113, 206] width 80 height 19
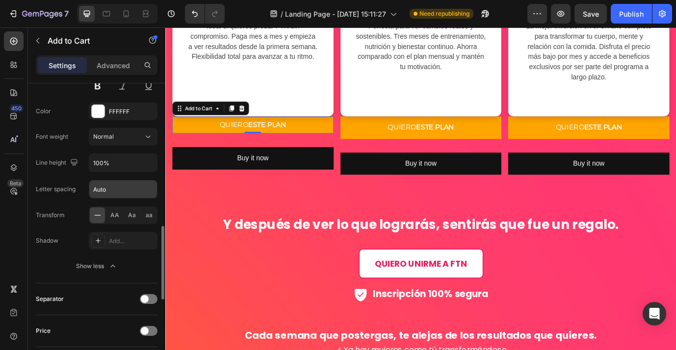
type input "180%"
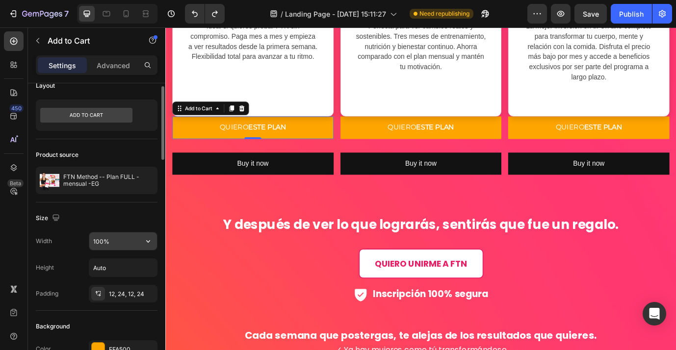
scroll to position [14, 0]
click at [144, 239] on icon "button" at bounding box center [148, 240] width 10 height 10
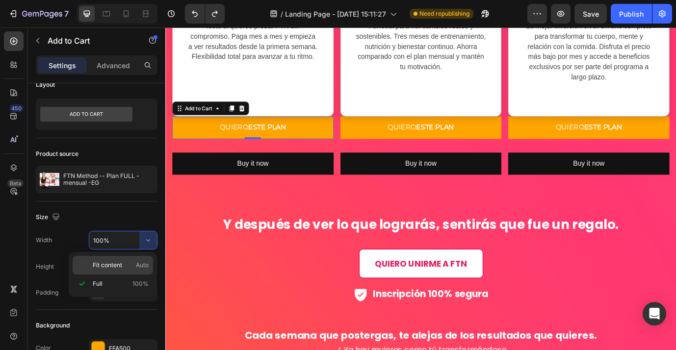
click at [127, 262] on p "Fit content Auto" at bounding box center [121, 265] width 56 height 9
type input "Auto"
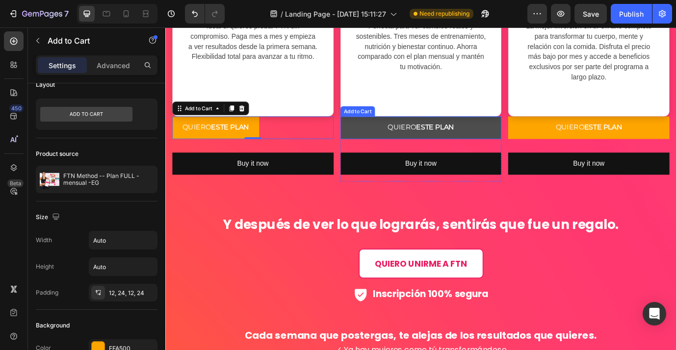
click at [389, 146] on button "QUIERO ESTE PLAN" at bounding box center [460, 143] width 186 height 26
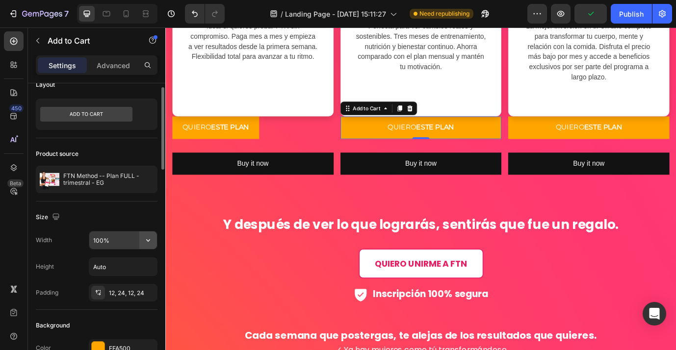
click at [142, 238] on button "button" at bounding box center [148, 241] width 18 height 18
click at [130, 211] on div "Size" at bounding box center [97, 217] width 122 height 16
click at [146, 242] on icon "button" at bounding box center [148, 240] width 10 height 10
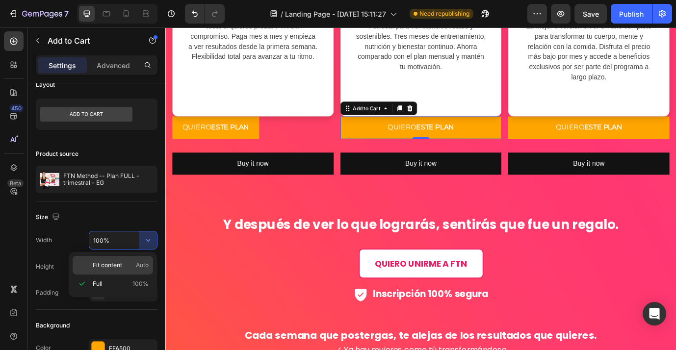
click at [132, 268] on p "Fit content Auto" at bounding box center [121, 265] width 56 height 9
type input "Auto"
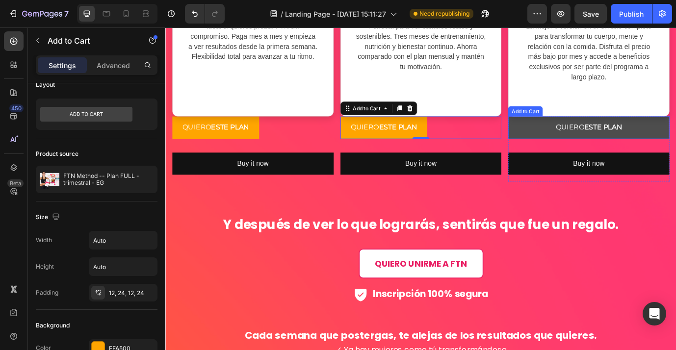
click at [576, 139] on button "QUIERO ESTE PLAN" at bounding box center [653, 143] width 186 height 26
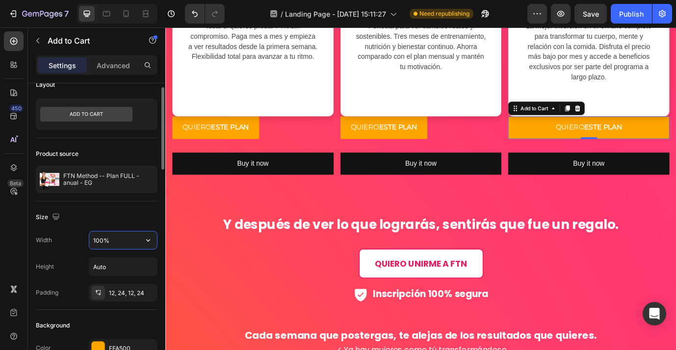
click at [136, 241] on input "100%" at bounding box center [123, 241] width 68 height 18
click at [144, 239] on icon "button" at bounding box center [148, 240] width 10 height 10
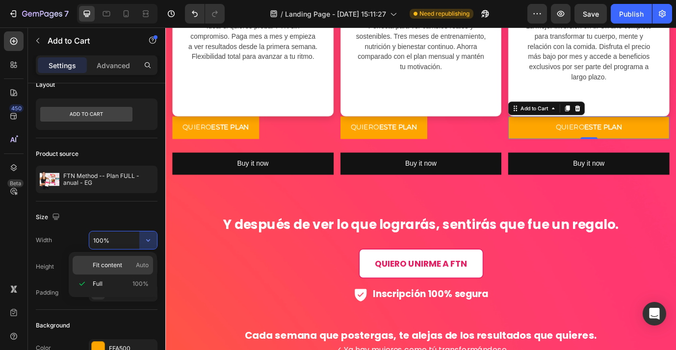
click at [128, 266] on p "Fit content Auto" at bounding box center [121, 265] width 56 height 9
type input "Auto"
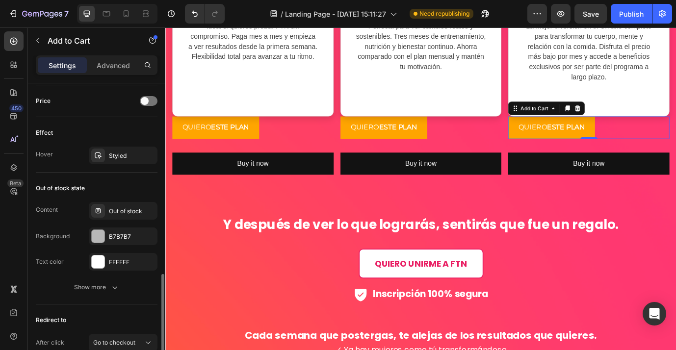
scroll to position [756, 0]
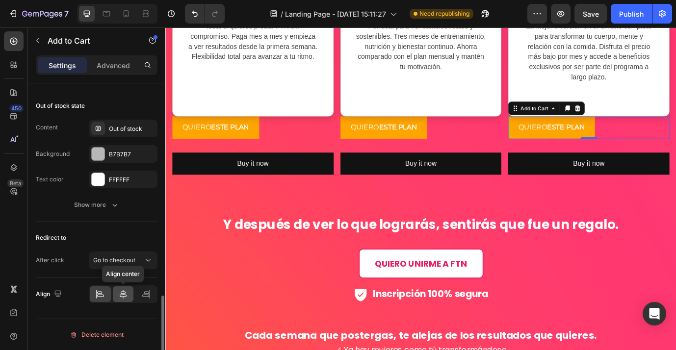
click at [121, 299] on icon at bounding box center [123, 294] width 10 height 10
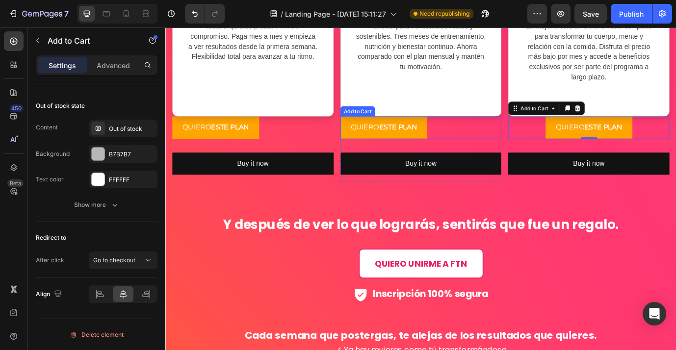
click at [509, 147] on div "QUIERO ESTE PLAN Add to Cart" at bounding box center [460, 143] width 186 height 26
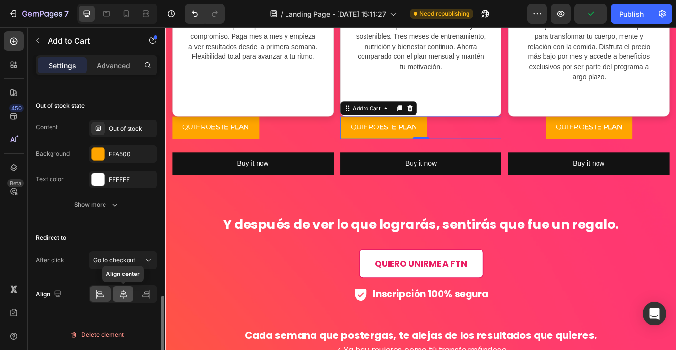
click at [125, 294] on icon at bounding box center [123, 294] width 7 height 9
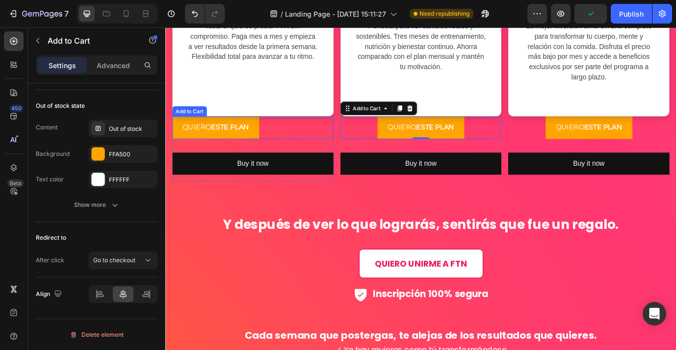
click at [329, 141] on div "QUIERO ESTE PLAN Add to Cart" at bounding box center [266, 143] width 186 height 26
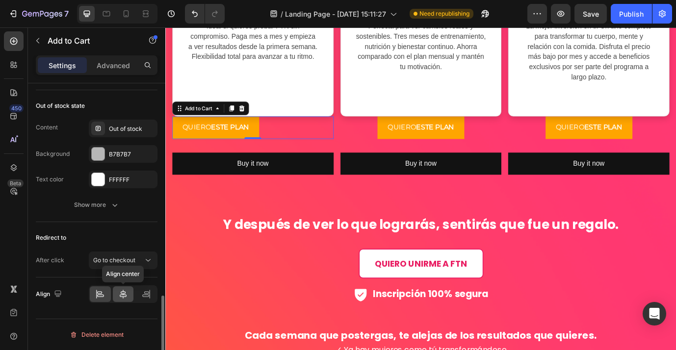
click at [124, 298] on icon at bounding box center [123, 294] width 10 height 10
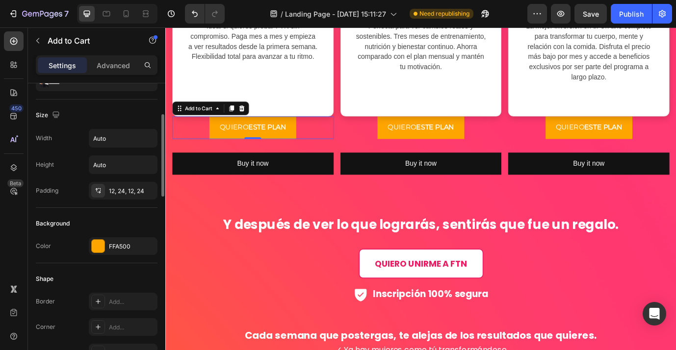
scroll to position [118, 0]
click at [101, 189] on icon at bounding box center [98, 189] width 8 height 8
click at [112, 216] on div "Background" at bounding box center [97, 222] width 122 height 16
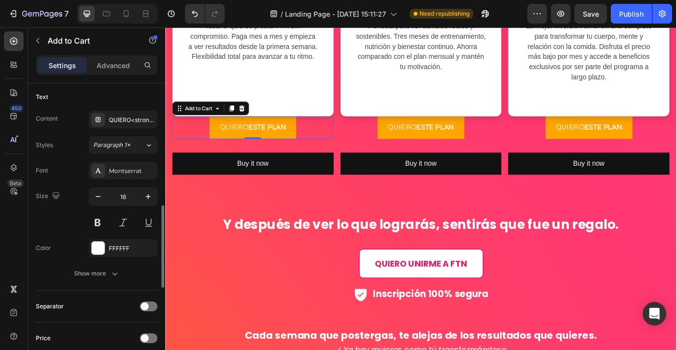
scroll to position [438, 0]
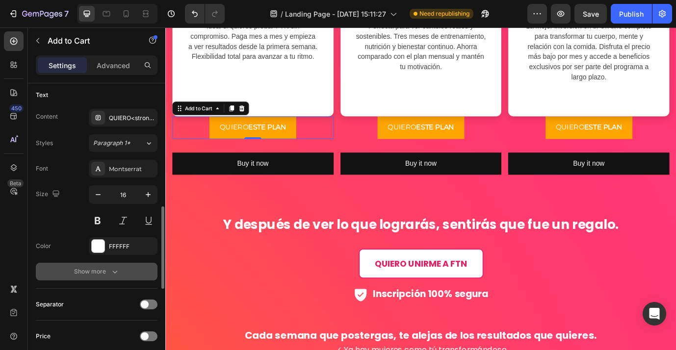
click at [114, 271] on icon "button" at bounding box center [115, 272] width 10 height 10
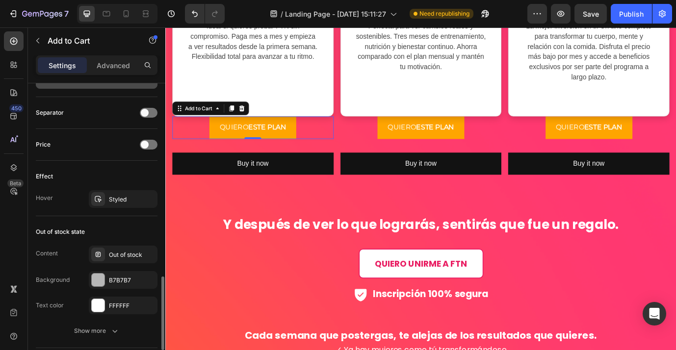
scroll to position [763, 0]
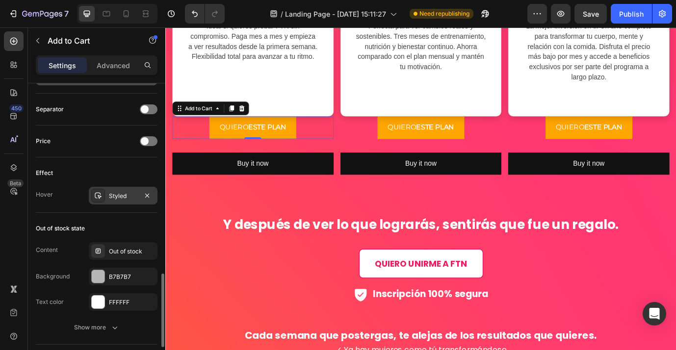
click at [134, 198] on div "Styled" at bounding box center [123, 196] width 28 height 9
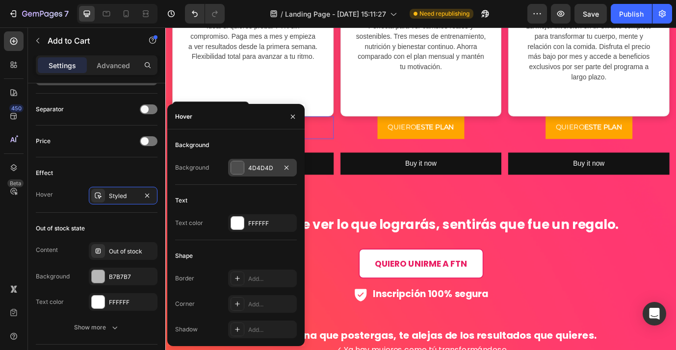
click at [240, 169] on div at bounding box center [237, 167] width 13 height 13
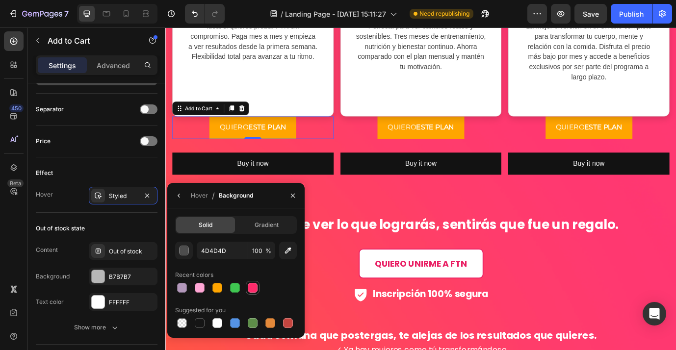
click at [258, 289] on div at bounding box center [253, 288] width 12 height 12
type input "FE2B6B"
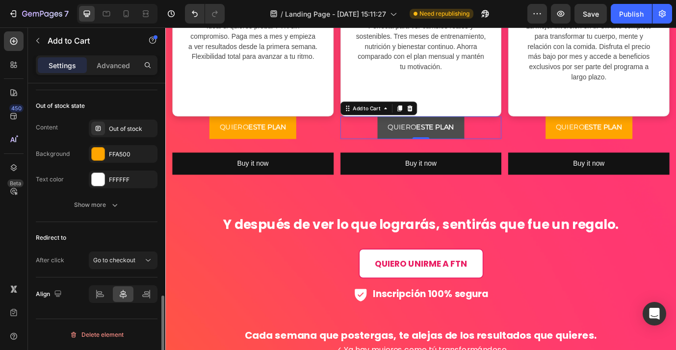
click at [416, 147] on button "QUIERO ESTE PLAN" at bounding box center [460, 143] width 100 height 26
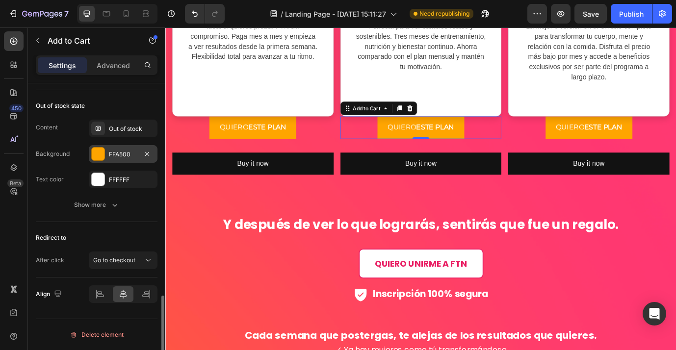
click at [130, 157] on div "FFA500" at bounding box center [123, 154] width 28 height 9
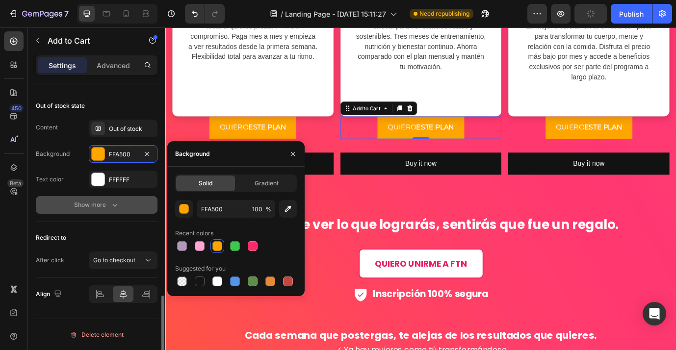
click at [138, 204] on button "Show more" at bounding box center [97, 205] width 122 height 18
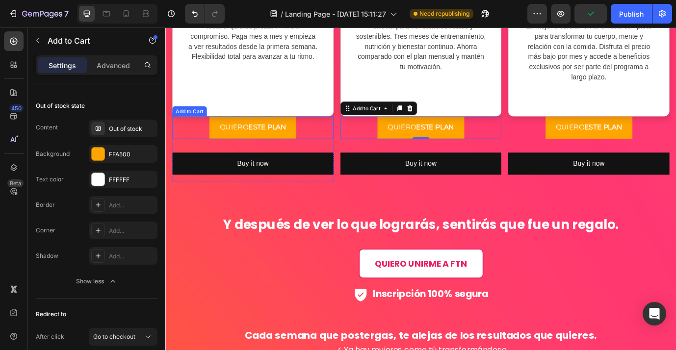
click at [332, 145] on div "QUIERO ESTE PLAN Add to Cart" at bounding box center [266, 143] width 186 height 26
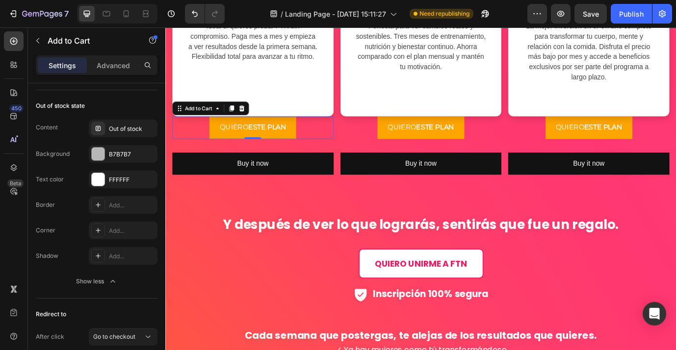
click at [324, 147] on div "QUIERO ESTE PLAN Add to Cart 0" at bounding box center [266, 143] width 186 height 26
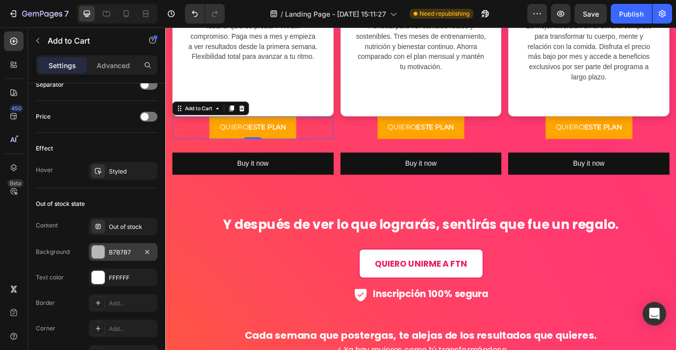
scroll to position [608, 0]
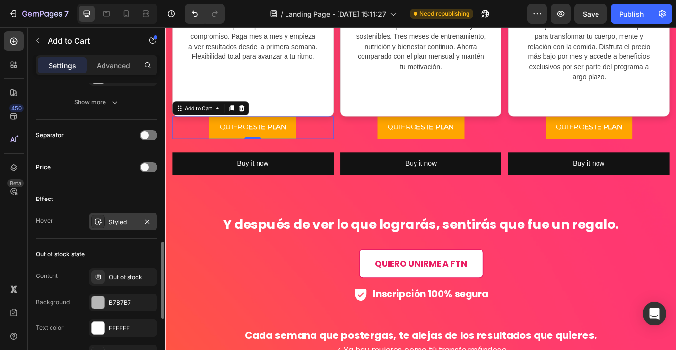
click at [139, 227] on div "Styled" at bounding box center [123, 222] width 69 height 18
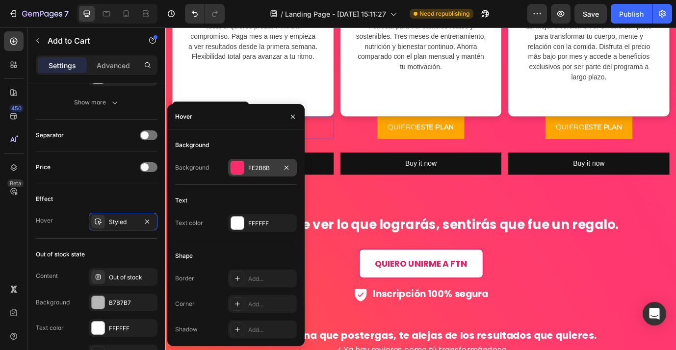
click at [258, 170] on div "FE2B6B" at bounding box center [262, 168] width 28 height 9
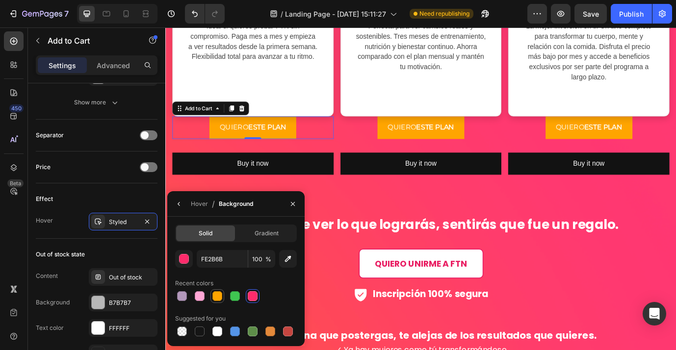
click at [216, 296] on div at bounding box center [217, 296] width 10 height 10
type input "FFA500"
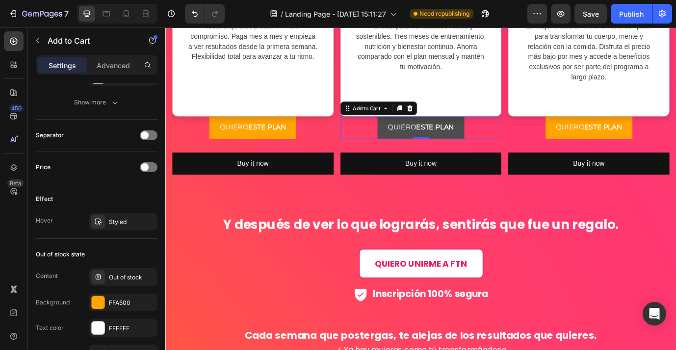
click at [413, 144] on button "QUIERO ESTE PLAN" at bounding box center [460, 143] width 100 height 26
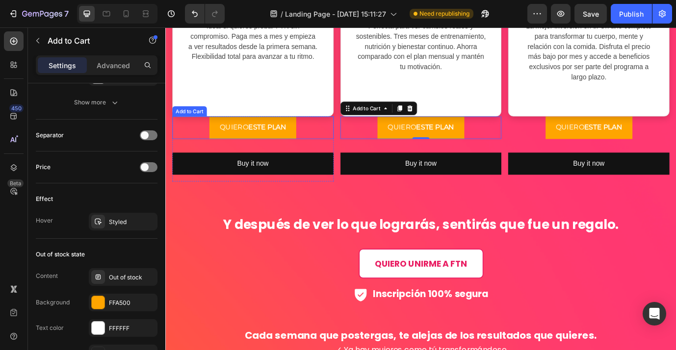
click at [323, 141] on div "QUIERO ESTE PLAN Add to Cart" at bounding box center [266, 143] width 186 height 26
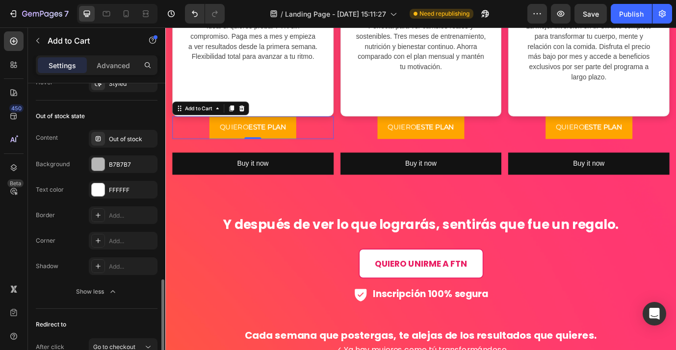
scroll to position [833, 0]
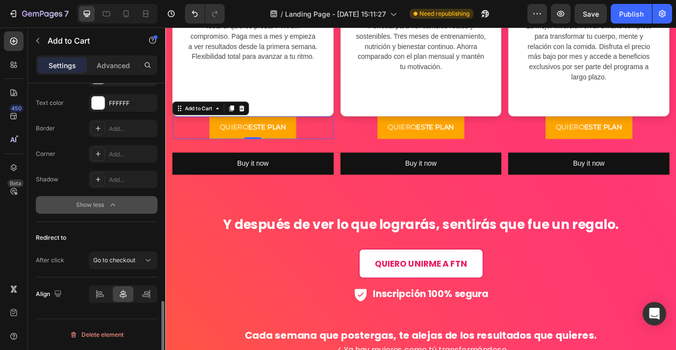
click at [109, 206] on icon "button" at bounding box center [113, 205] width 10 height 10
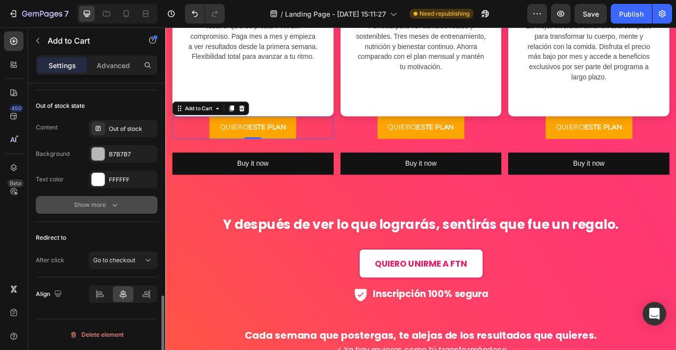
scroll to position [756, 0]
click at [108, 205] on div "Show more" at bounding box center [97, 205] width 46 height 10
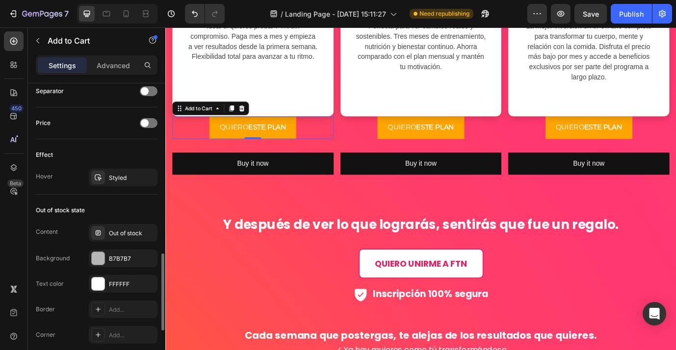
scroll to position [596, 0]
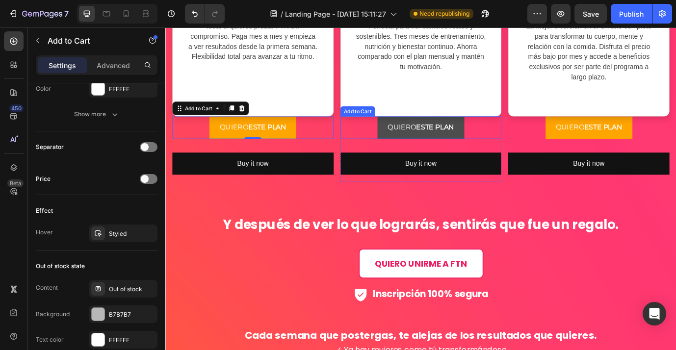
click at [507, 151] on button "QUIERO ESTE PLAN" at bounding box center [460, 143] width 100 height 26
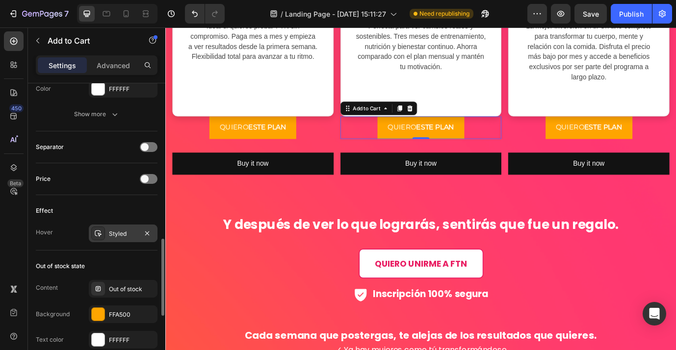
click at [122, 238] on div "Styled" at bounding box center [123, 234] width 69 height 18
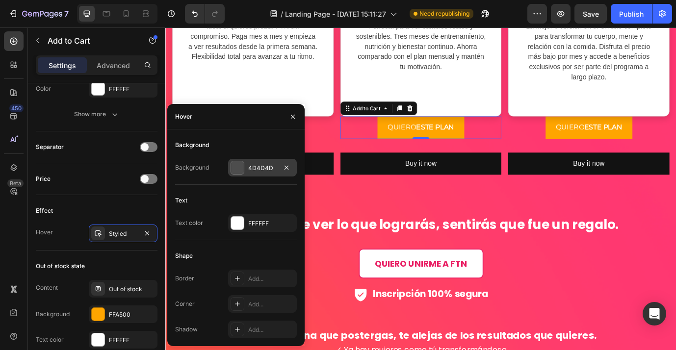
click at [248, 167] on div "4D4D4D" at bounding box center [262, 168] width 69 height 18
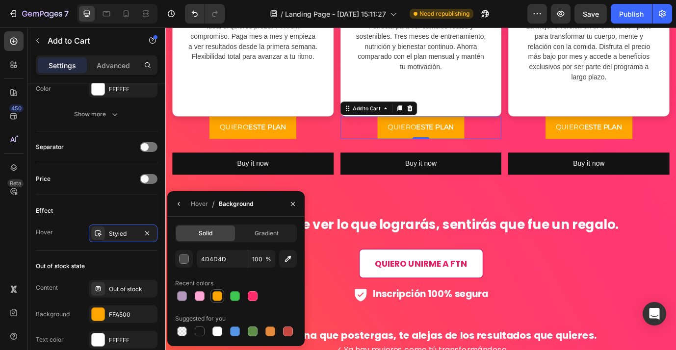
click at [222, 299] on div at bounding box center [217, 296] width 12 height 12
type input "FFA500"
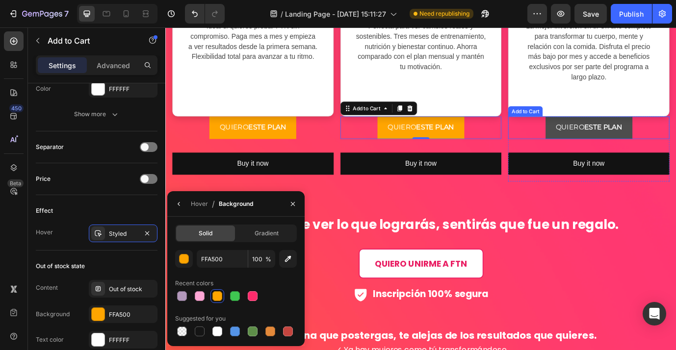
click at [614, 148] on button "QUIERO ESTE PLAN" at bounding box center [653, 143] width 100 height 26
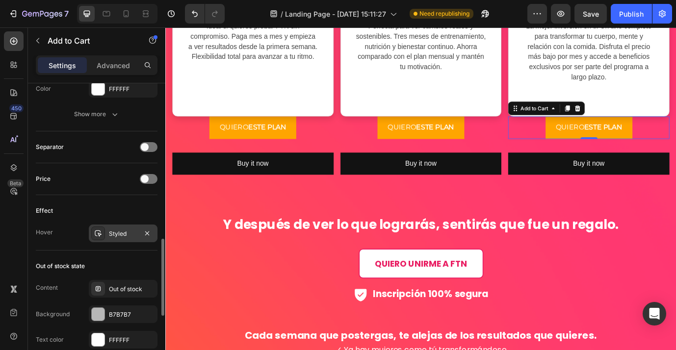
click at [137, 233] on div "Styled" at bounding box center [123, 234] width 69 height 18
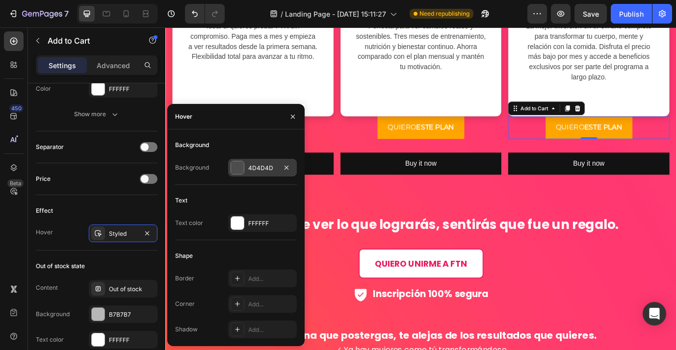
click at [234, 172] on div at bounding box center [237, 167] width 13 height 13
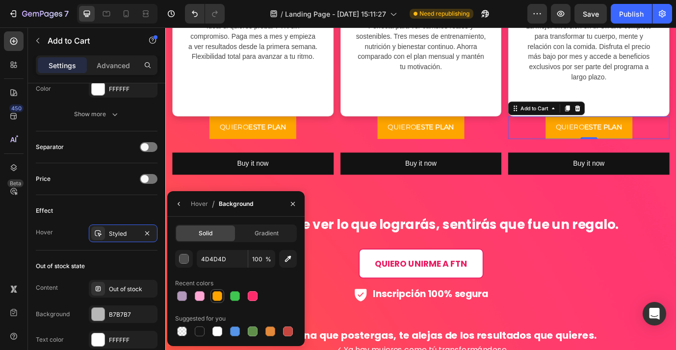
click at [219, 299] on div at bounding box center [217, 296] width 10 height 10
type input "FFA500"
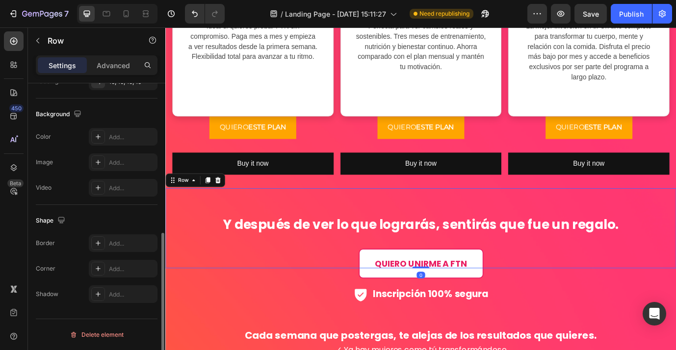
click at [335, 218] on div "Y después de ver lo que lograrás, sentirás que fue un regalo. Heading Row 0" at bounding box center [459, 259] width 589 height 92
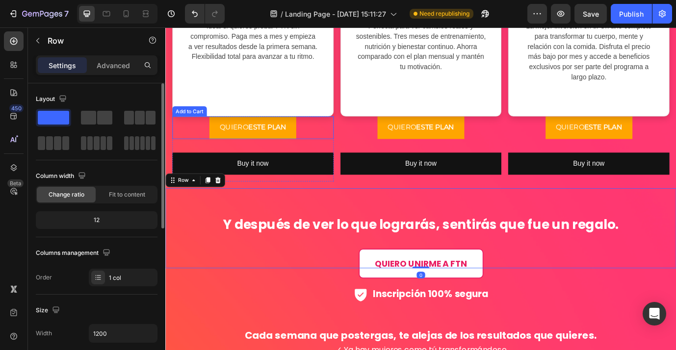
click at [329, 146] on div "QUIERO ESTE PLAN Add to Cart" at bounding box center [266, 143] width 186 height 26
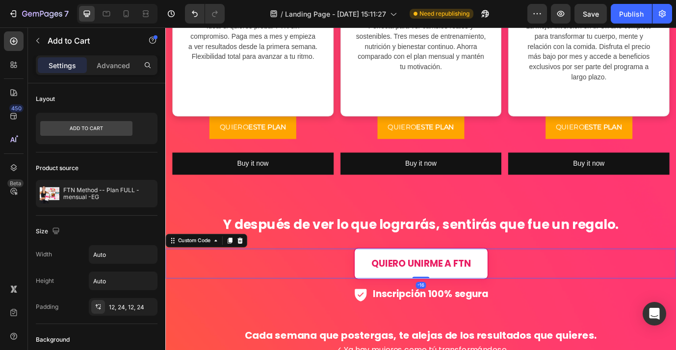
click at [382, 299] on link "QUIERO UNIRME A FTN" at bounding box center [459, 300] width 155 height 37
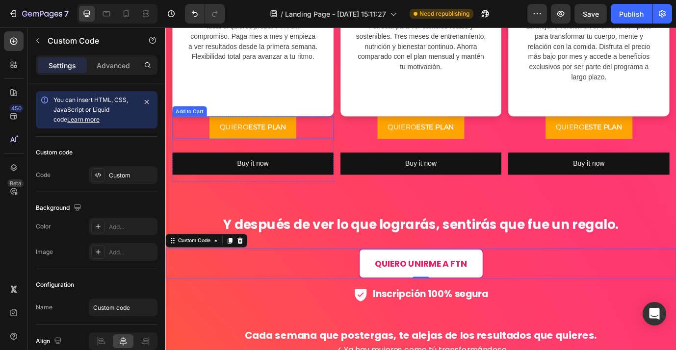
click at [212, 142] on div "QUIERO ESTE PLAN Add to Cart" at bounding box center [266, 143] width 186 height 26
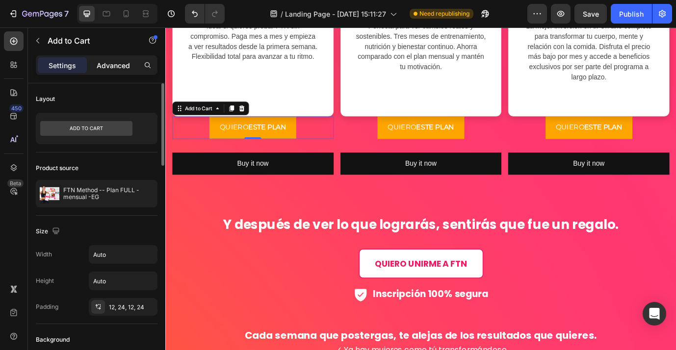
click at [112, 62] on p "Advanced" at bounding box center [113, 65] width 33 height 10
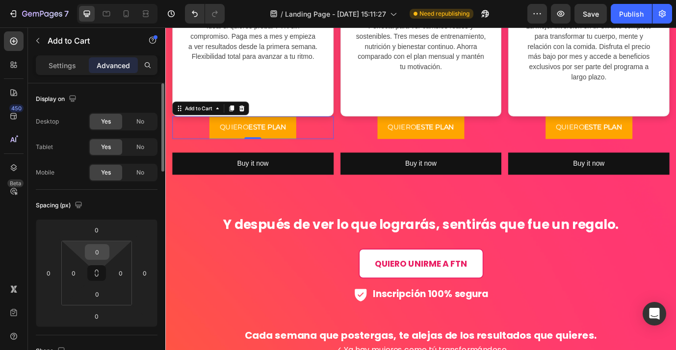
click at [98, 251] on input "0" at bounding box center [97, 252] width 20 height 15
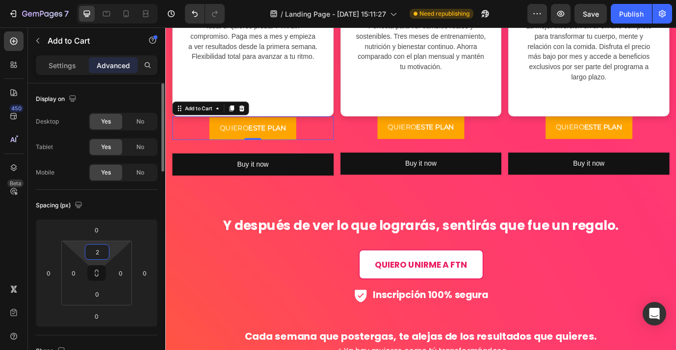
type input "20"
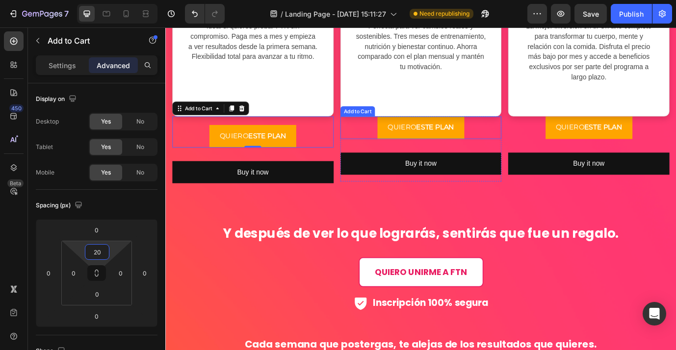
click at [515, 145] on div "QUIERO ESTE PLAN Add to Cart" at bounding box center [460, 143] width 186 height 26
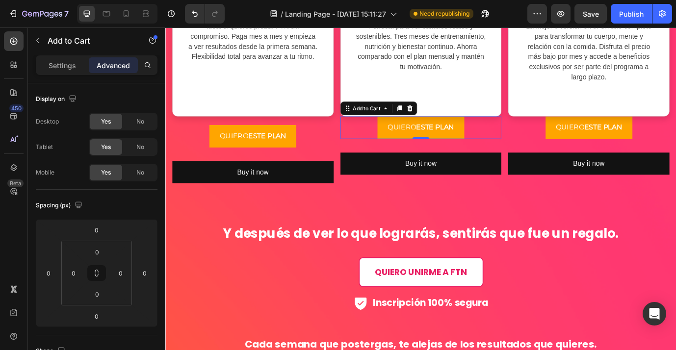
click at [519, 146] on div "QUIERO ESTE PLAN Add to Cart 0" at bounding box center [460, 143] width 186 height 26
click at [102, 252] on input "0" at bounding box center [97, 252] width 20 height 15
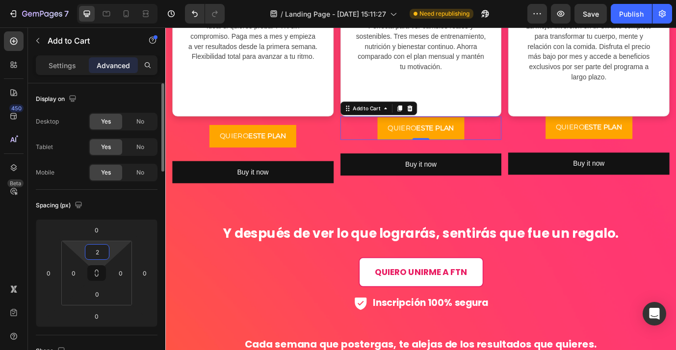
type input "20"
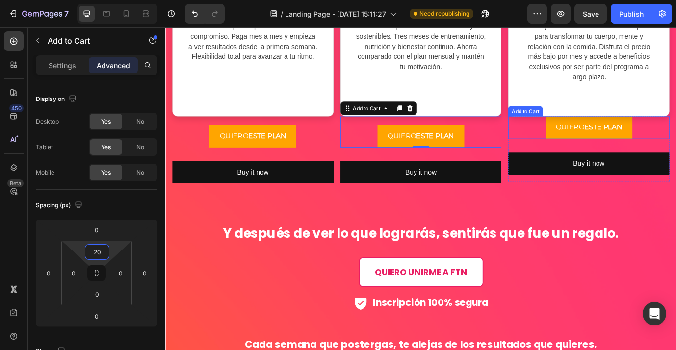
click at [594, 141] on div "QUIERO ESTE PLAN Add to Cart" at bounding box center [653, 143] width 186 height 26
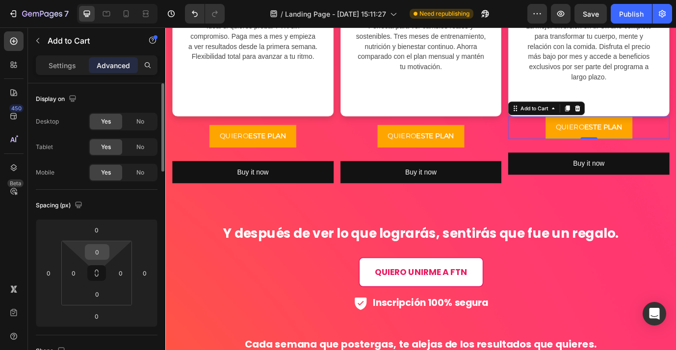
click at [107, 253] on div "0" at bounding box center [97, 252] width 25 height 16
click at [103, 253] on input "0" at bounding box center [97, 252] width 20 height 15
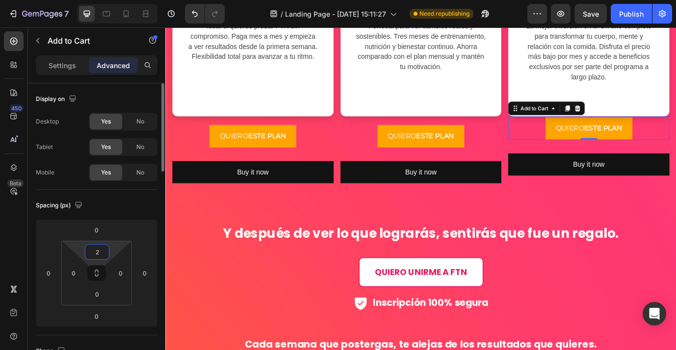
type input "20"
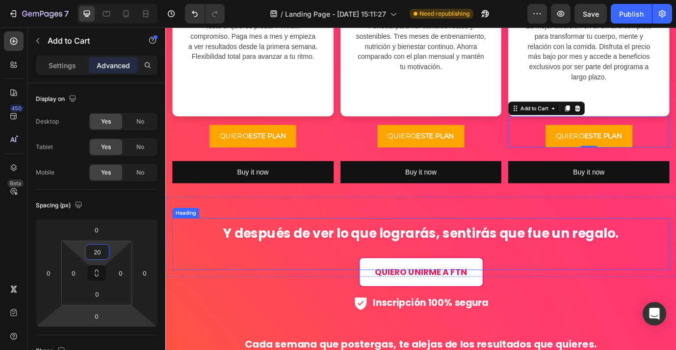
click at [255, 284] on h2 "Y después de ver lo que lograrás, sentirás que fue un regalo." at bounding box center [459, 274] width 573 height 40
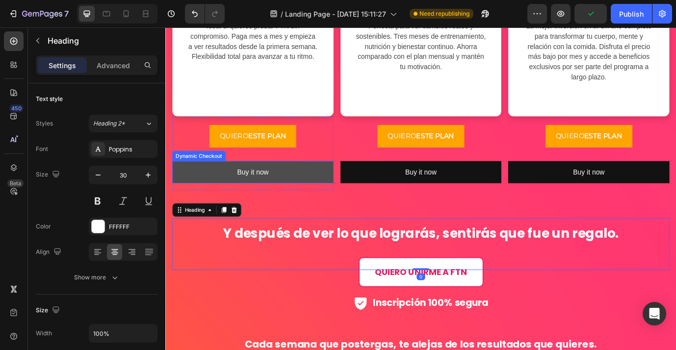
click at [351, 184] on button "Buy it now" at bounding box center [266, 194] width 186 height 26
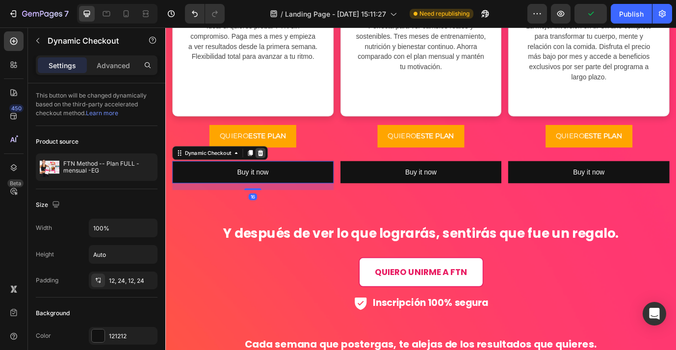
click at [274, 172] on icon at bounding box center [275, 171] width 6 height 7
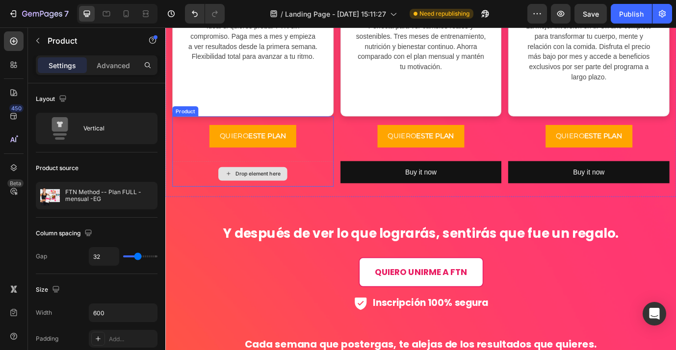
click at [339, 190] on div "Drop element here" at bounding box center [266, 195] width 186 height 29
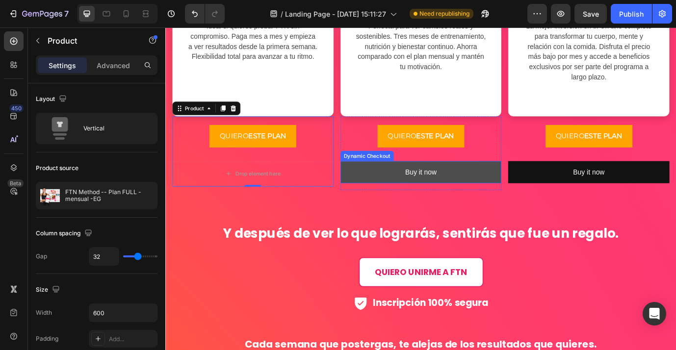
click at [382, 184] on button "Buy it now" at bounding box center [460, 194] width 186 height 26
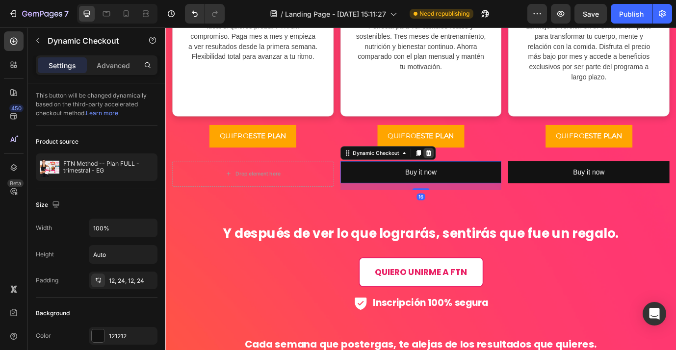
click at [468, 173] on icon at bounding box center [468, 172] width 8 height 8
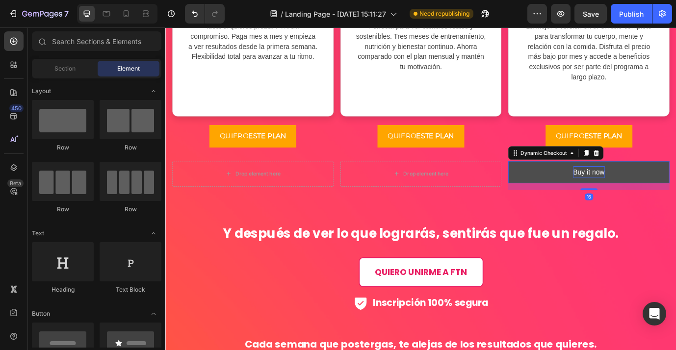
click at [657, 189] on div "Buy it now" at bounding box center [653, 194] width 36 height 14
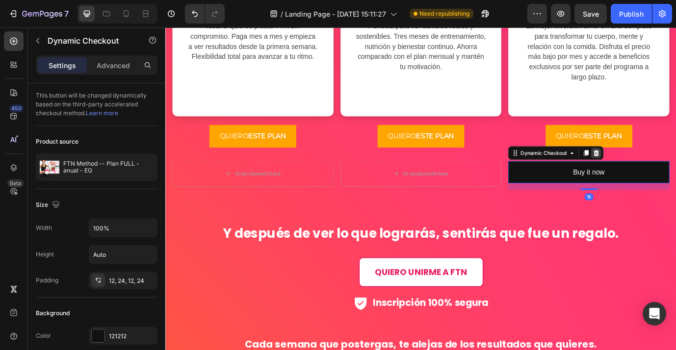
click at [660, 176] on div at bounding box center [662, 172] width 12 height 12
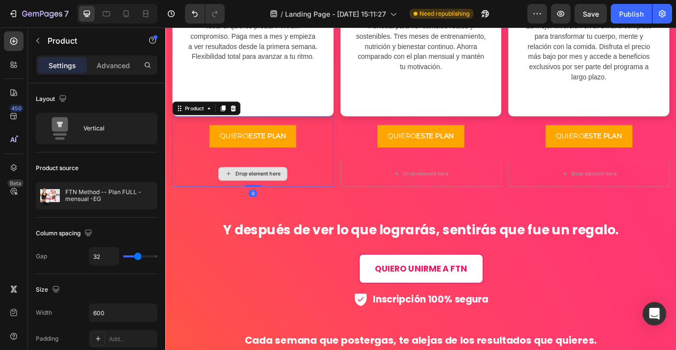
click at [315, 199] on div "Drop element here" at bounding box center [266, 195] width 186 height 29
click at [322, 157] on div "QUIERO ESTE PLAN Add to Cart" at bounding box center [266, 148] width 186 height 36
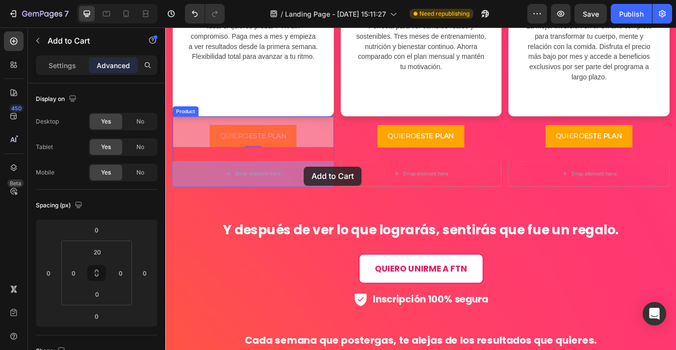
drag, startPoint x: 323, startPoint y: 155, endPoint x: 325, endPoint y: 188, distance: 32.4
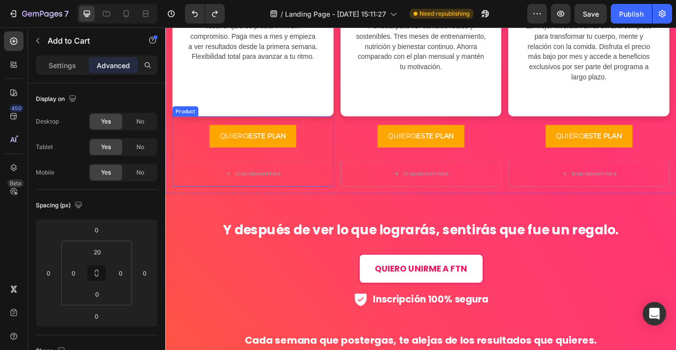
click at [338, 173] on div "QUIERO ESTE PLAN Add to Cart Drop element here Product" at bounding box center [266, 170] width 186 height 81
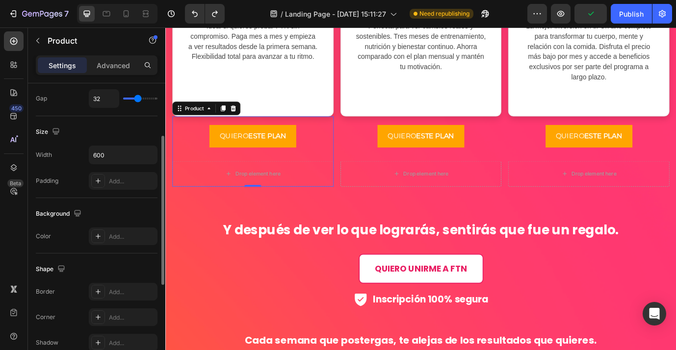
scroll to position [125, 0]
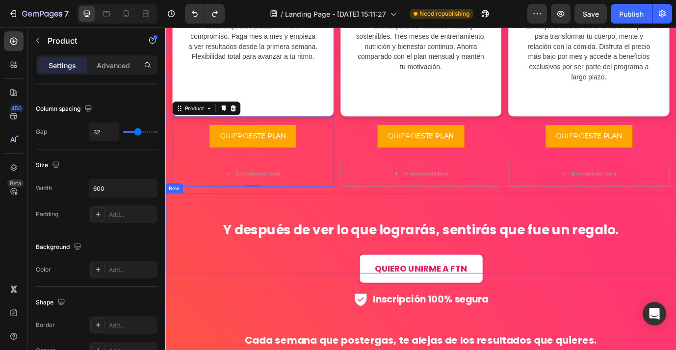
click at [307, 234] on div "Y después de ver lo que lograrás, sentirás que fue un regalo. Heading" at bounding box center [459, 265] width 573 height 77
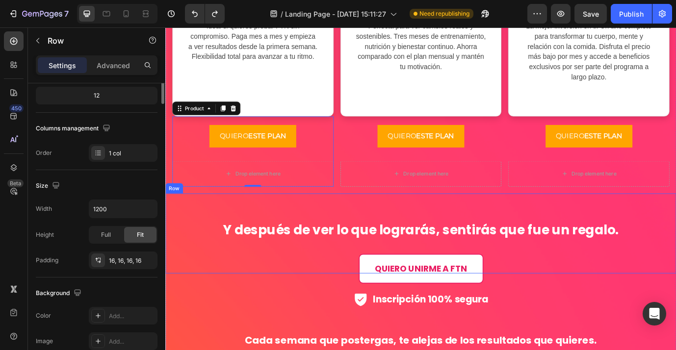
scroll to position [0, 0]
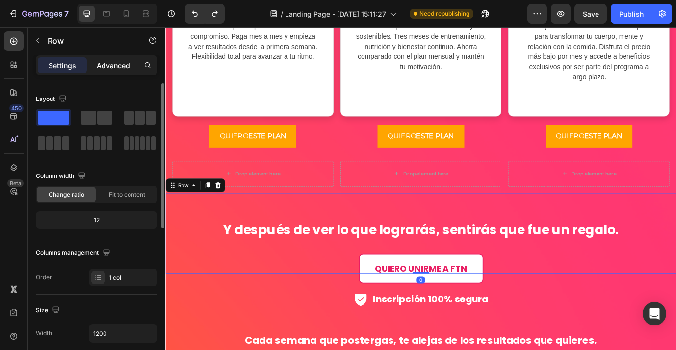
click at [116, 64] on p "Advanced" at bounding box center [113, 65] width 33 height 10
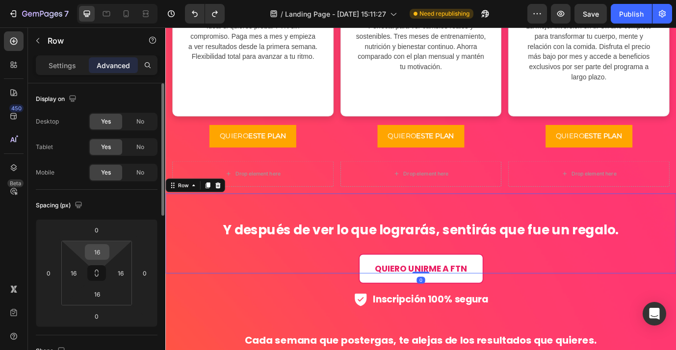
click at [100, 253] on input "16" at bounding box center [97, 252] width 20 height 15
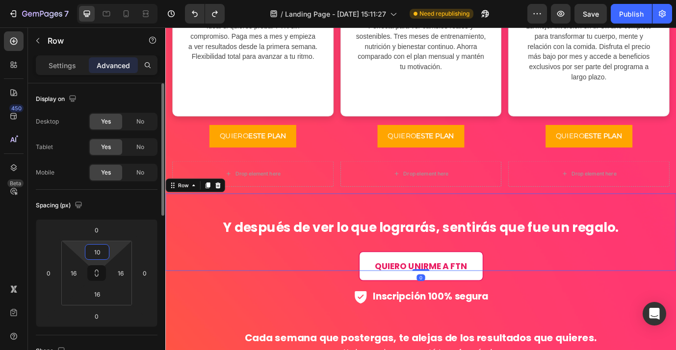
type input "1"
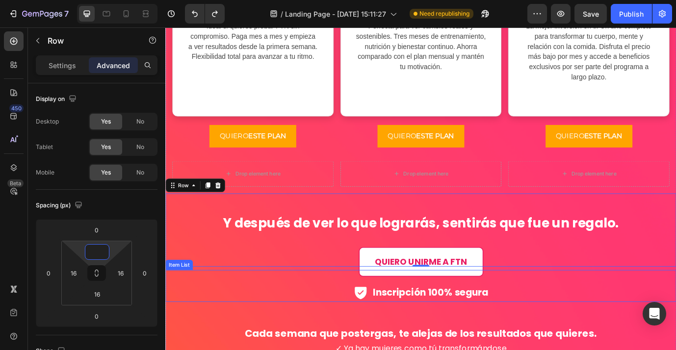
click at [256, 324] on div "Inscripción 100% segura" at bounding box center [459, 333] width 589 height 23
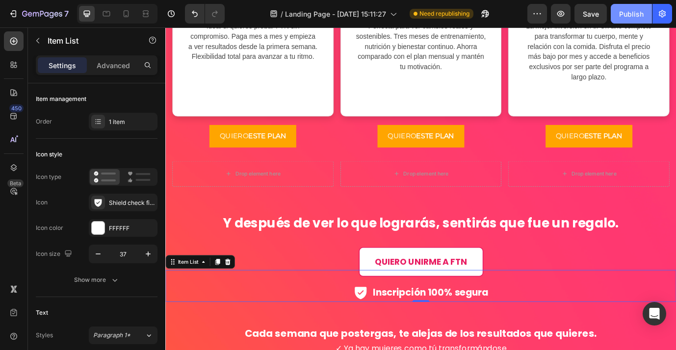
click at [632, 16] on div "Publish" at bounding box center [631, 14] width 25 height 10
click at [107, 16] on icon at bounding box center [106, 13] width 7 height 5
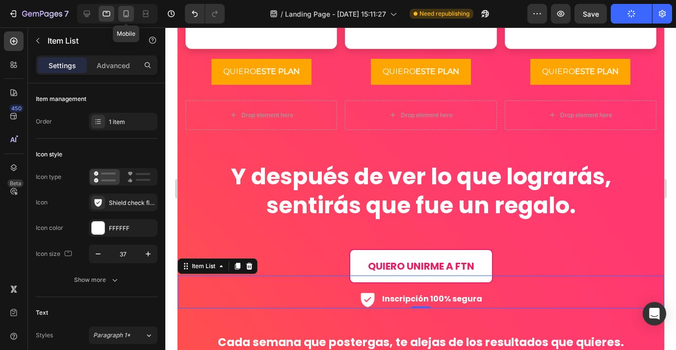
click at [128, 16] on icon at bounding box center [126, 13] width 5 height 7
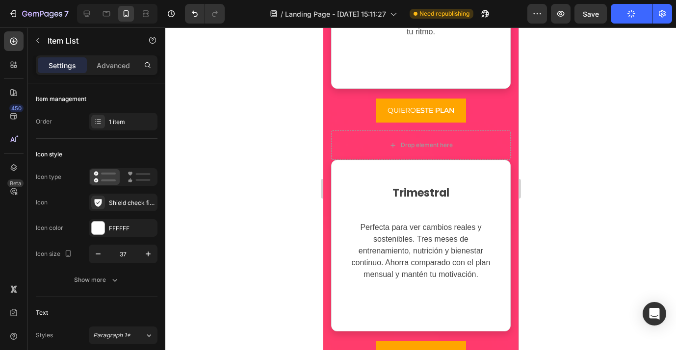
scroll to position [2760, 0]
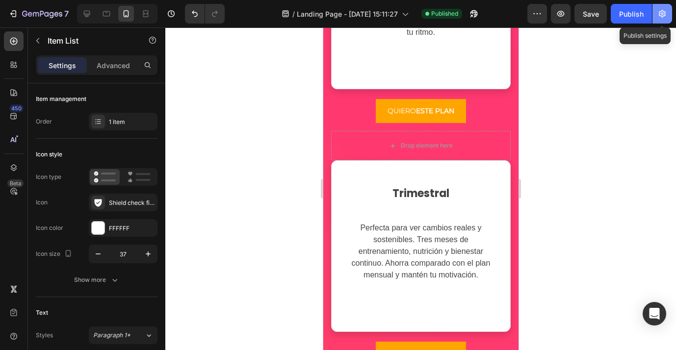
click at [663, 16] on icon "button" at bounding box center [662, 13] width 7 height 7
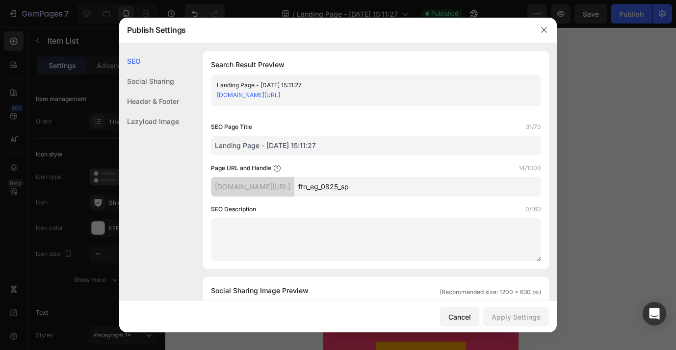
click at [622, 12] on div at bounding box center [338, 175] width 676 height 350
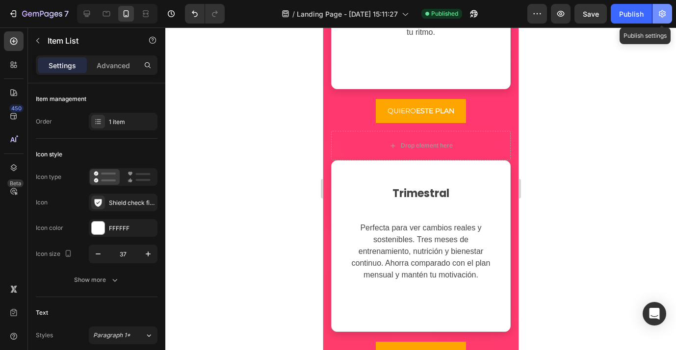
click at [663, 15] on icon "button" at bounding box center [662, 14] width 10 height 10
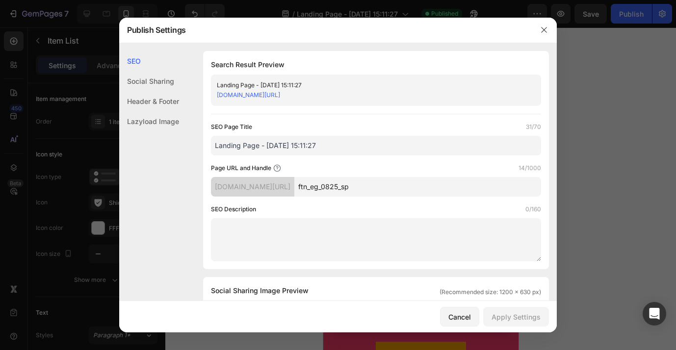
click at [280, 91] on link "ftn-mx.myshopify.com/pages/ftn_eg_0825_sp" at bounding box center [248, 94] width 63 height 7
click at [458, 319] on div "Cancel" at bounding box center [459, 317] width 23 height 10
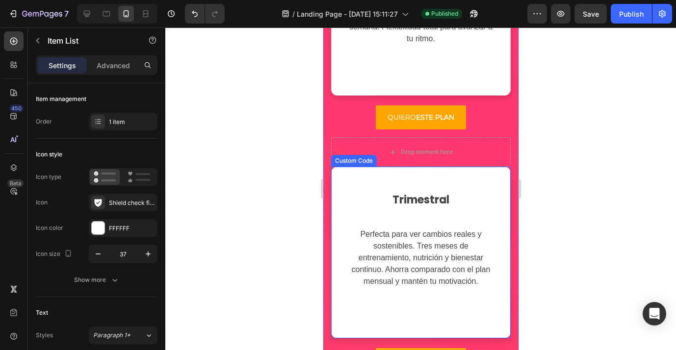
scroll to position [2754, 0]
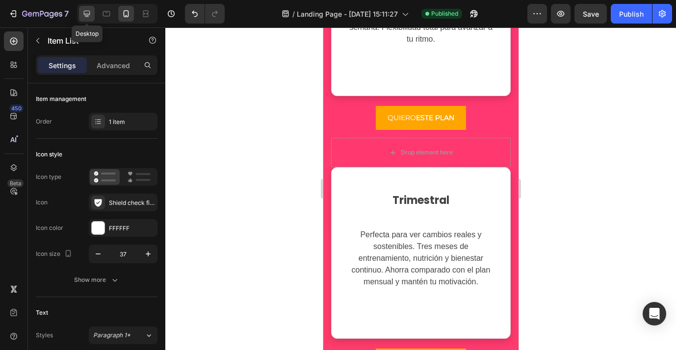
click at [92, 12] on div at bounding box center [87, 14] width 16 height 16
type input "22"
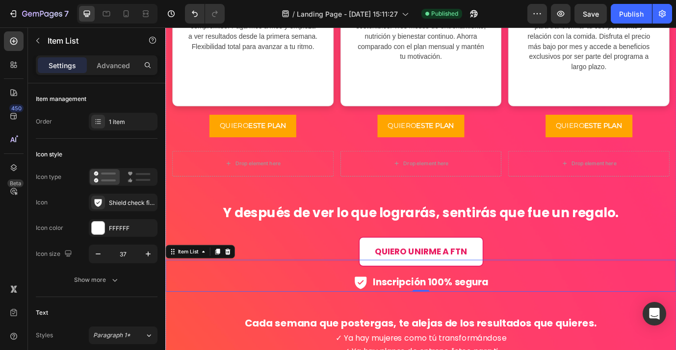
scroll to position [2964, 0]
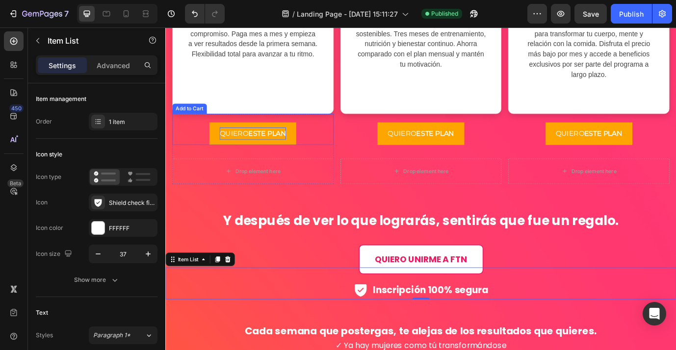
click at [279, 148] on strong "ESTE PLAN" at bounding box center [282, 150] width 44 height 14
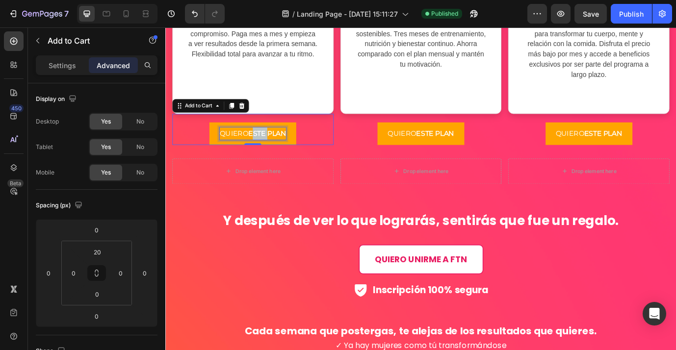
click at [272, 151] on strong "ESTE PLAN" at bounding box center [282, 149] width 44 height 9
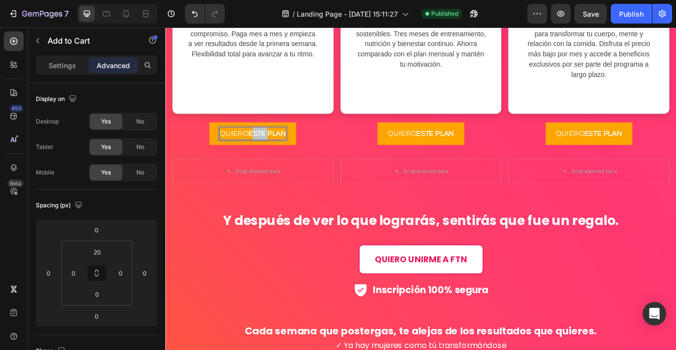
click at [264, 150] on strong "ESTE PLAN" at bounding box center [282, 149] width 44 height 9
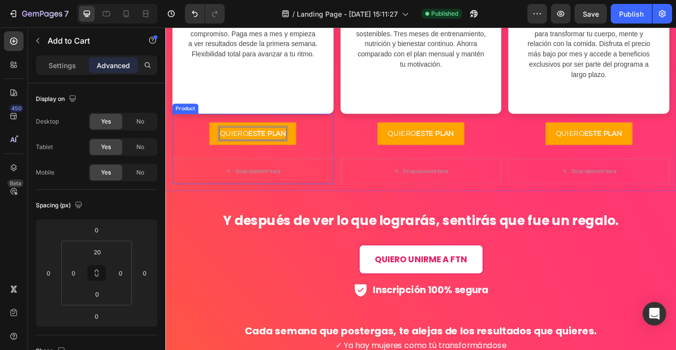
click at [216, 137] on button "QUIERO ESTE PLAN" at bounding box center [266, 150] width 100 height 26
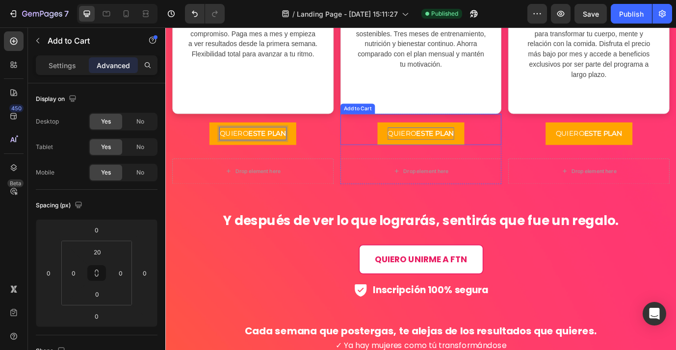
click at [475, 151] on strong "ESTE PLAN" at bounding box center [476, 150] width 44 height 14
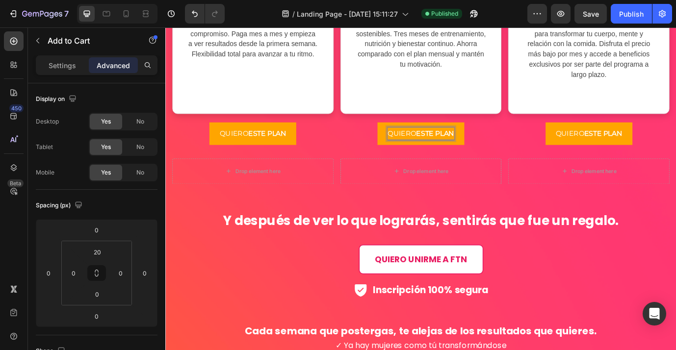
click at [454, 149] on strong "ESTE PLAN" at bounding box center [476, 149] width 44 height 9
click at [410, 137] on button "QUIERO ESTE PLAN" at bounding box center [460, 150] width 100 height 26
click at [648, 147] on strong "ESTE PLAN" at bounding box center [670, 150] width 44 height 14
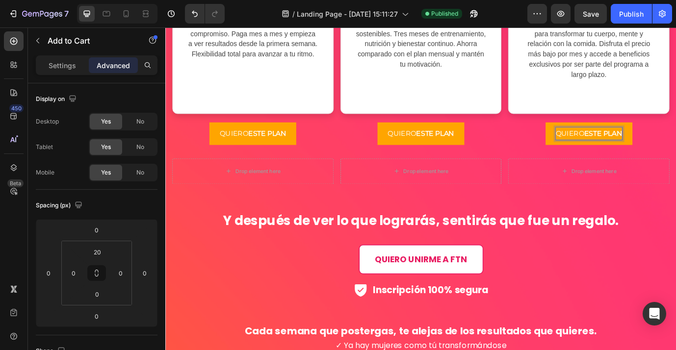
click at [648, 150] on strong "ESTE PLAN" at bounding box center [670, 149] width 44 height 9
click at [603, 137] on button "QUIERO ESTE PLAN" at bounding box center [653, 150] width 100 height 26
click at [635, 15] on div "Publish" at bounding box center [631, 14] width 25 height 10
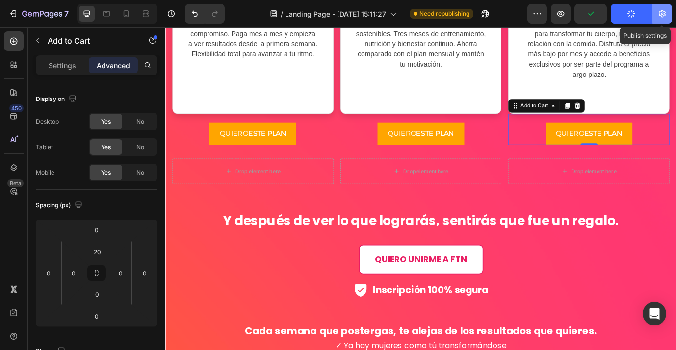
click at [664, 14] on icon "button" at bounding box center [662, 14] width 10 height 10
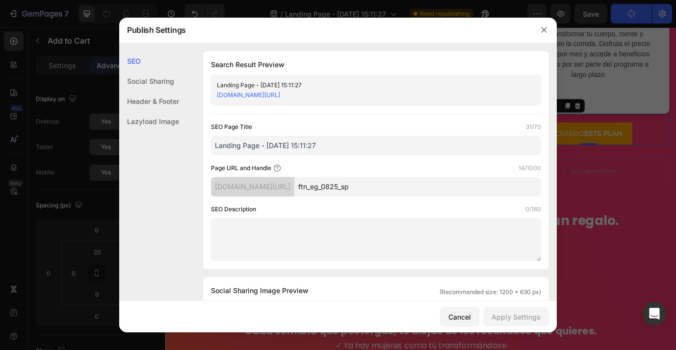
click at [280, 97] on link "ftn-mx.myshopify.com/pages/ftn_eg_0825_sp" at bounding box center [248, 94] width 63 height 7
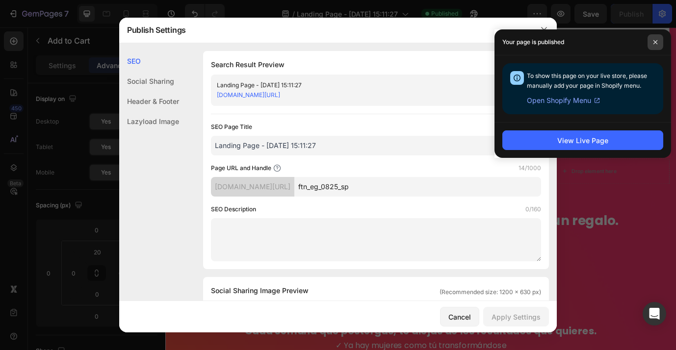
click at [656, 41] on icon at bounding box center [655, 42] width 4 height 4
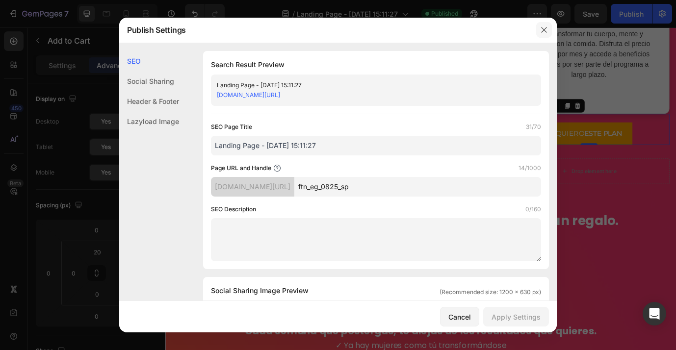
click at [547, 30] on icon "button" at bounding box center [544, 30] width 8 height 8
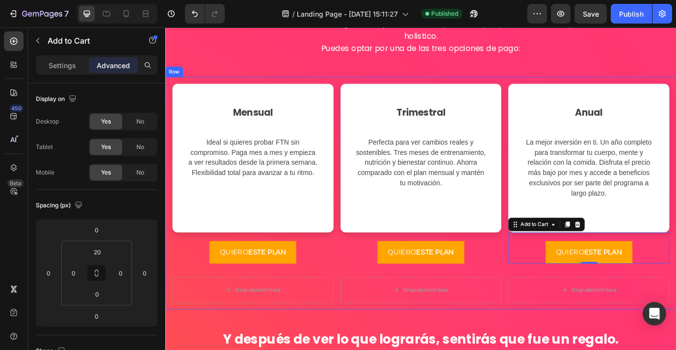
scroll to position [2828, 0]
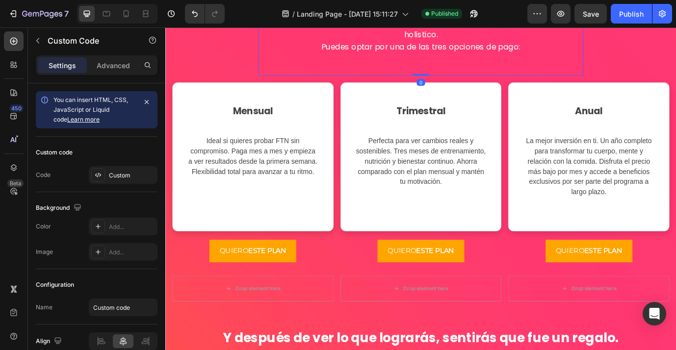
click at [508, 71] on div "El Plan Full de FTN es la solución completa que combina entrenamiento, nutrició…" at bounding box center [459, 35] width 375 height 96
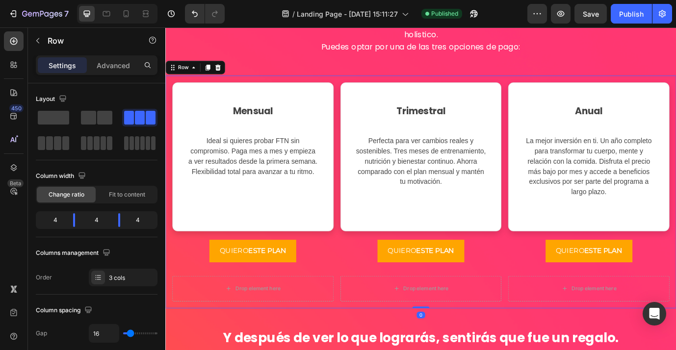
click at [259, 85] on div "Mensual Ideal si quieres probar FTN sin compromiso. Paga mes a mes y empieza a …" at bounding box center [459, 217] width 589 height 268
click at [108, 62] on p "Advanced" at bounding box center [113, 65] width 33 height 10
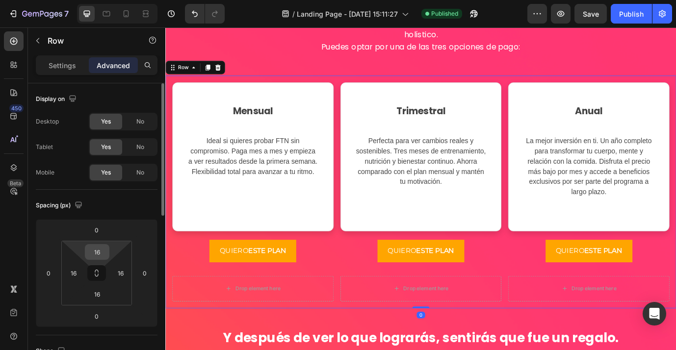
click at [102, 256] on input "16" at bounding box center [97, 252] width 20 height 15
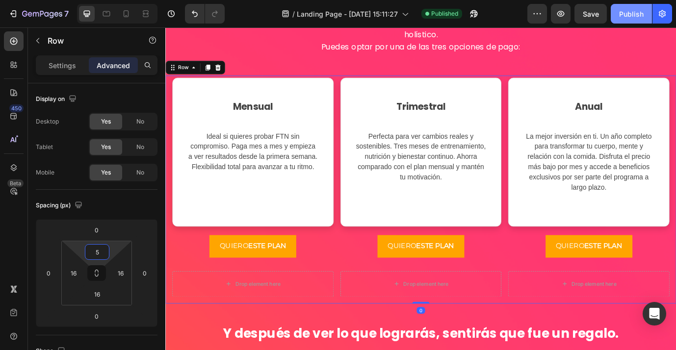
type input "5"
click at [623, 19] on button "Publish" at bounding box center [631, 14] width 41 height 20
